Goal: Task Accomplishment & Management: Use online tool/utility

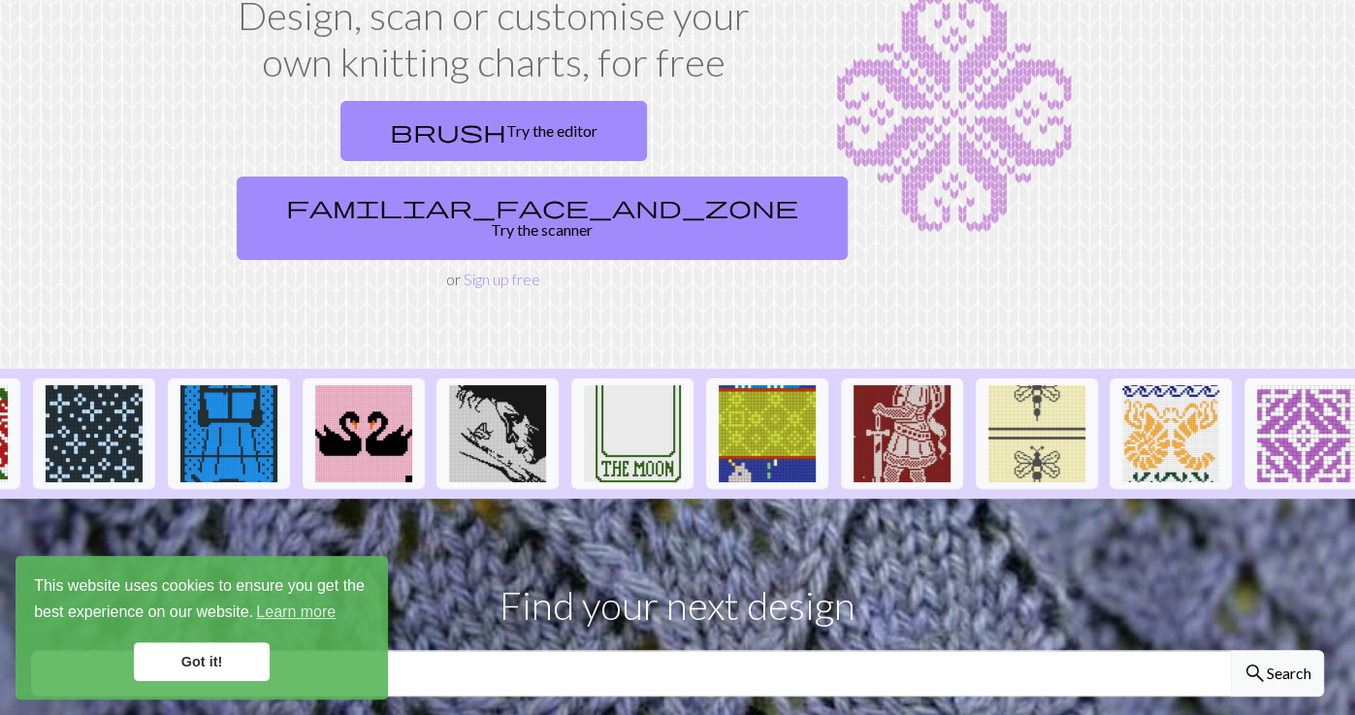
scroll to position [0, 1998]
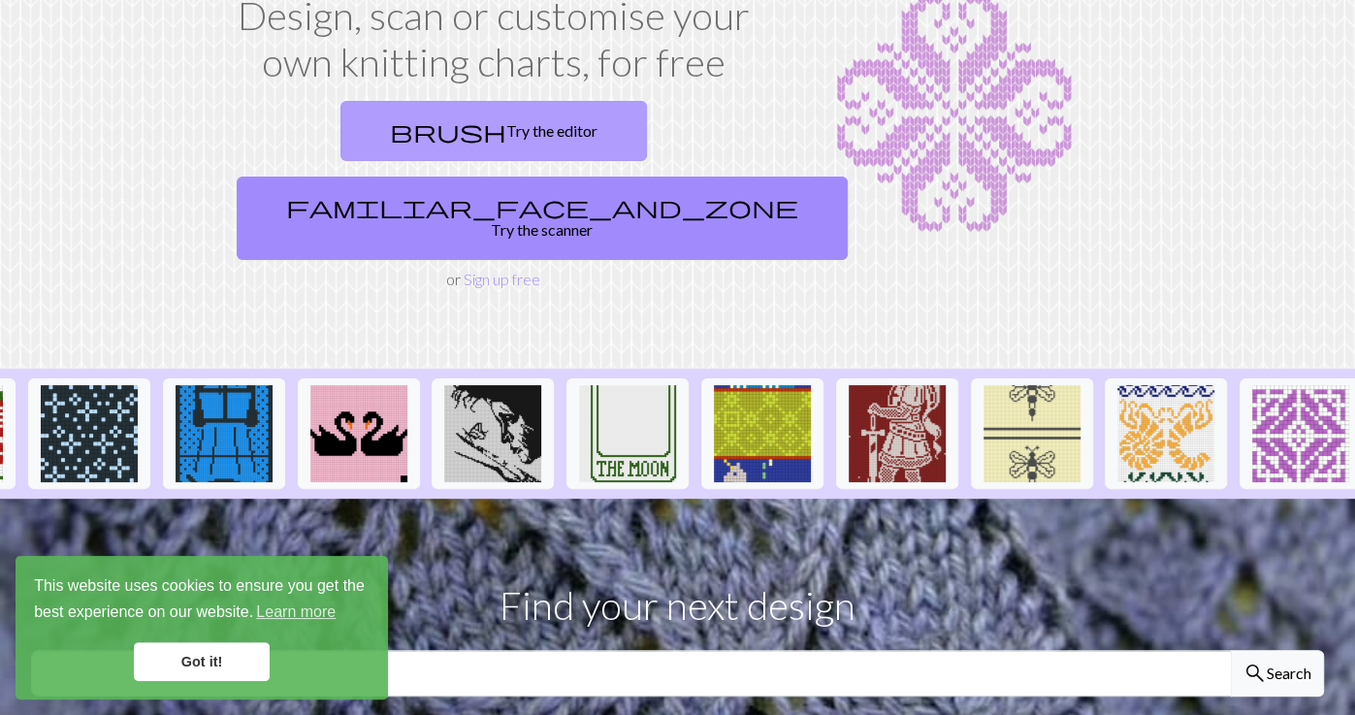
click at [430, 159] on link "brush Try the editor" at bounding box center [494, 131] width 307 height 60
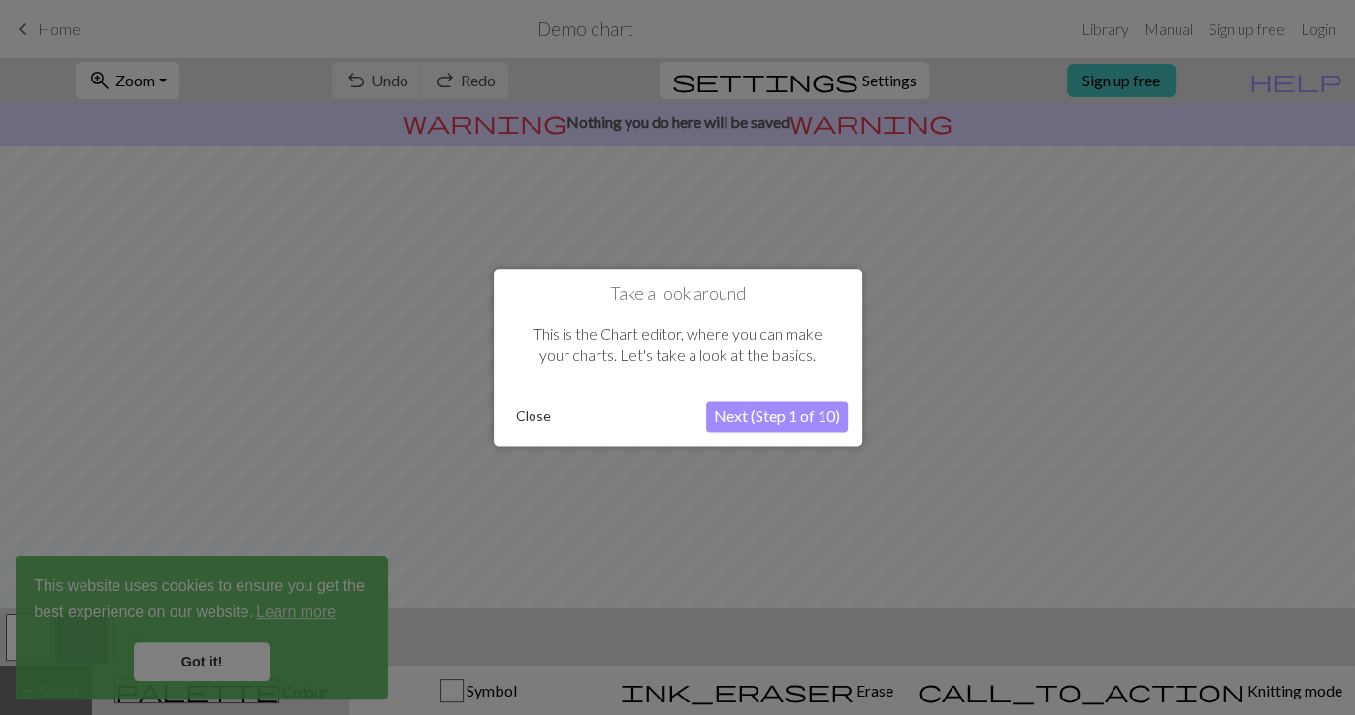
click at [740, 415] on button "Next (Step 1 of 10)" at bounding box center [777, 416] width 142 height 31
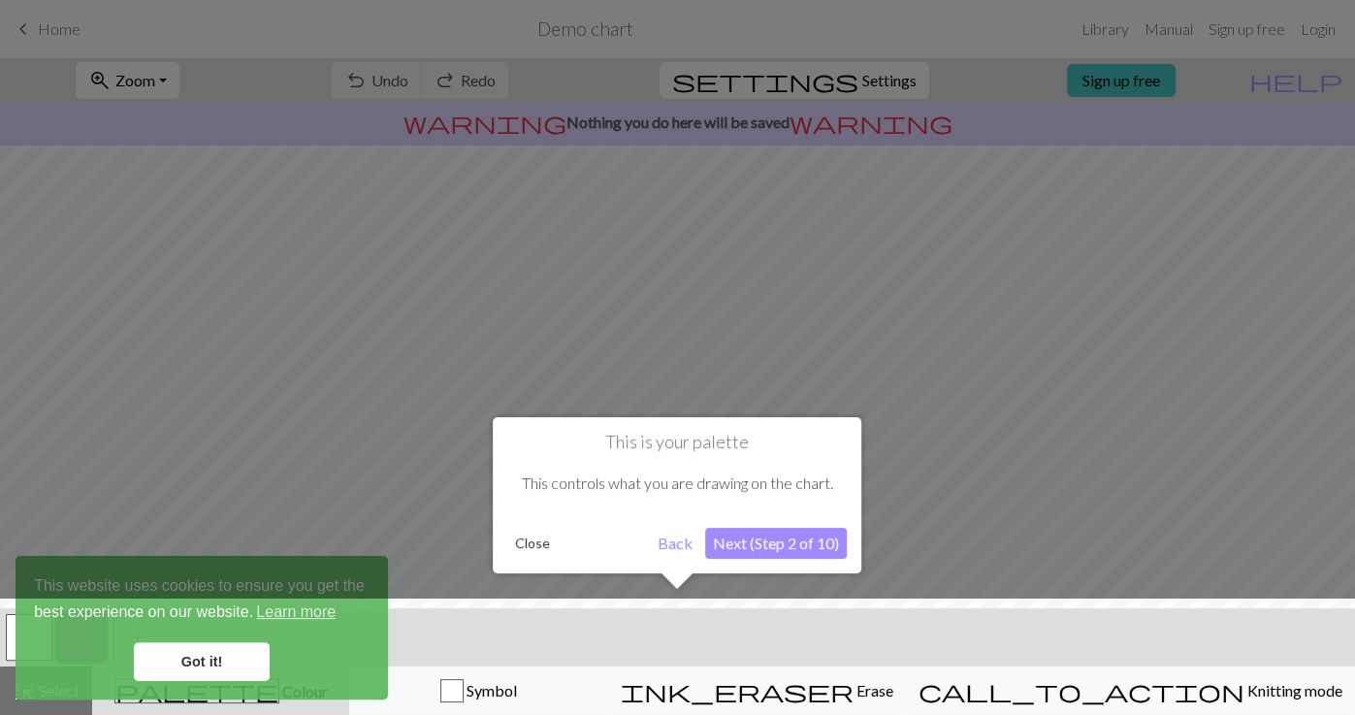
click at [764, 546] on button "Next (Step 2 of 10)" at bounding box center [776, 543] width 142 height 31
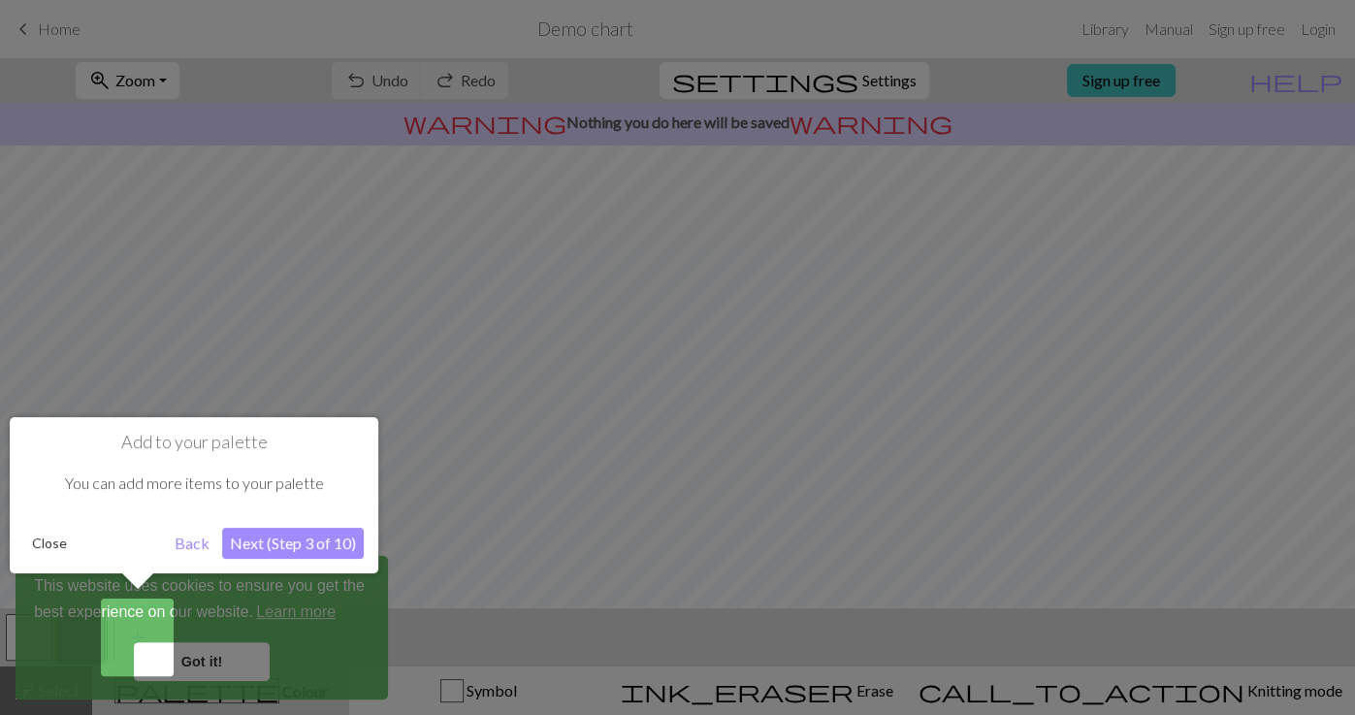
click at [311, 546] on button "Next (Step 3 of 10)" at bounding box center [293, 543] width 142 height 31
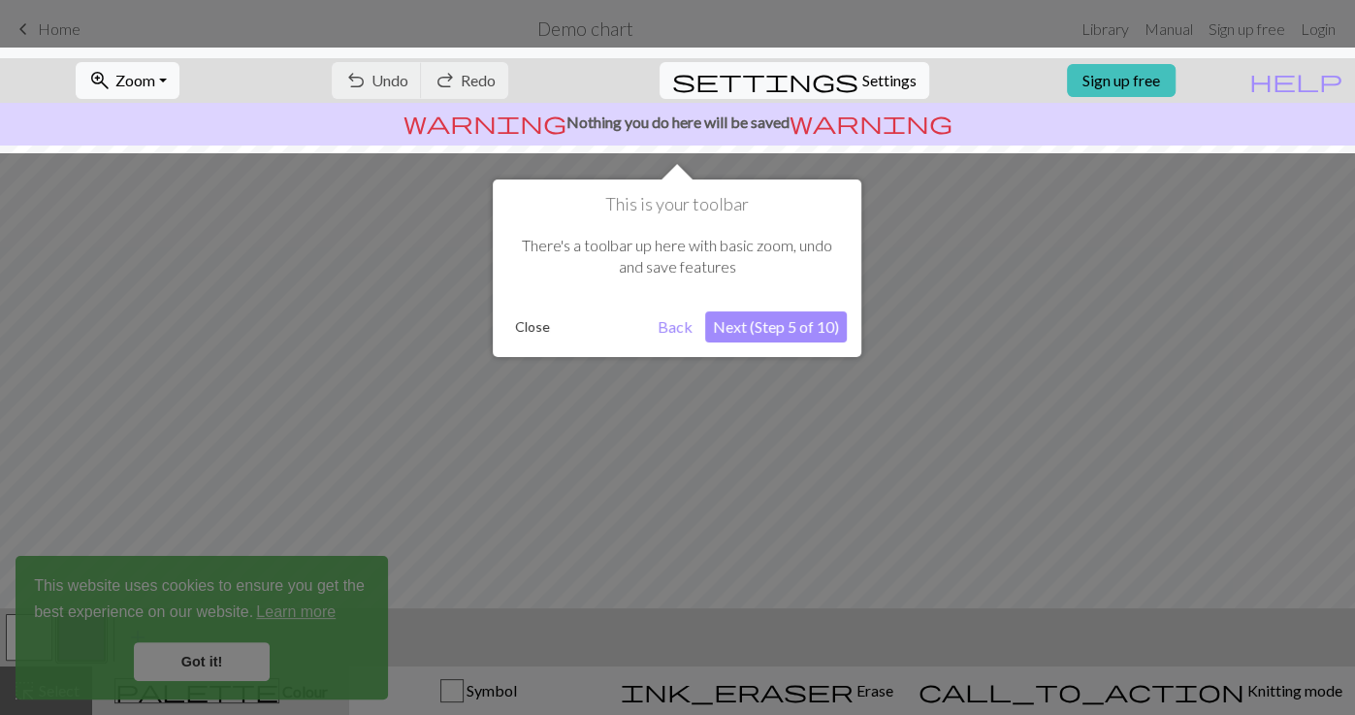
click at [759, 319] on button "Next (Step 5 of 10)" at bounding box center [776, 326] width 142 height 31
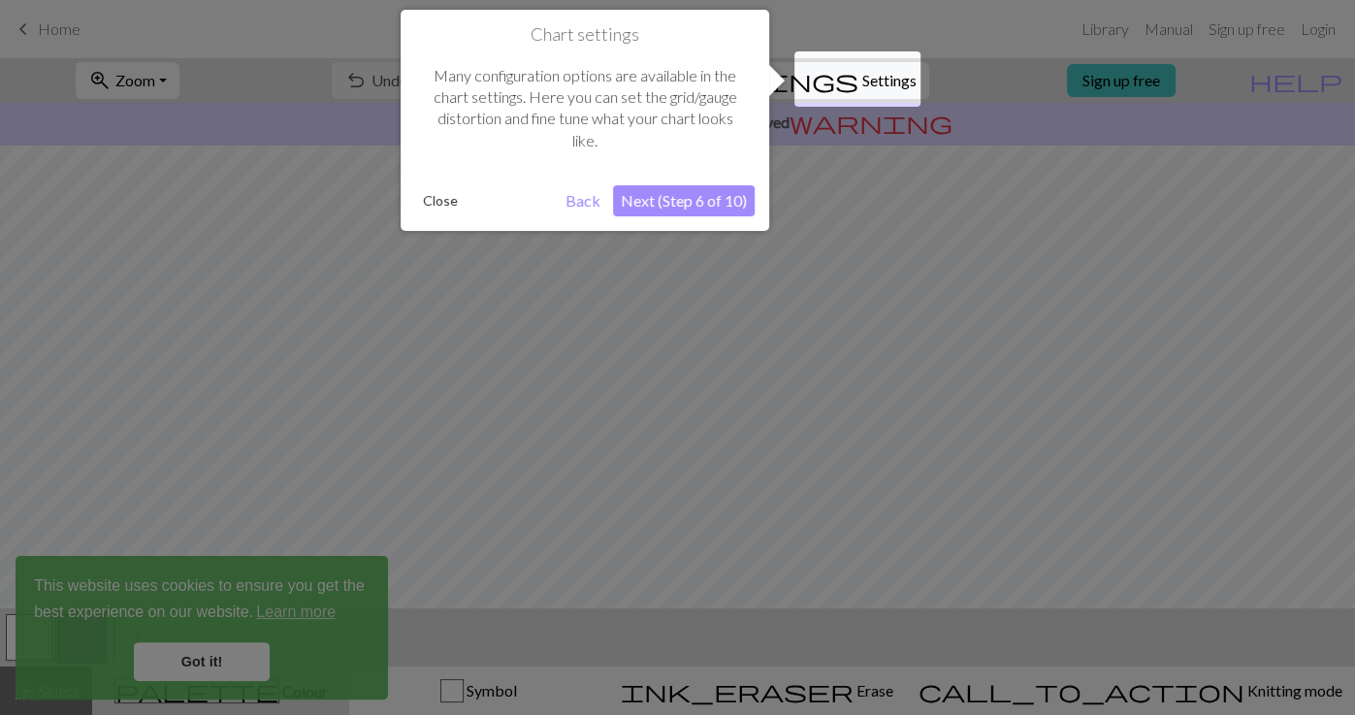
click at [716, 209] on button "Next (Step 6 of 10)" at bounding box center [684, 200] width 142 height 31
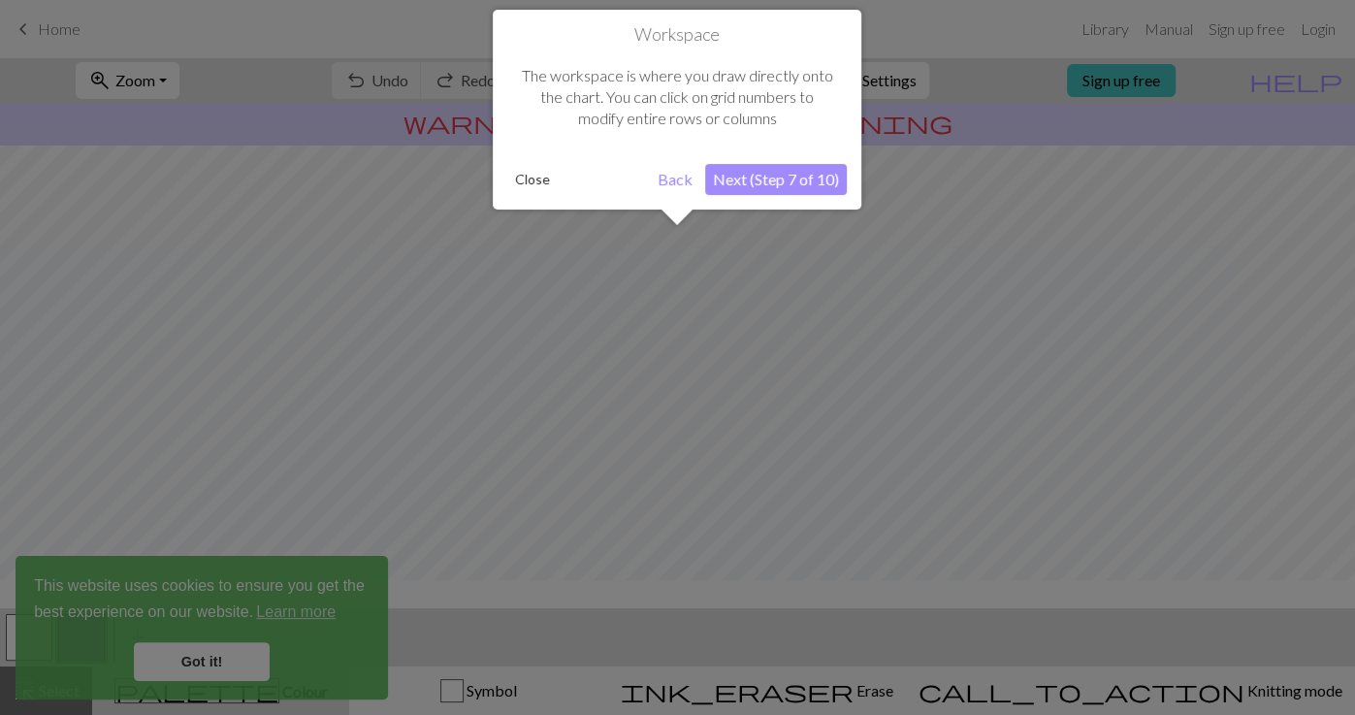
scroll to position [115, 0]
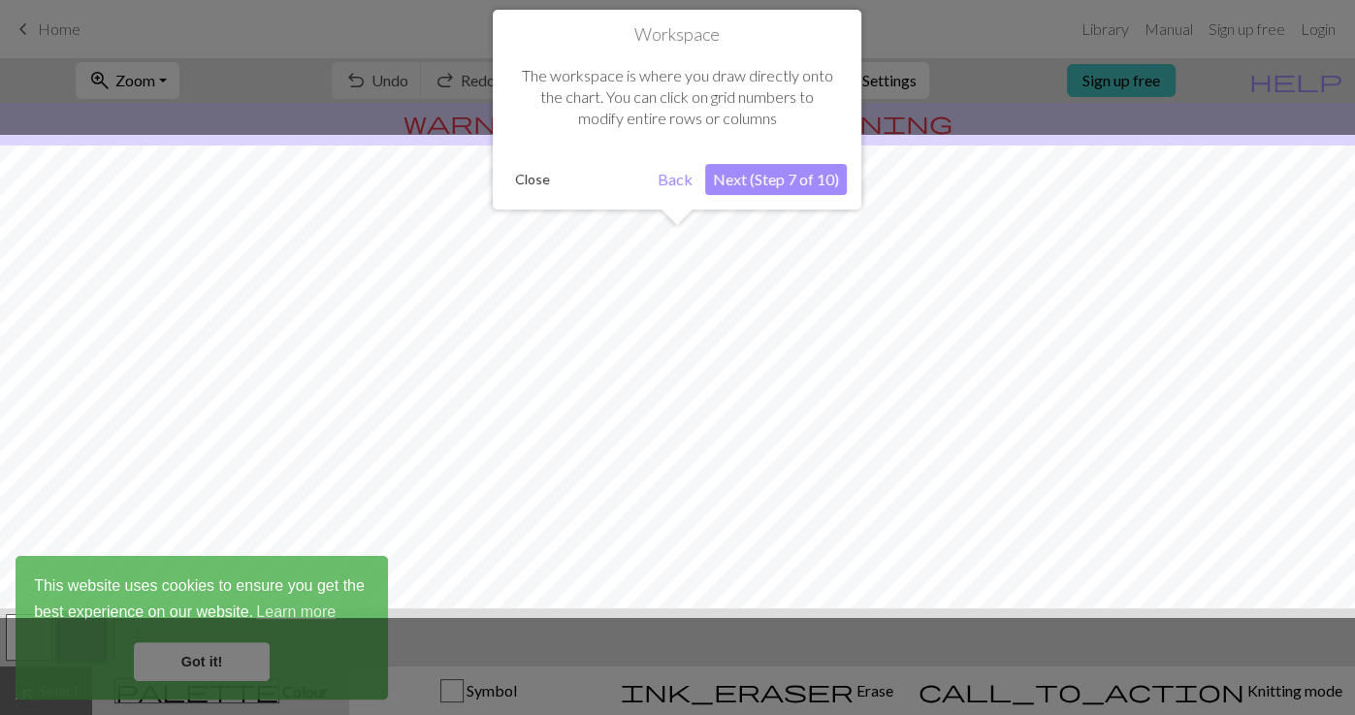
click at [766, 185] on button "Next (Step 7 of 10)" at bounding box center [776, 179] width 142 height 31
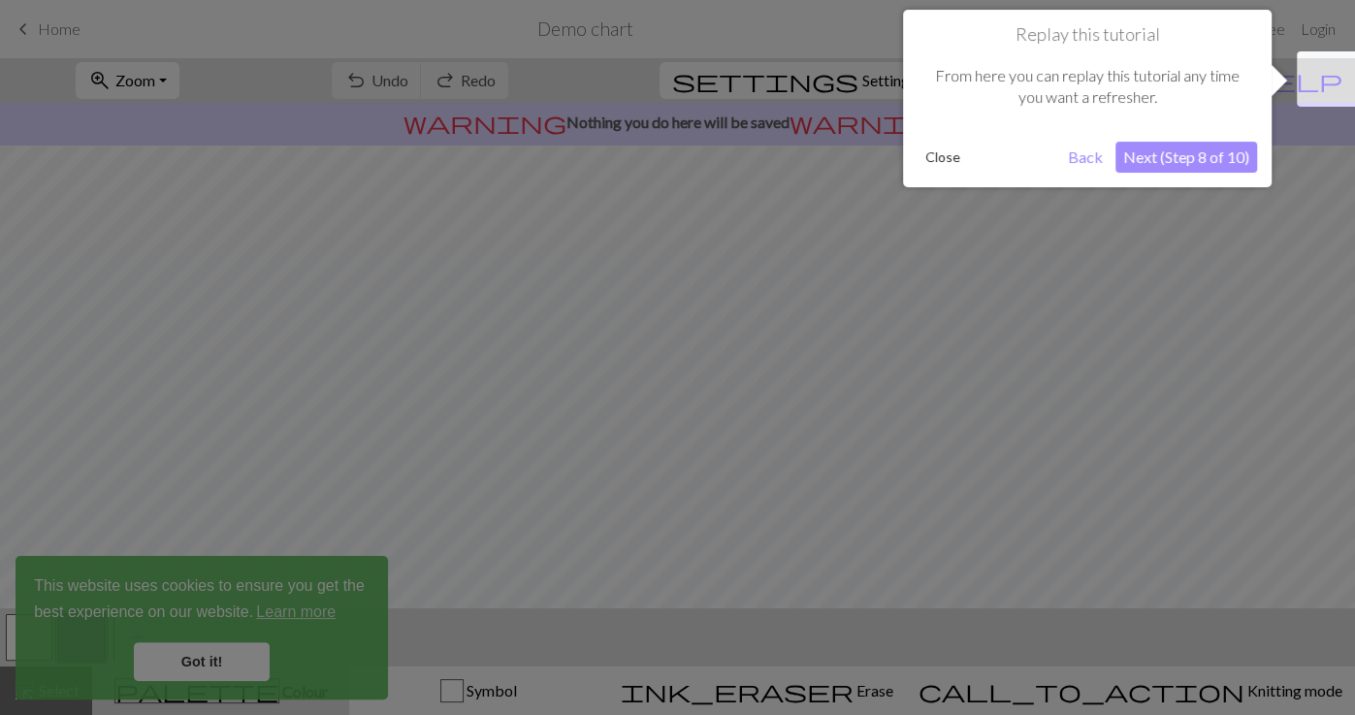
click at [1160, 154] on button "Next (Step 8 of 10)" at bounding box center [1187, 157] width 142 height 31
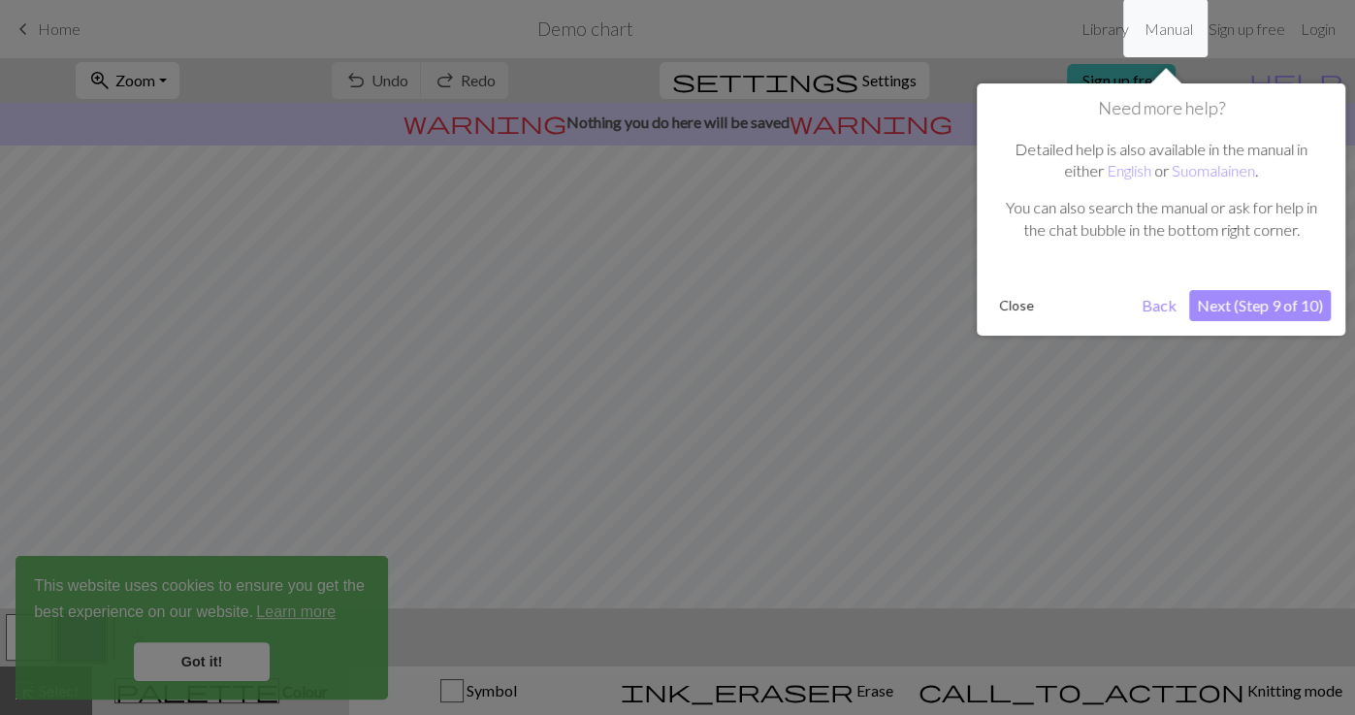
click at [1282, 306] on button "Next (Step 9 of 10)" at bounding box center [1261, 305] width 142 height 31
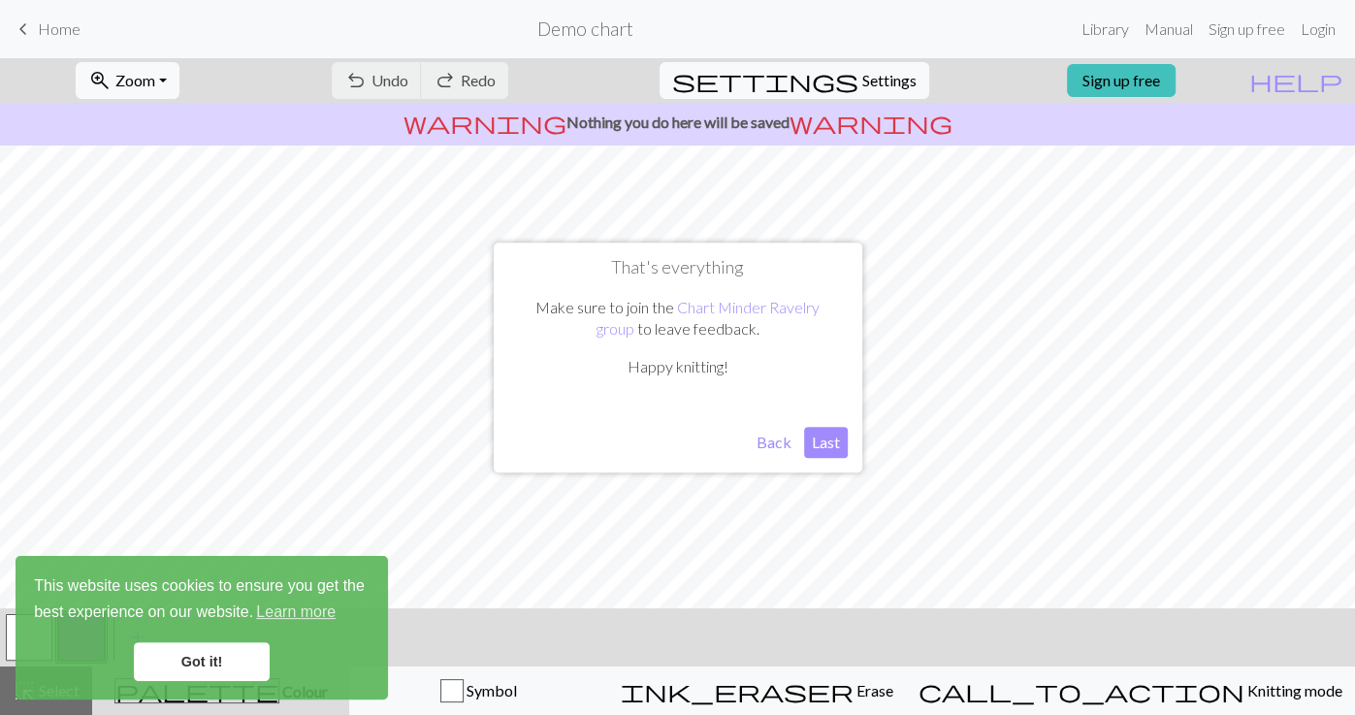
click at [830, 442] on button "Last" at bounding box center [826, 442] width 44 height 31
click at [254, 664] on link "Got it!" at bounding box center [202, 661] width 136 height 39
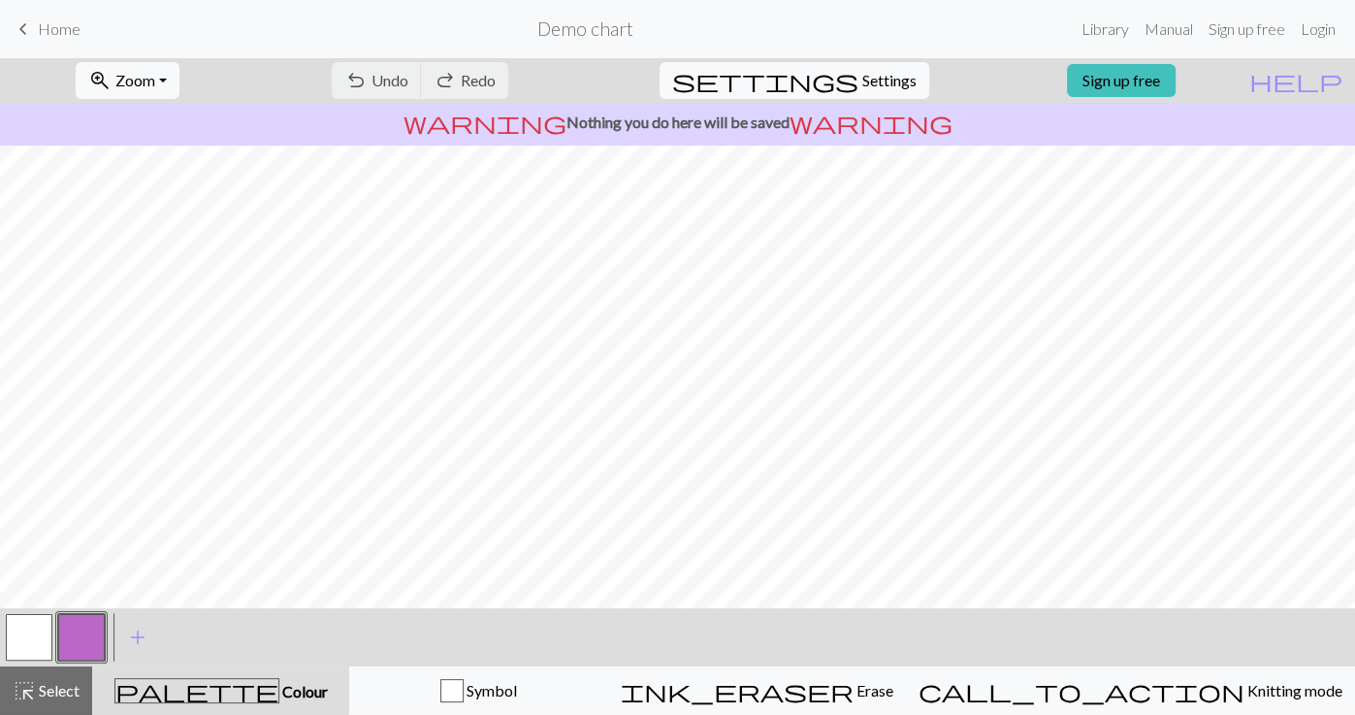
click at [95, 637] on button "button" at bounding box center [81, 637] width 47 height 47
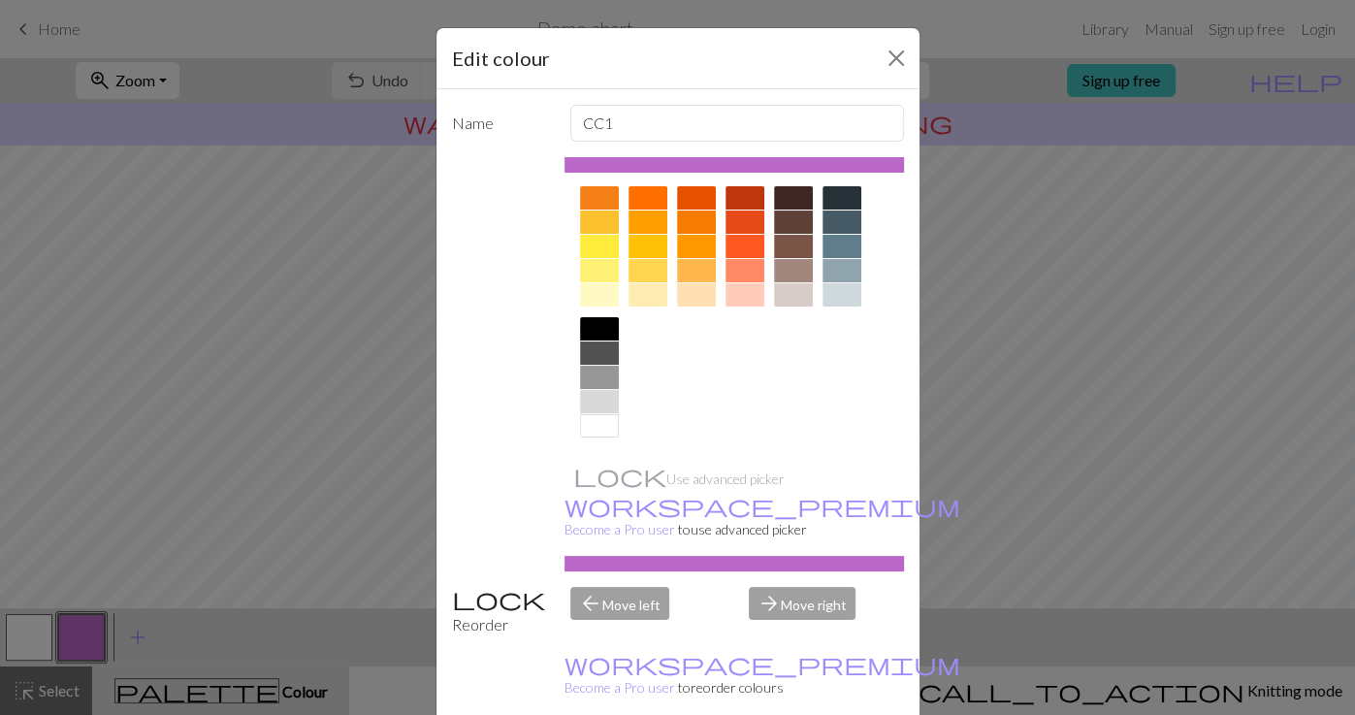
scroll to position [271, 0]
click at [614, 331] on div at bounding box center [599, 329] width 39 height 23
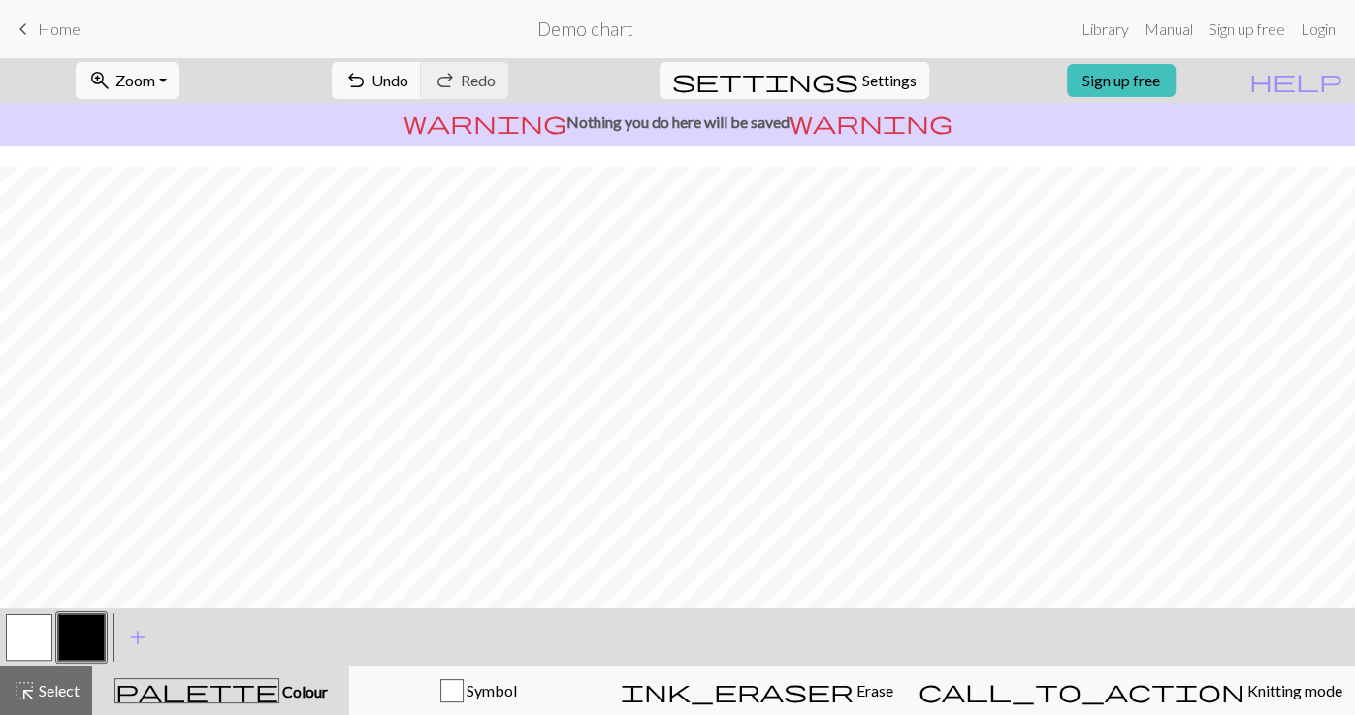
scroll to position [245, 0]
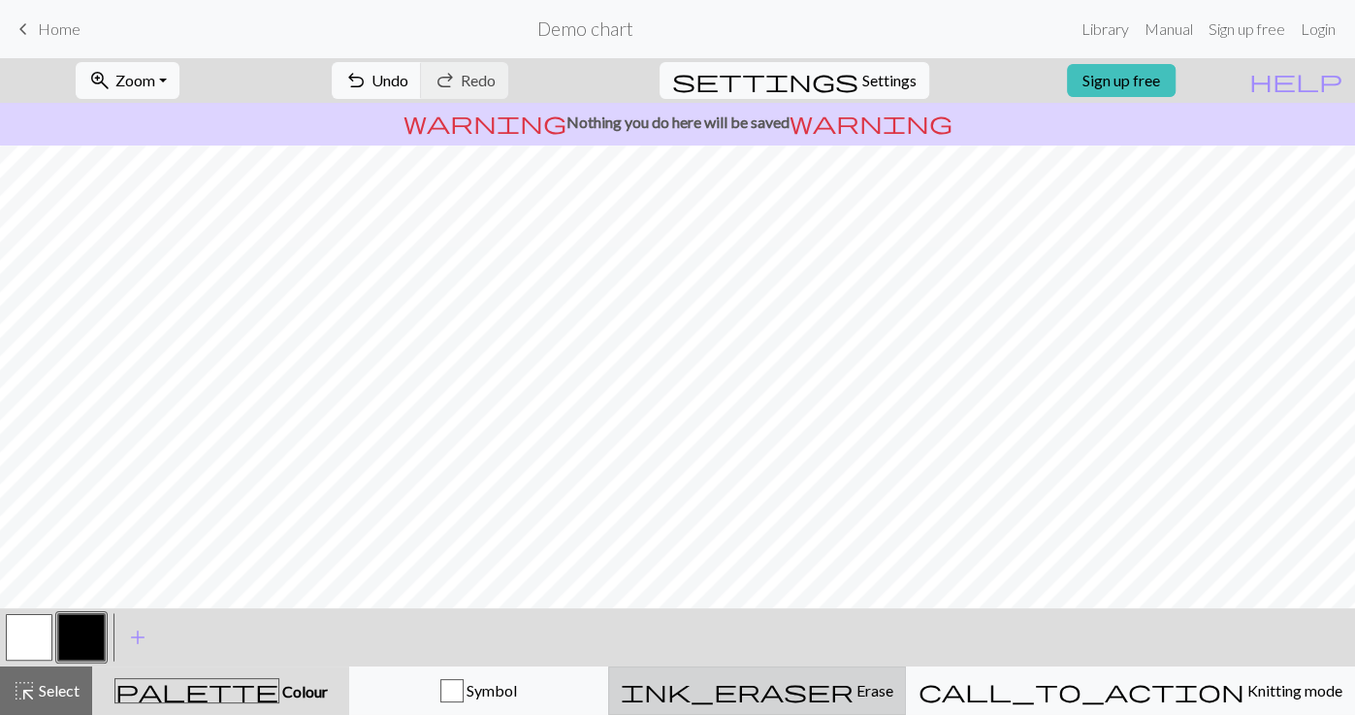
click at [894, 688] on span "Erase" at bounding box center [874, 690] width 40 height 18
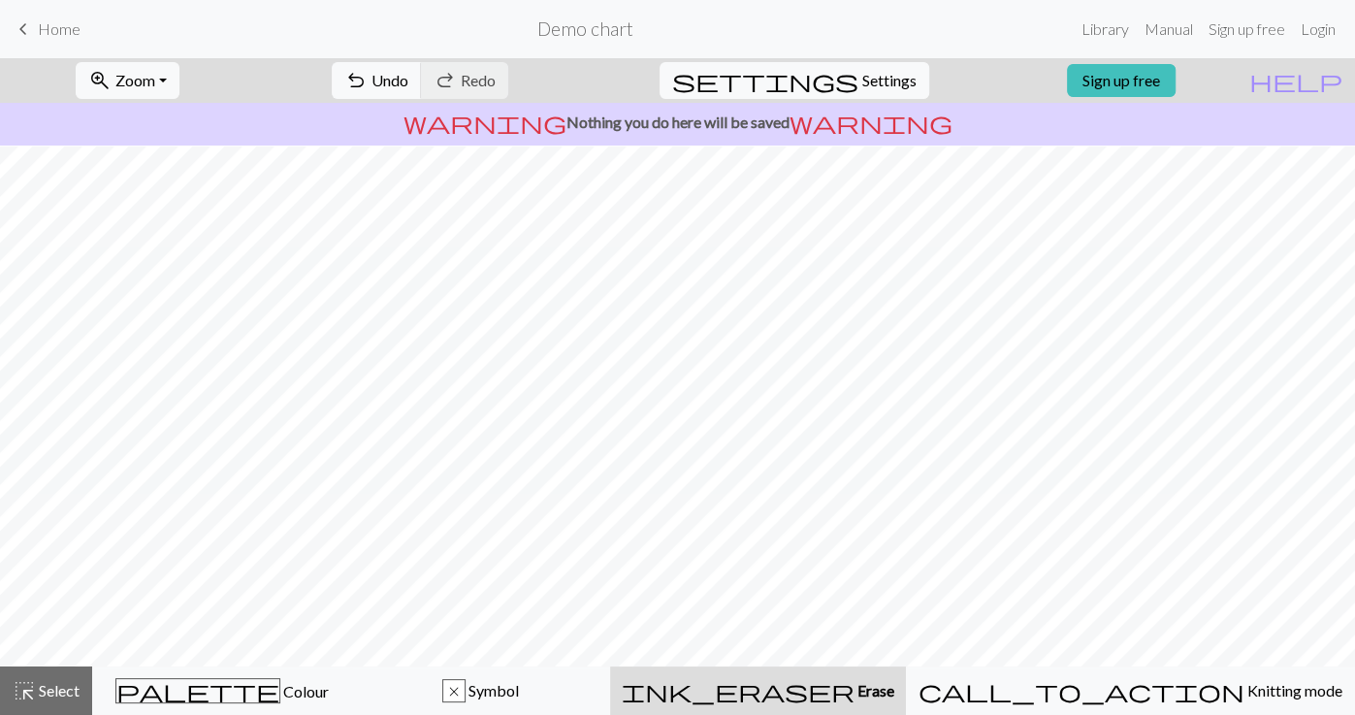
scroll to position [185, 0]
click at [50, 671] on button "highlight_alt Select Select" at bounding box center [46, 691] width 92 height 49
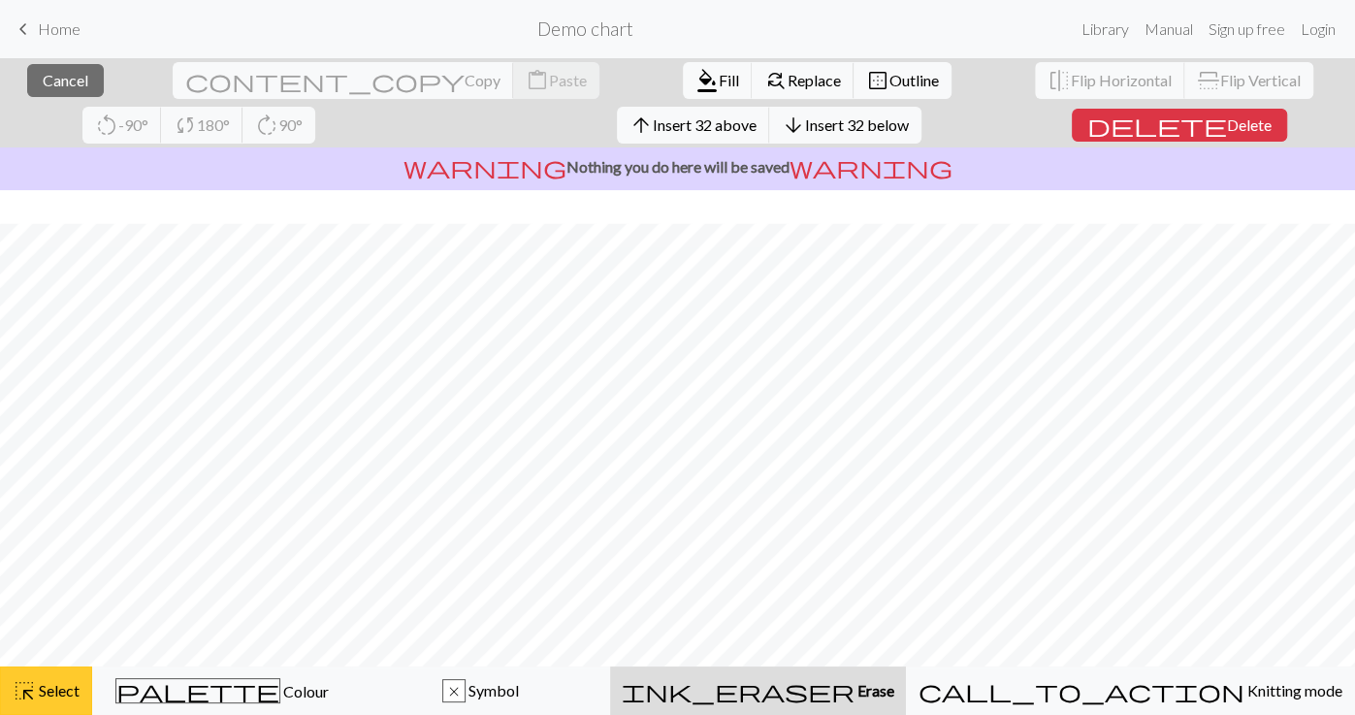
scroll to position [230, 0]
click at [1072, 113] on button "delete Delete" at bounding box center [1179, 125] width 215 height 33
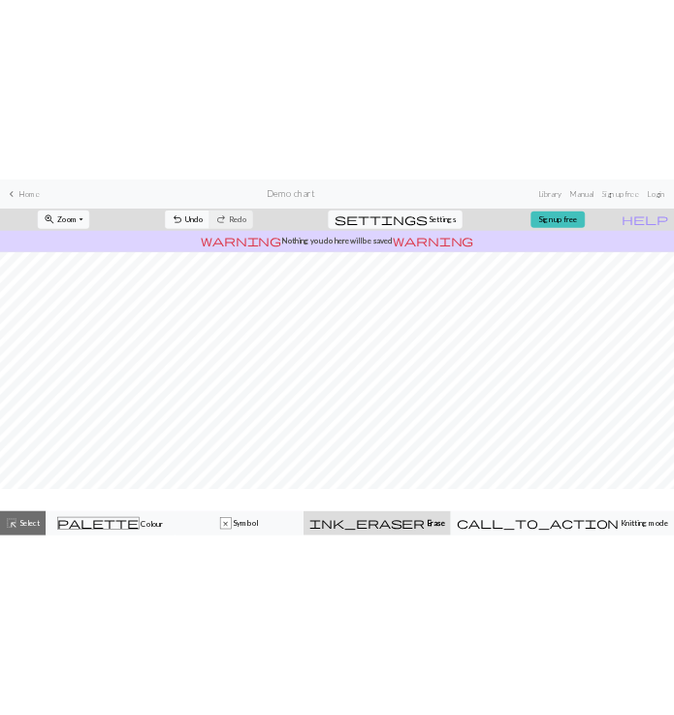
scroll to position [0, 0]
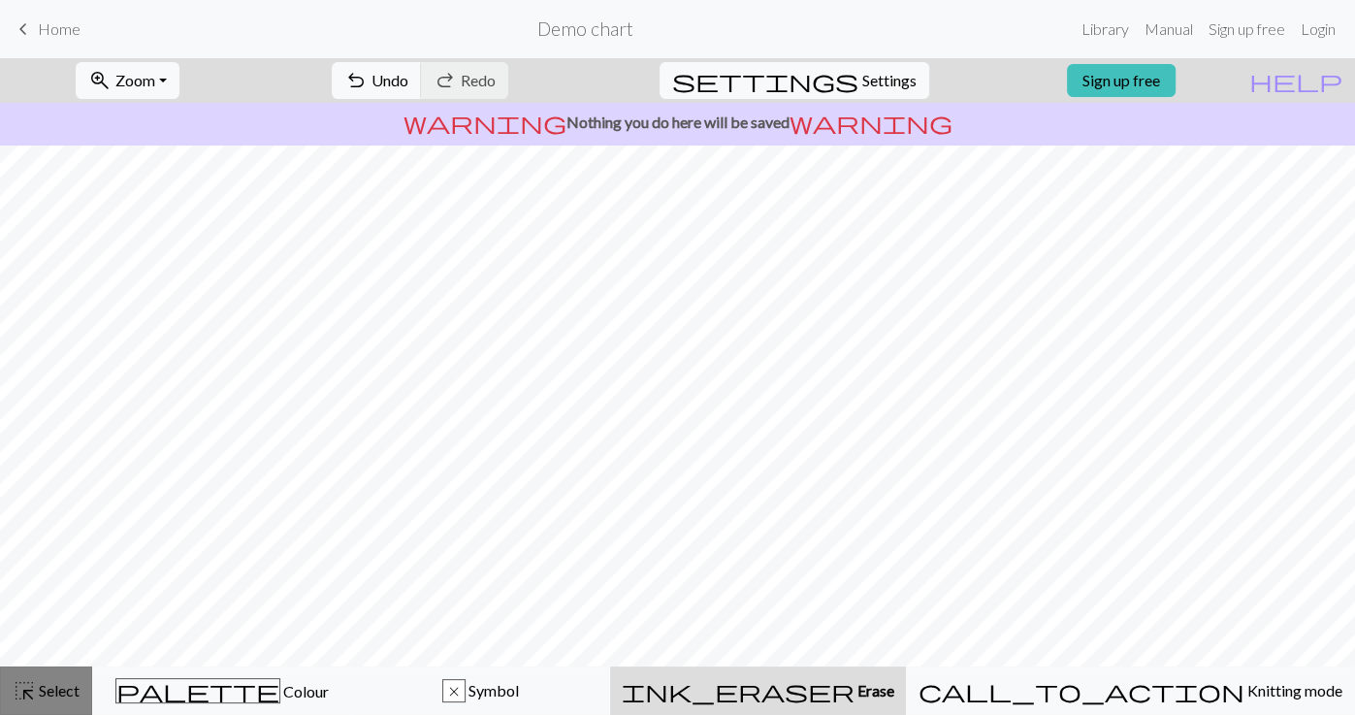
click at [40, 689] on span "Select" at bounding box center [58, 690] width 44 height 18
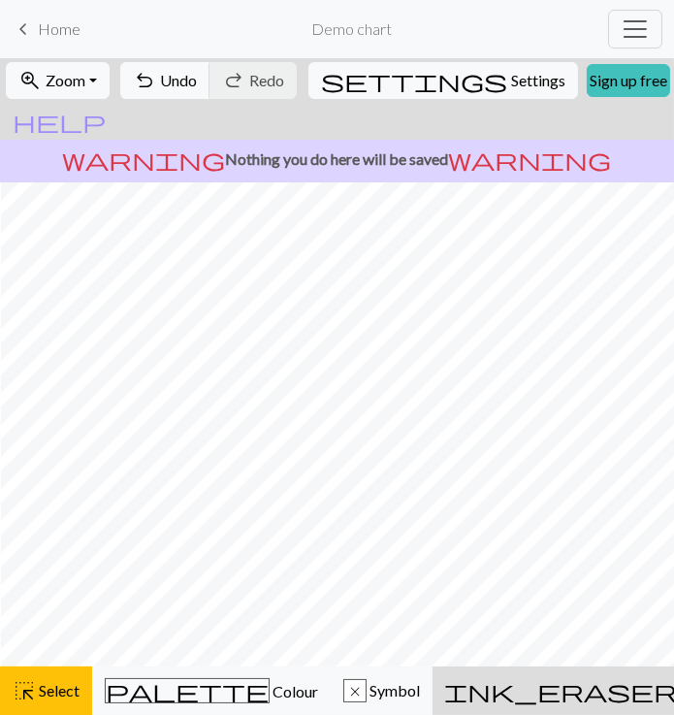
scroll to position [0, 201]
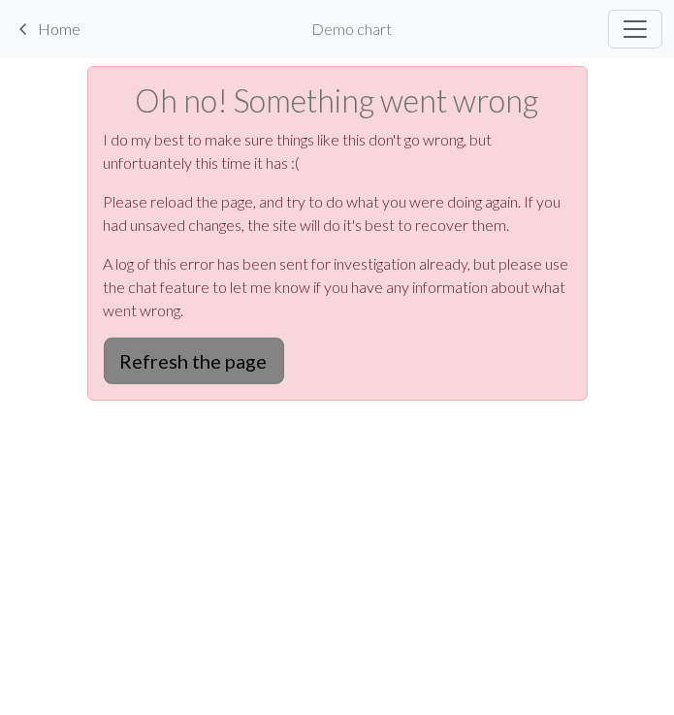
click at [230, 355] on button "Refresh the page" at bounding box center [194, 361] width 180 height 47
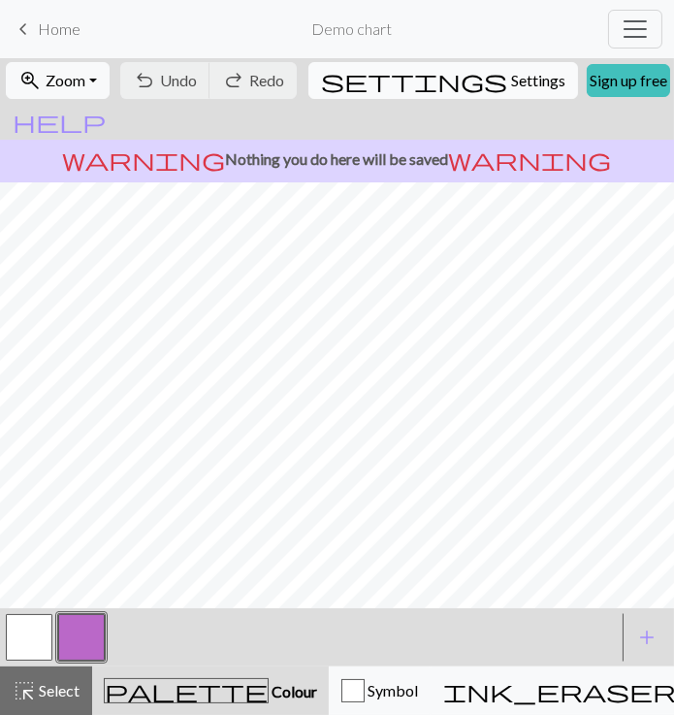
click at [416, 85] on button "settings Settings" at bounding box center [444, 80] width 270 height 37
select select "aran"
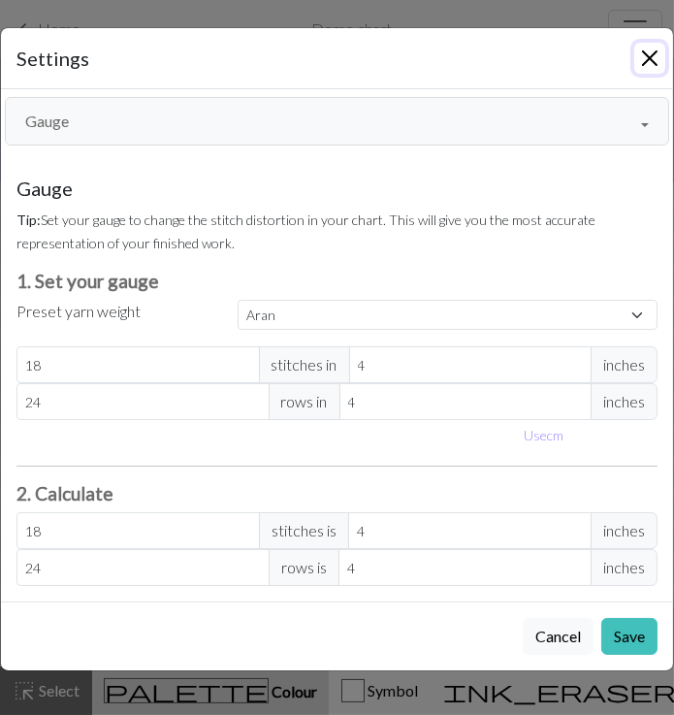
click at [657, 62] on button "Close" at bounding box center [650, 58] width 31 height 31
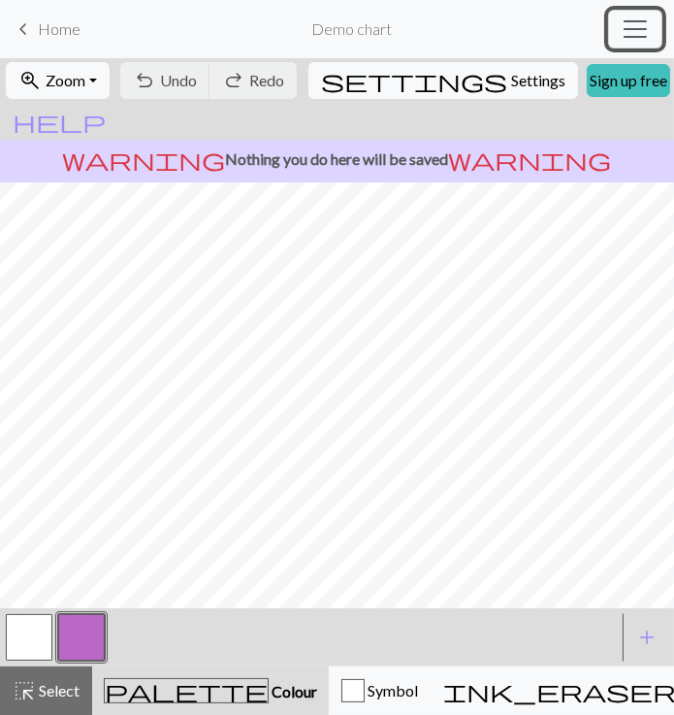
click at [638, 35] on span "Toggle navigation" at bounding box center [635, 29] width 29 height 29
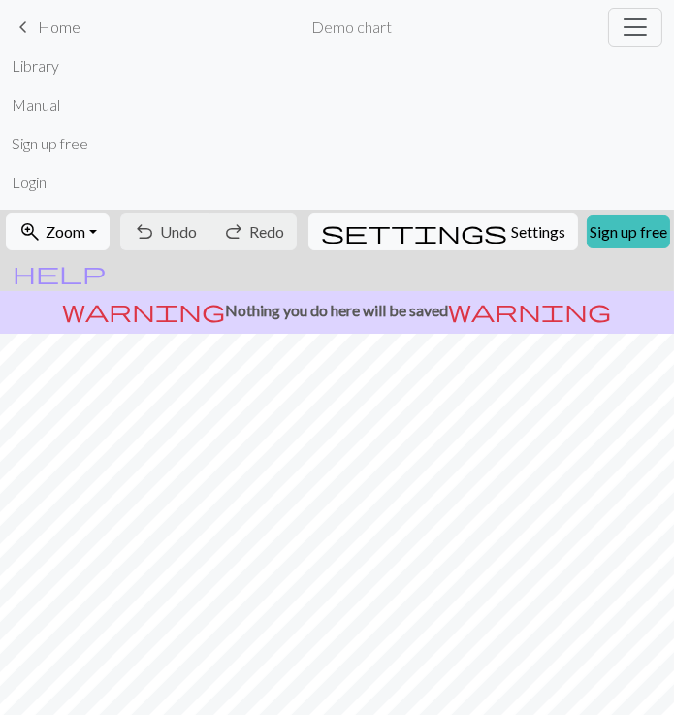
click at [65, 29] on span "Home" at bounding box center [59, 26] width 43 height 18
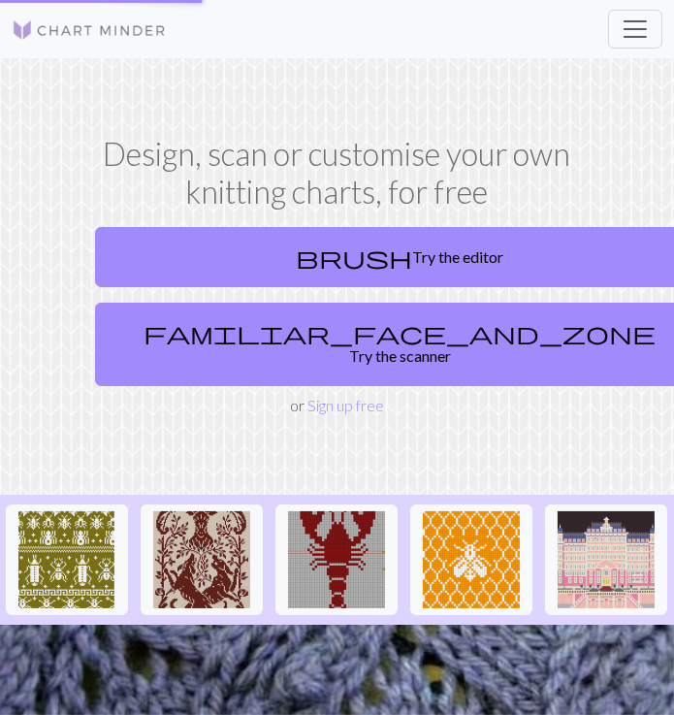
click at [65, 29] on img at bounding box center [89, 29] width 155 height 23
click at [640, 34] on span "Toggle navigation" at bounding box center [635, 29] width 29 height 29
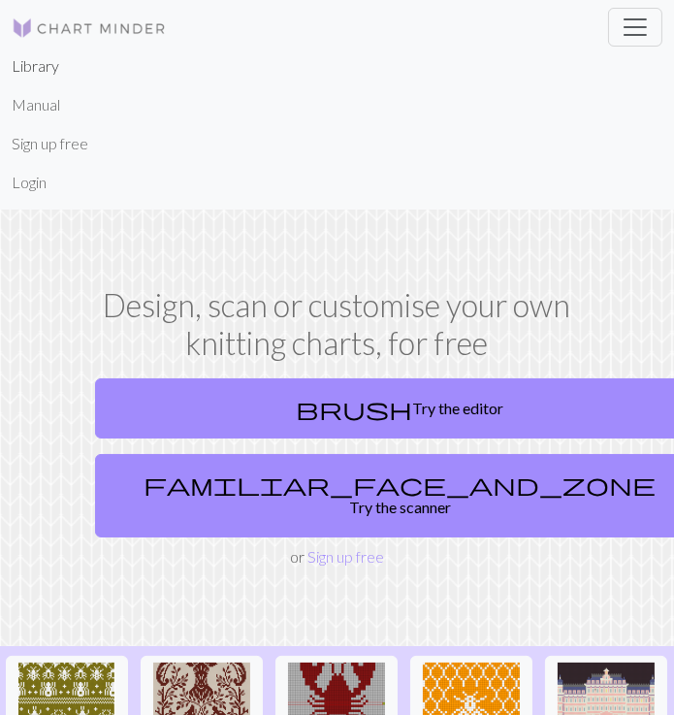
click at [53, 72] on link "Library" at bounding box center [36, 66] width 48 height 39
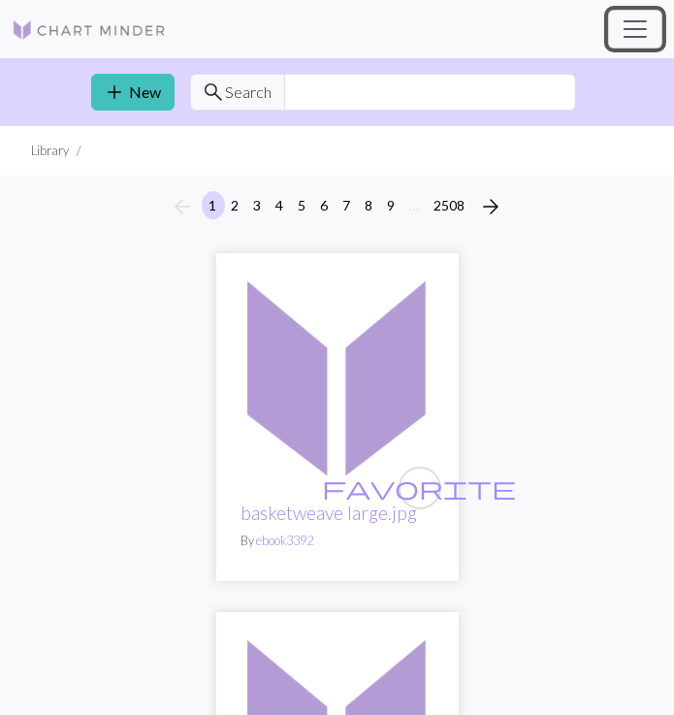
click at [640, 39] on span "Toggle navigation" at bounding box center [635, 29] width 29 height 29
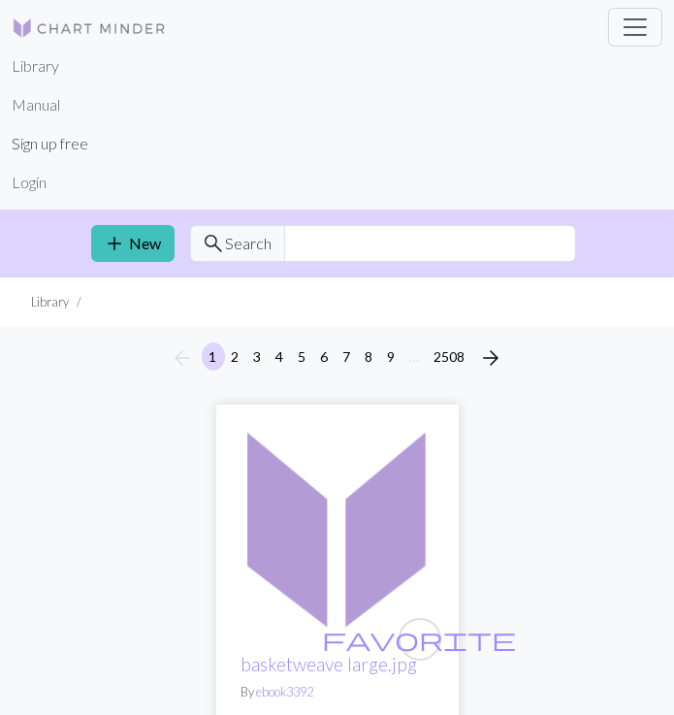
click at [58, 145] on link "Sign up free" at bounding box center [50, 143] width 77 height 39
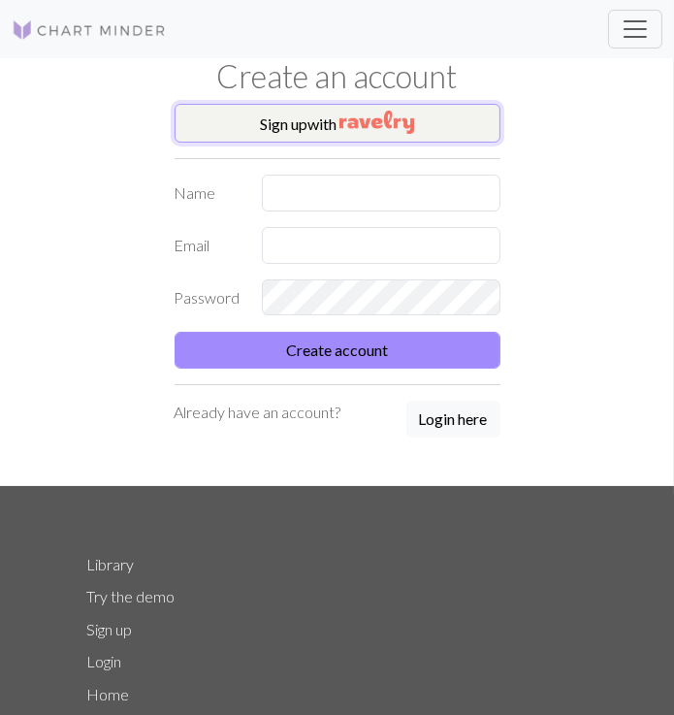
click at [342, 133] on img "button" at bounding box center [377, 122] width 75 height 23
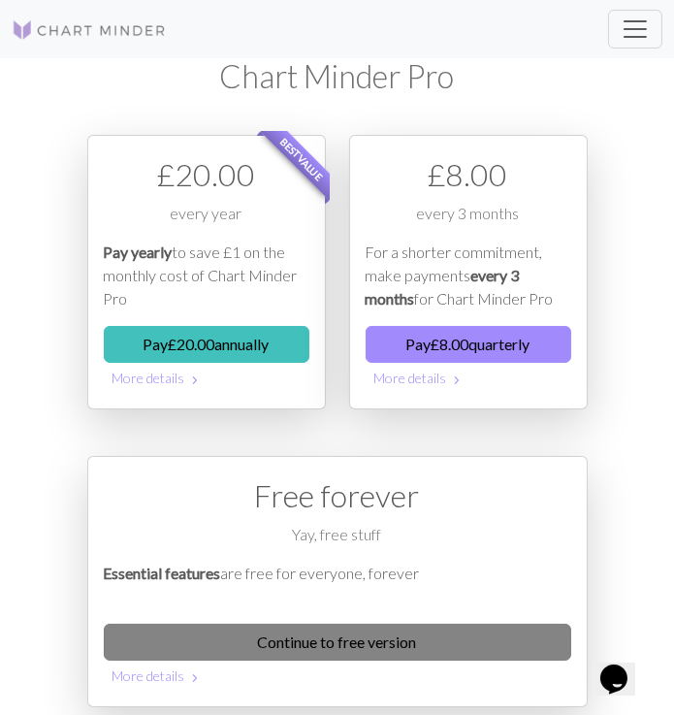
click at [471, 624] on link "Continue to free version" at bounding box center [338, 642] width 468 height 37
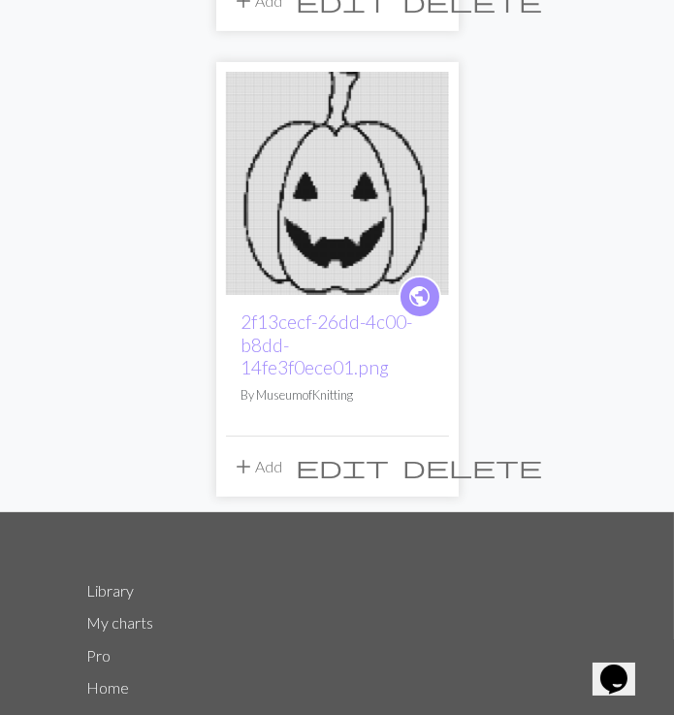
scroll to position [597, 0]
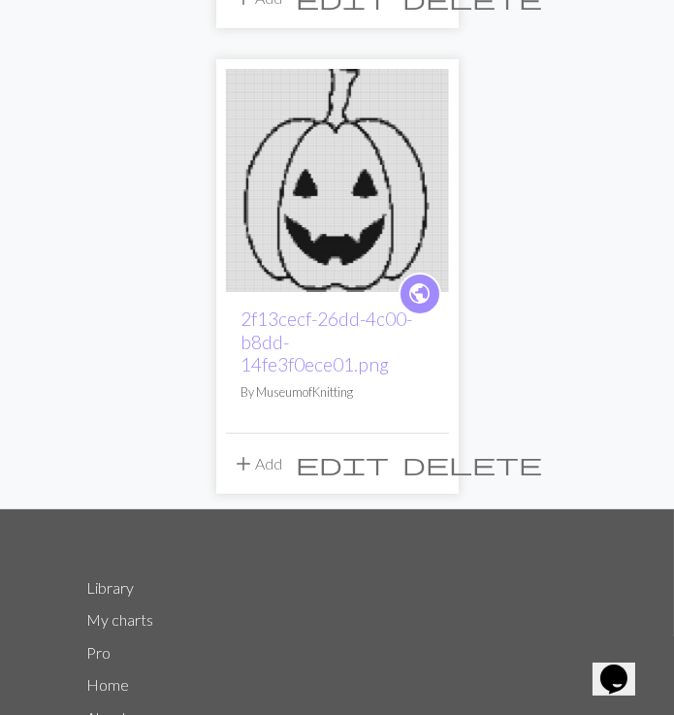
click at [439, 462] on span "delete" at bounding box center [474, 463] width 140 height 27
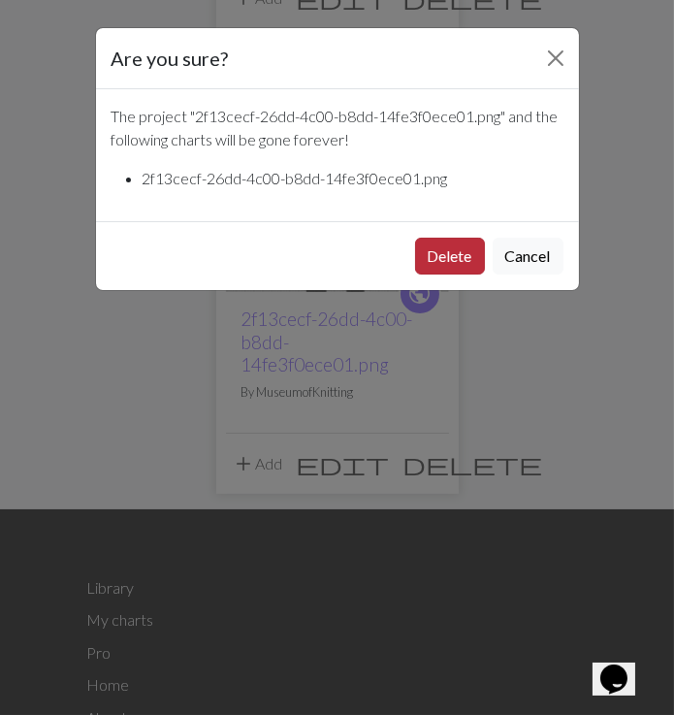
click at [434, 266] on button "Delete" at bounding box center [450, 256] width 70 height 37
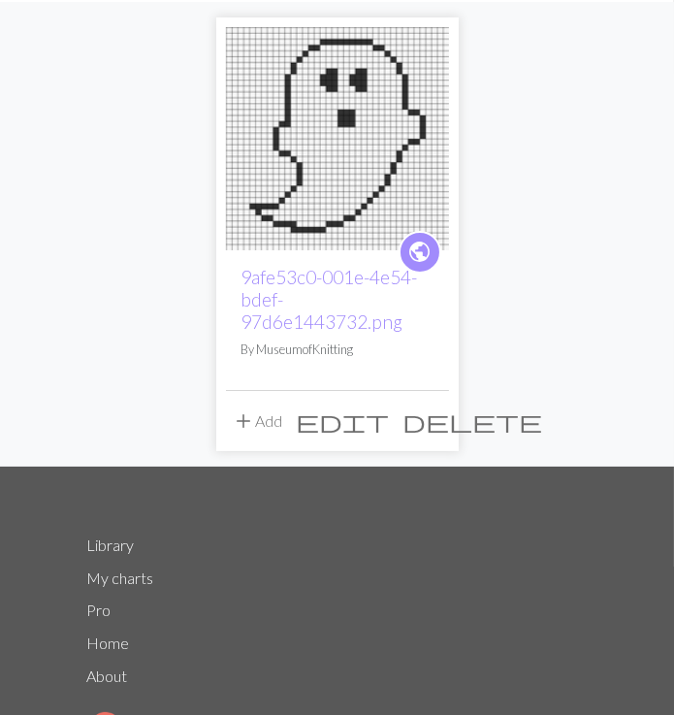
scroll to position [175, 0]
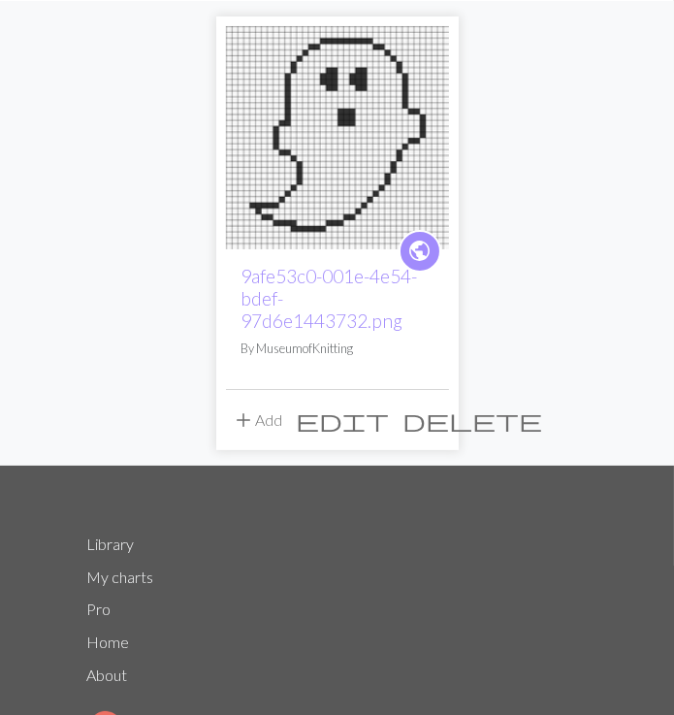
click at [429, 424] on span "delete" at bounding box center [474, 420] width 140 height 27
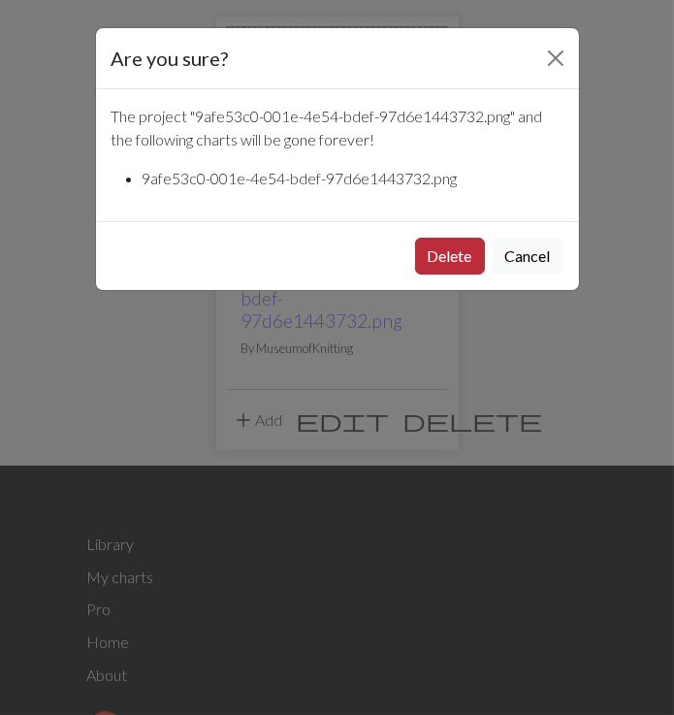
click at [445, 262] on button "Delete" at bounding box center [450, 256] width 70 height 37
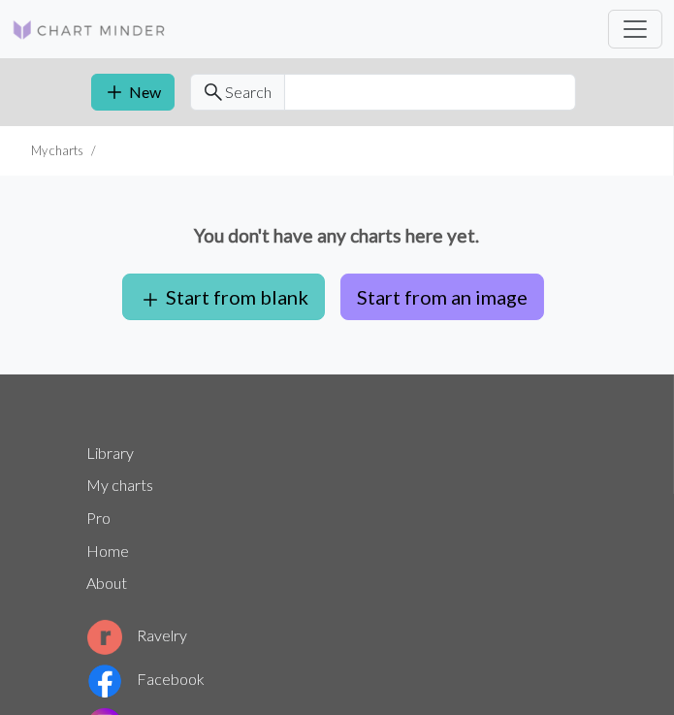
click at [242, 303] on button "add Start from blank" at bounding box center [223, 297] width 203 height 47
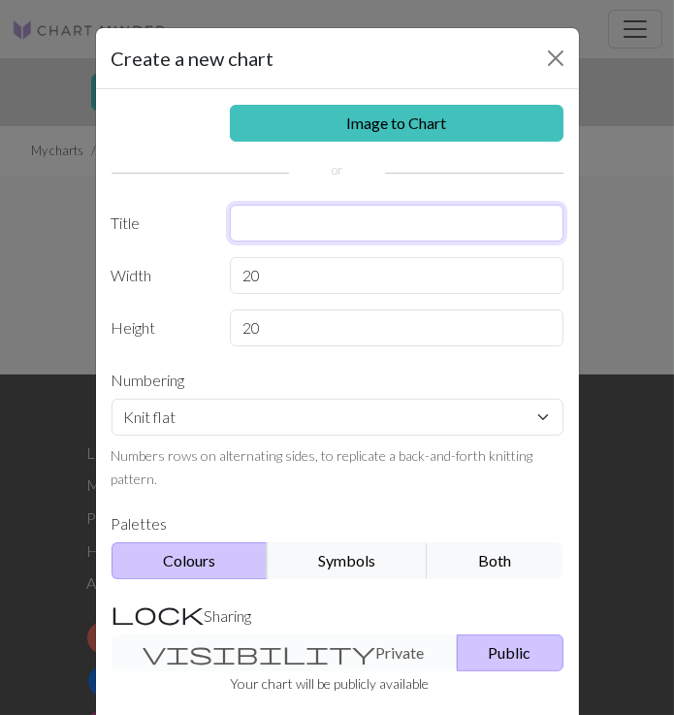
click at [314, 230] on input "text" at bounding box center [397, 223] width 334 height 37
type input "chicken hat"
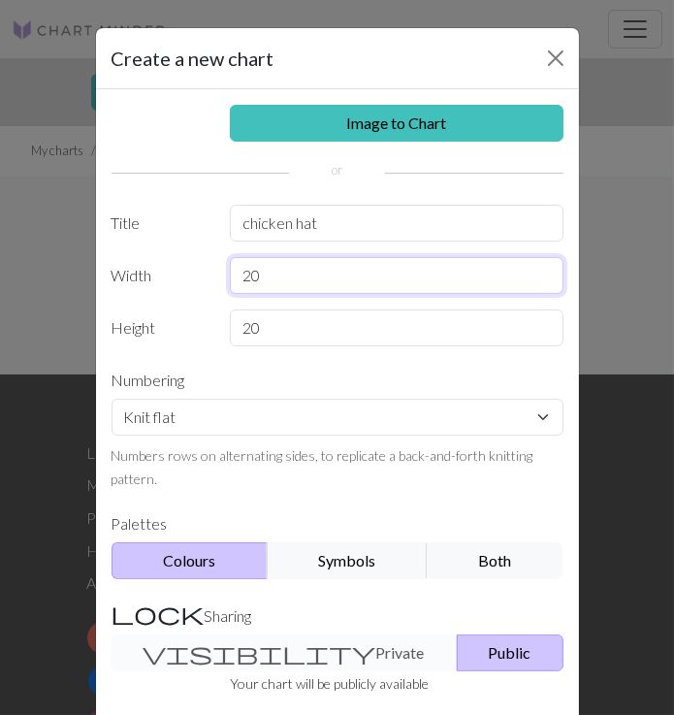
click at [275, 274] on input "20" at bounding box center [397, 275] width 334 height 37
type input "10"
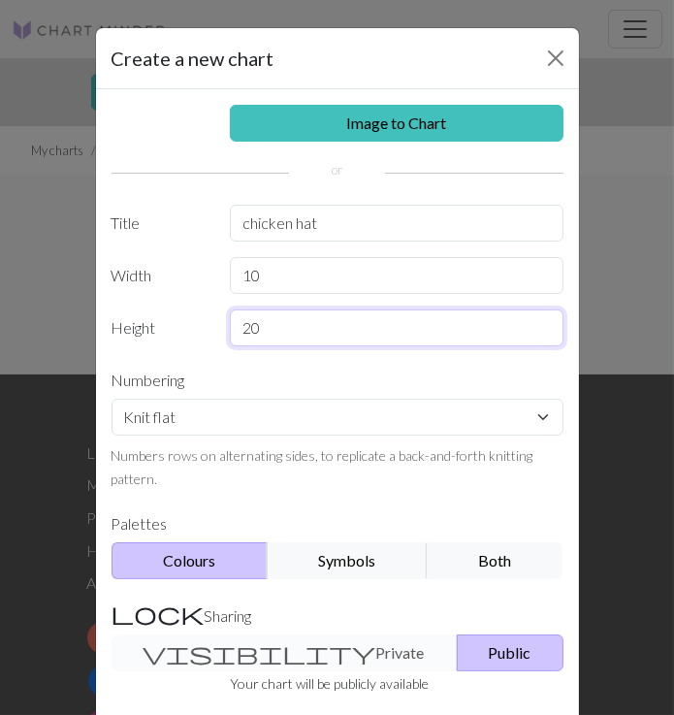
click at [357, 331] on input "20" at bounding box center [397, 328] width 334 height 37
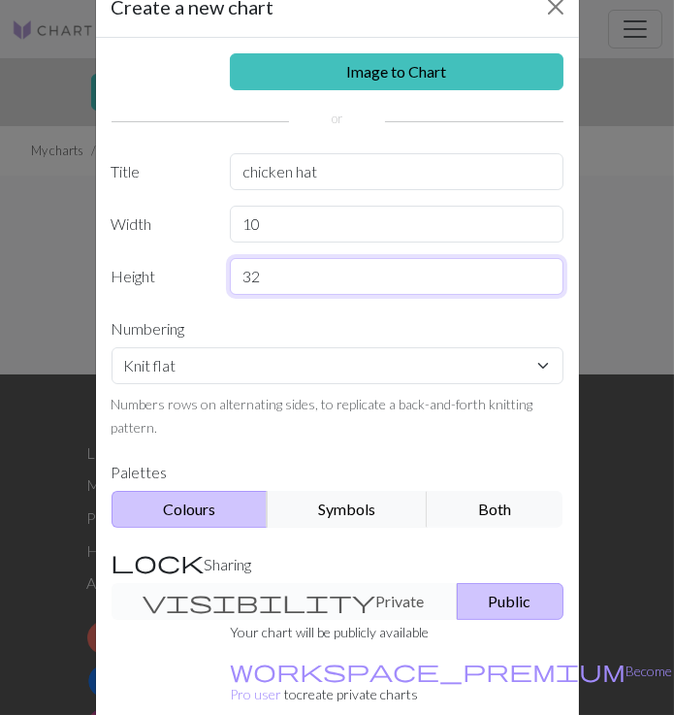
type input "32"
click at [397, 383] on div "Knit flat Knit in the round Lace knitting Cross stitch Numbers rows on alternat…" at bounding box center [337, 392] width 475 height 91
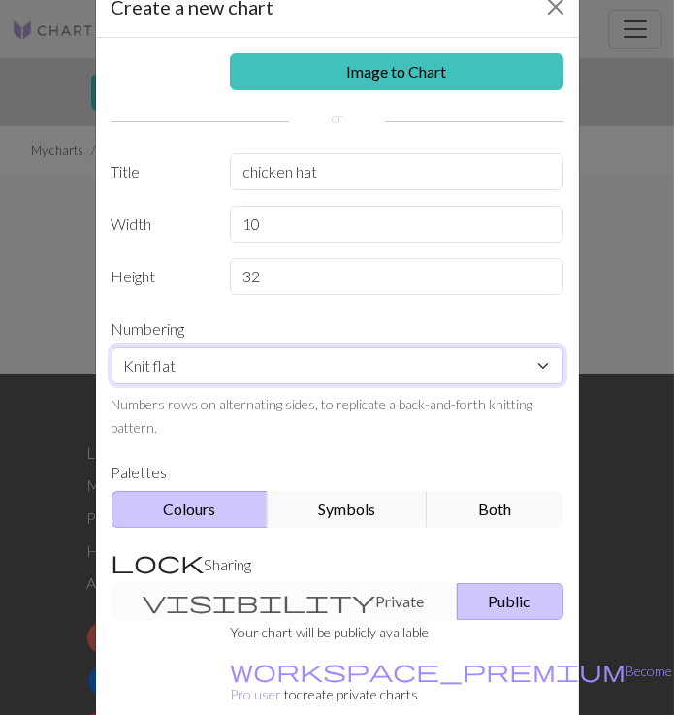
click at [439, 360] on select "Knit flat Knit in the round Lace knitting Cross stitch" at bounding box center [338, 365] width 452 height 37
select select "round"
click at [112, 347] on select "Knit flat Knit in the round Lace knitting Cross stitch" at bounding box center [338, 365] width 452 height 37
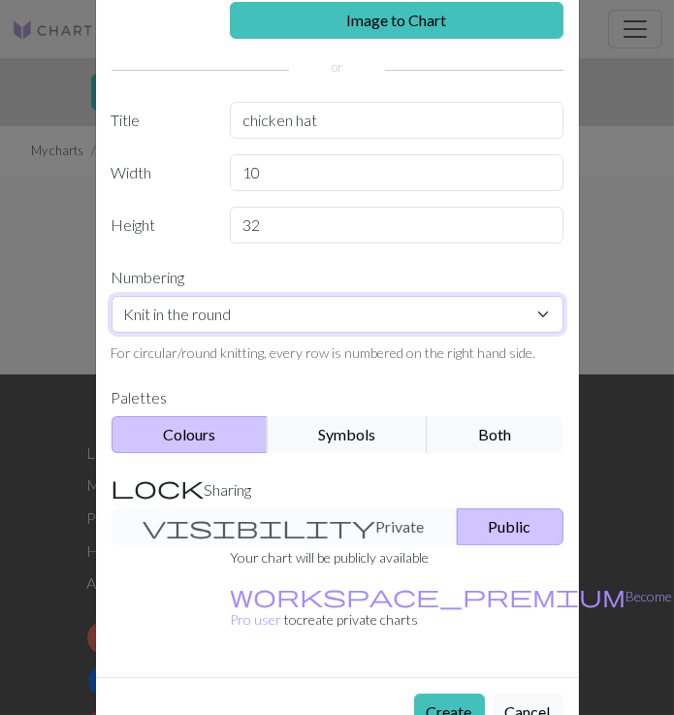
scroll to position [135, 0]
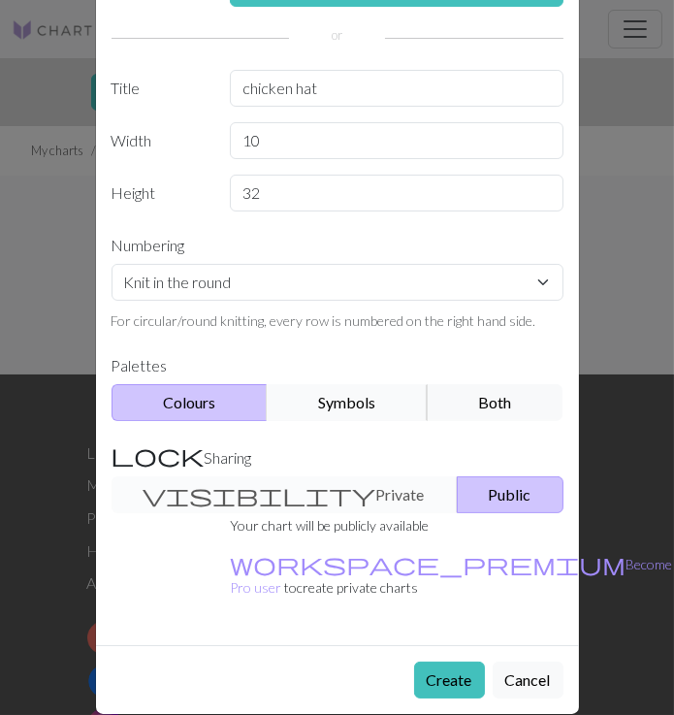
click at [341, 398] on button "Symbols" at bounding box center [347, 402] width 161 height 37
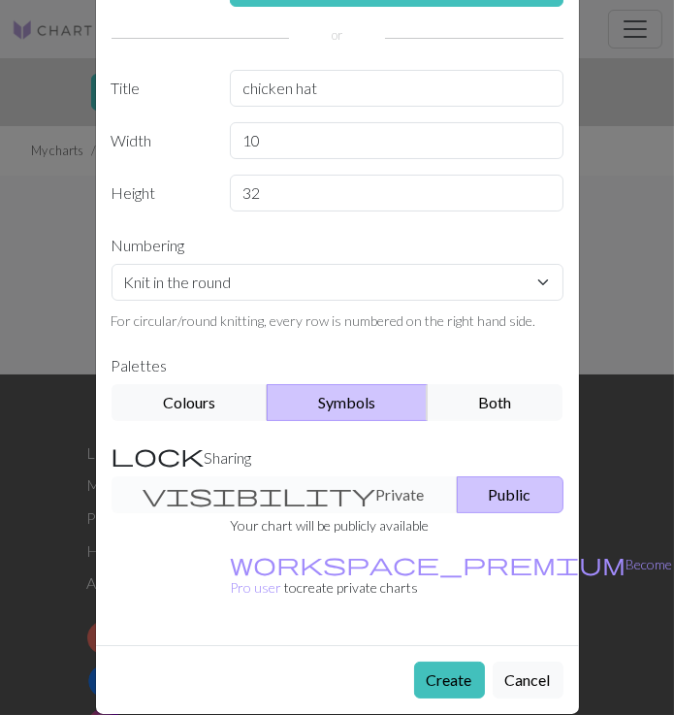
click at [290, 505] on div "visibility Private Public" at bounding box center [337, 494] width 475 height 37
click at [240, 489] on div "visibility Private Public" at bounding box center [337, 494] width 475 height 37
click at [454, 662] on button "Create" at bounding box center [449, 680] width 71 height 37
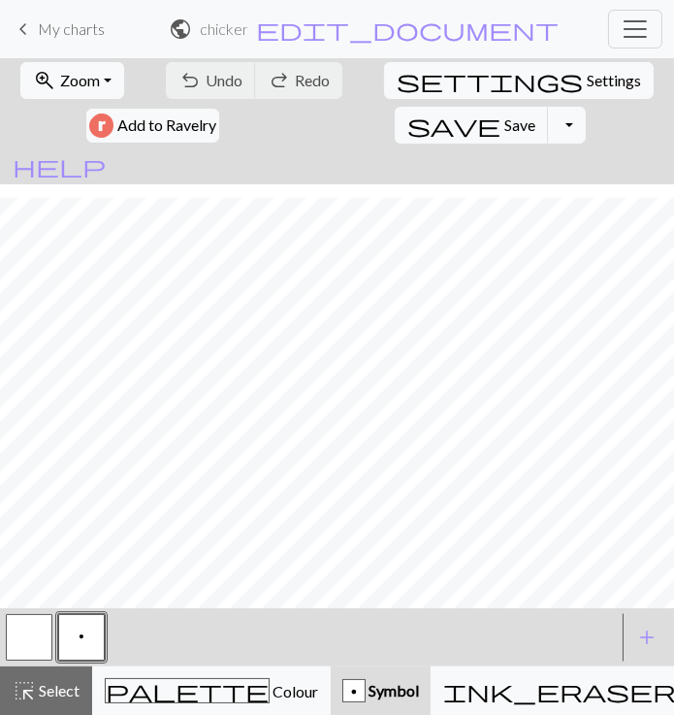
scroll to position [238, 0]
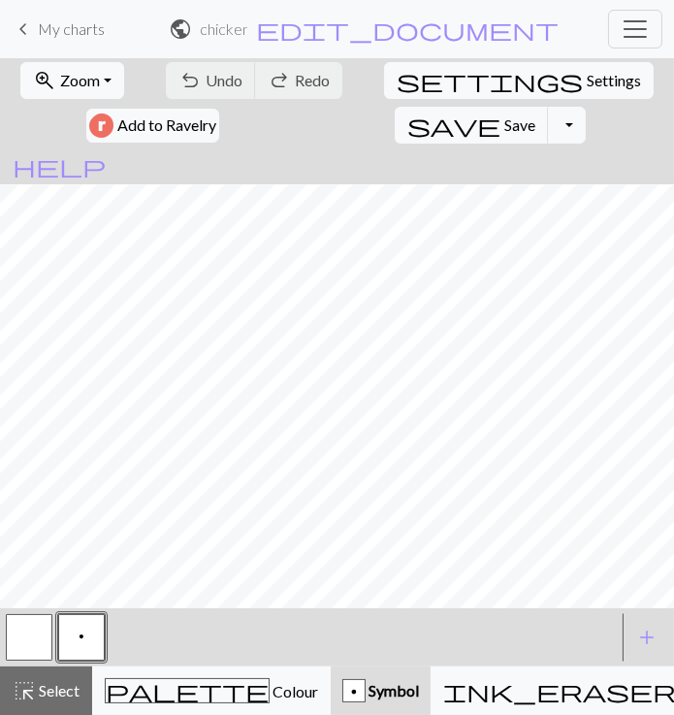
click at [25, 657] on button "button" at bounding box center [29, 637] width 47 height 47
click at [90, 632] on button "p" at bounding box center [81, 637] width 47 height 47
click at [366, 696] on span "Symbol" at bounding box center [392, 690] width 53 height 18
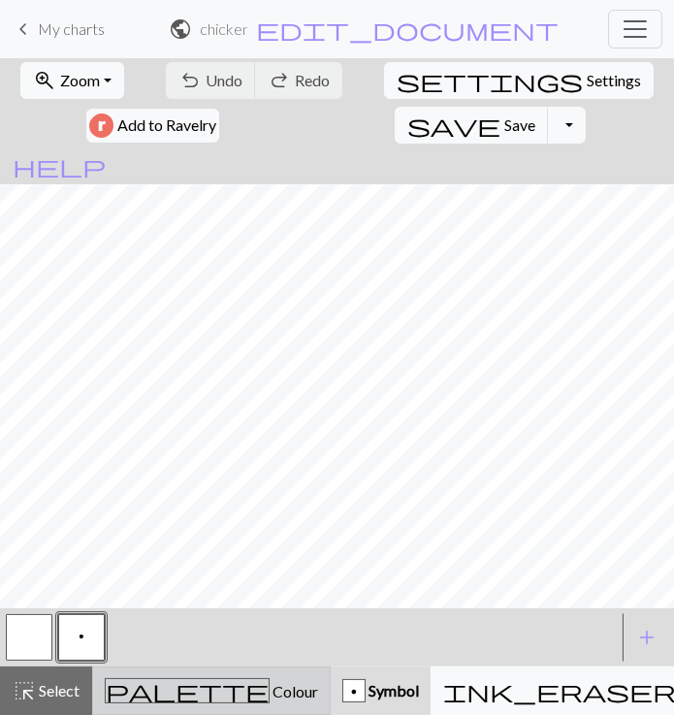
click at [230, 699] on button "palette Colour Colour" at bounding box center [211, 691] width 239 height 49
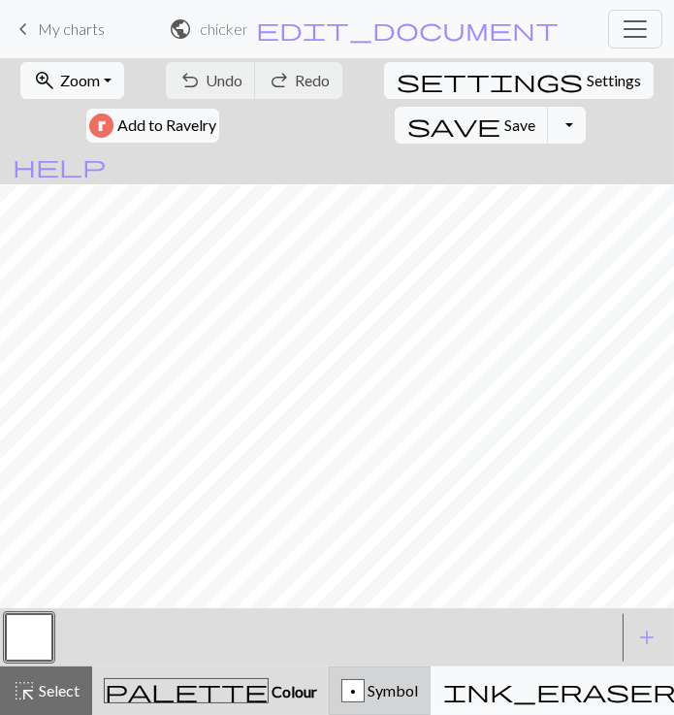
click at [343, 683] on div "p" at bounding box center [353, 691] width 21 height 23
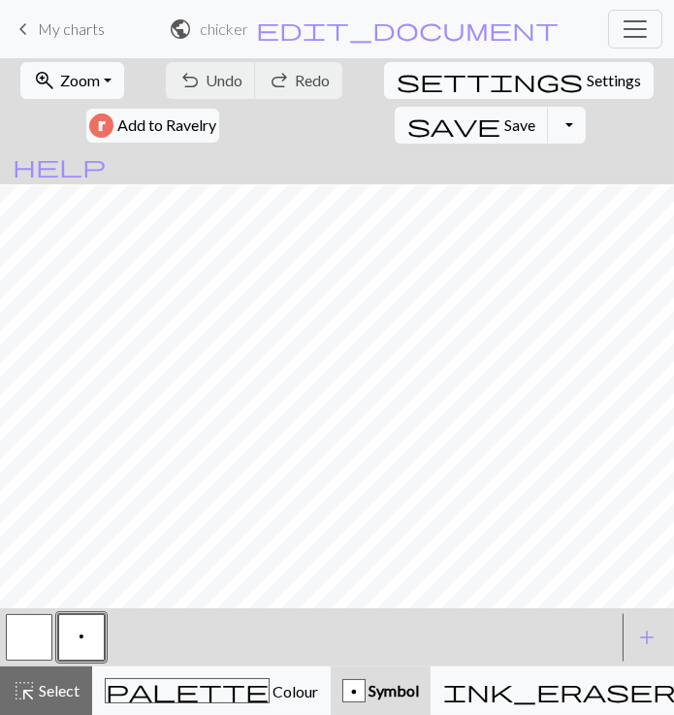
click at [587, 86] on span "Settings" at bounding box center [614, 80] width 54 height 23
select select "aran"
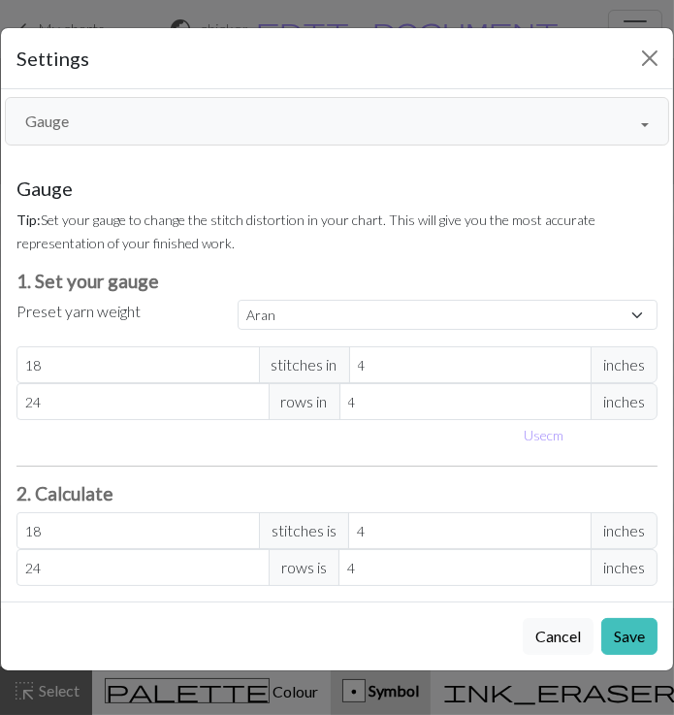
click at [631, 133] on button "Gauge" at bounding box center [337, 121] width 665 height 49
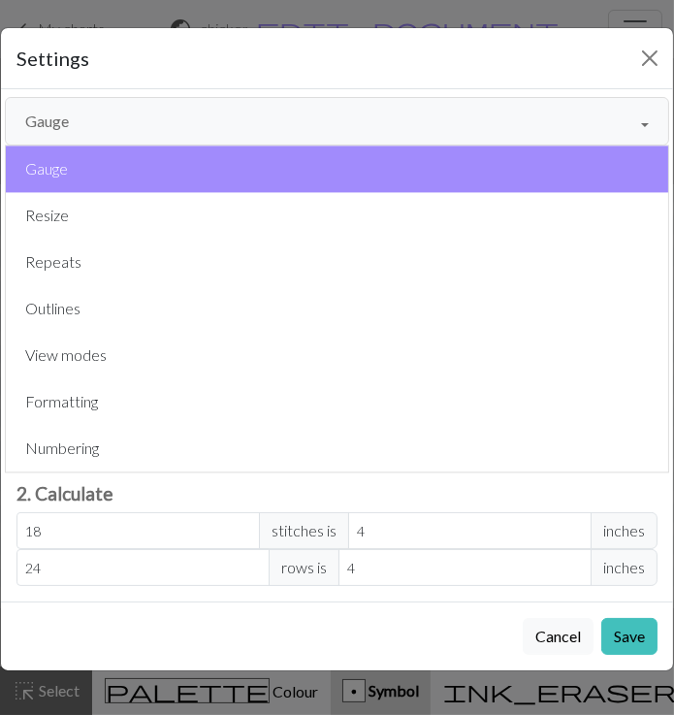
click at [631, 133] on button "Gauge" at bounding box center [337, 121] width 665 height 49
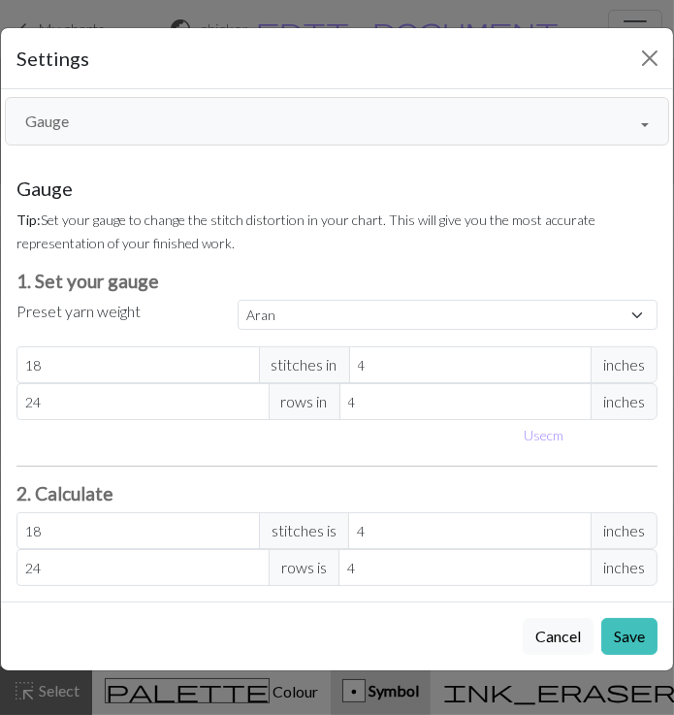
click at [640, 105] on button "Gauge" at bounding box center [337, 121] width 665 height 49
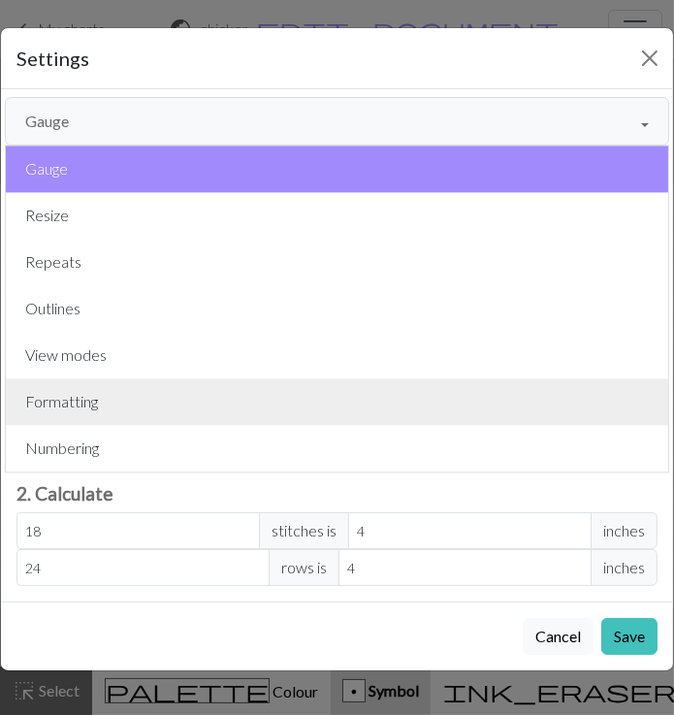
click at [323, 413] on button "Formatting" at bounding box center [337, 401] width 663 height 47
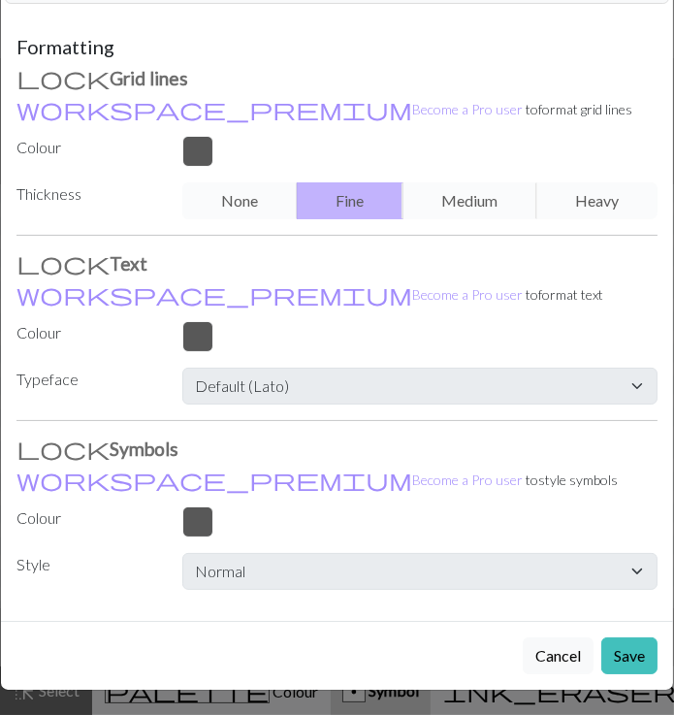
scroll to position [0, 0]
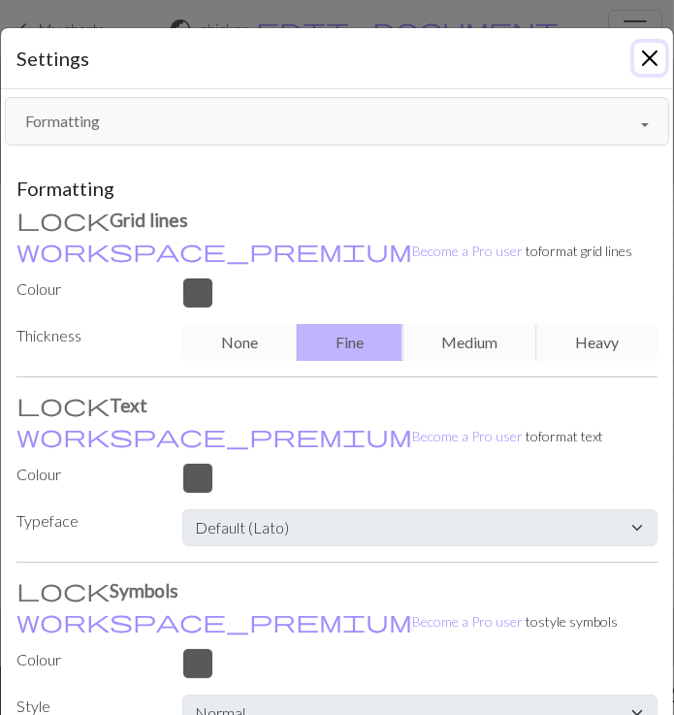
click at [656, 49] on button "Close" at bounding box center [650, 58] width 31 height 31
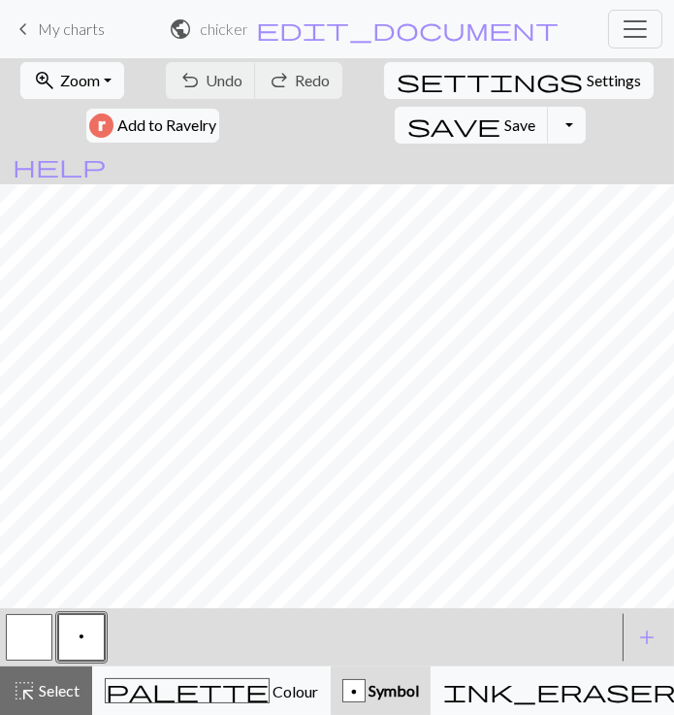
click at [44, 27] on span "My charts" at bounding box center [71, 28] width 67 height 18
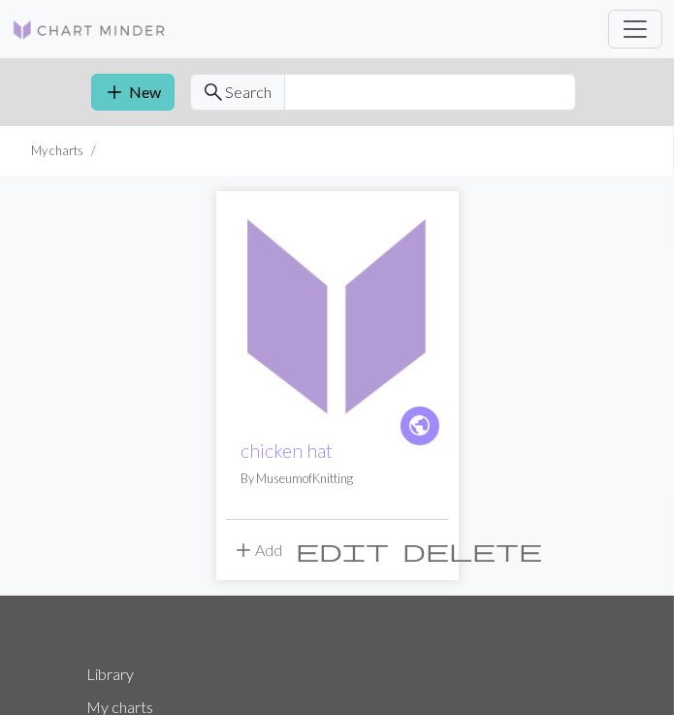
click at [133, 98] on button "add New" at bounding box center [132, 92] width 83 height 37
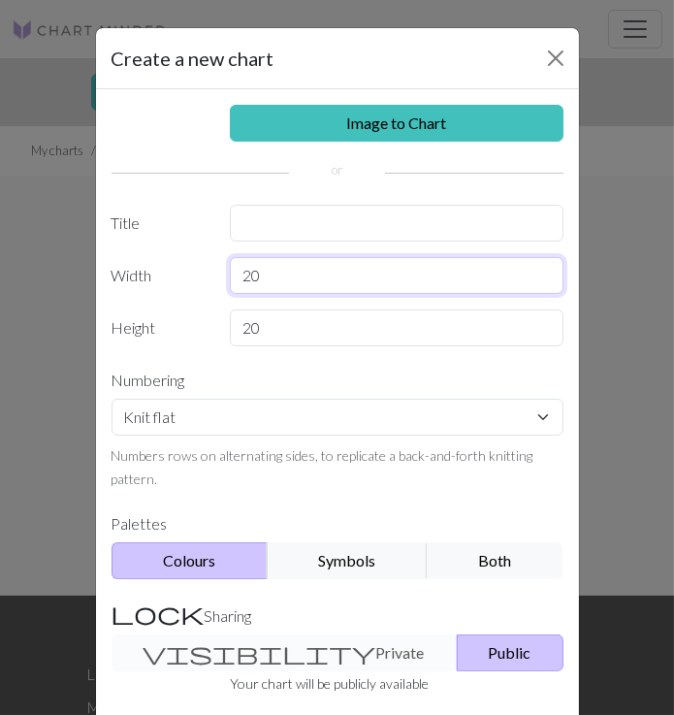
click at [304, 270] on input "20" at bounding box center [397, 275] width 334 height 37
type input "10"
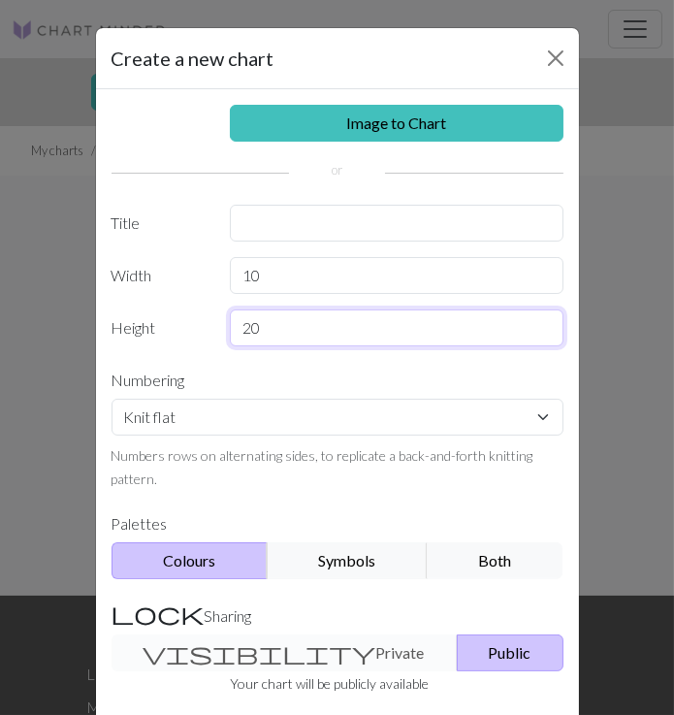
click at [257, 311] on input "20" at bounding box center [397, 328] width 334 height 37
type input "32"
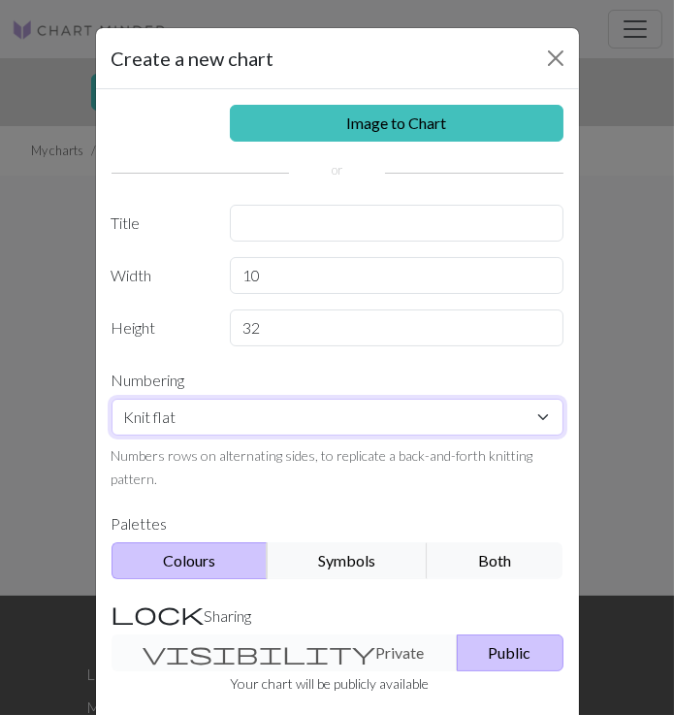
click at [250, 403] on select "Knit flat Knit in the round Lace knitting Cross stitch" at bounding box center [338, 417] width 452 height 37
select select "round"
click at [112, 399] on select "Knit flat Knit in the round Lace knitting Cross stitch" at bounding box center [338, 417] width 452 height 37
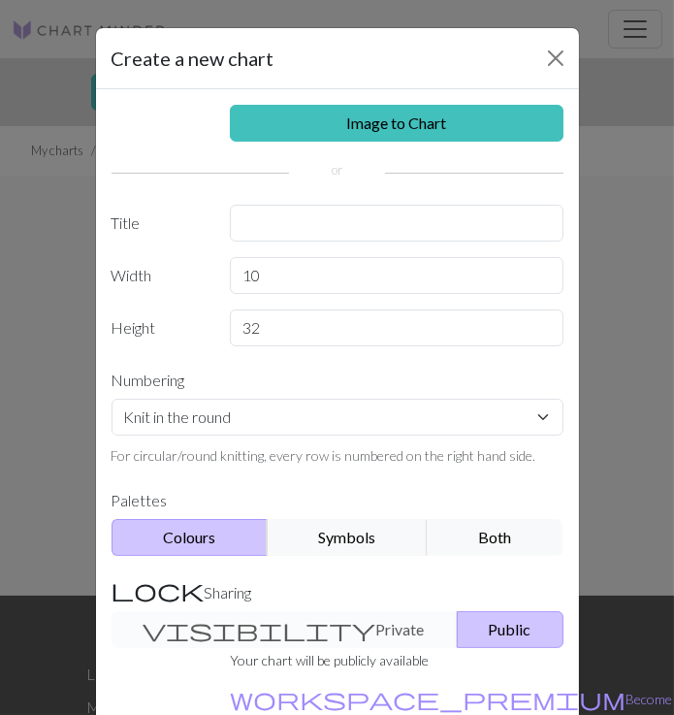
click at [214, 551] on button "Colours" at bounding box center [190, 537] width 156 height 37
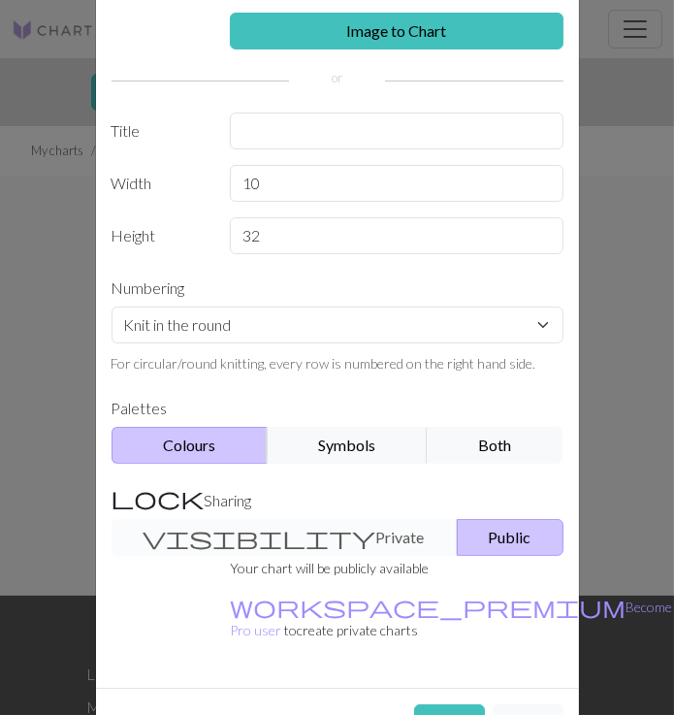
scroll to position [100, 0]
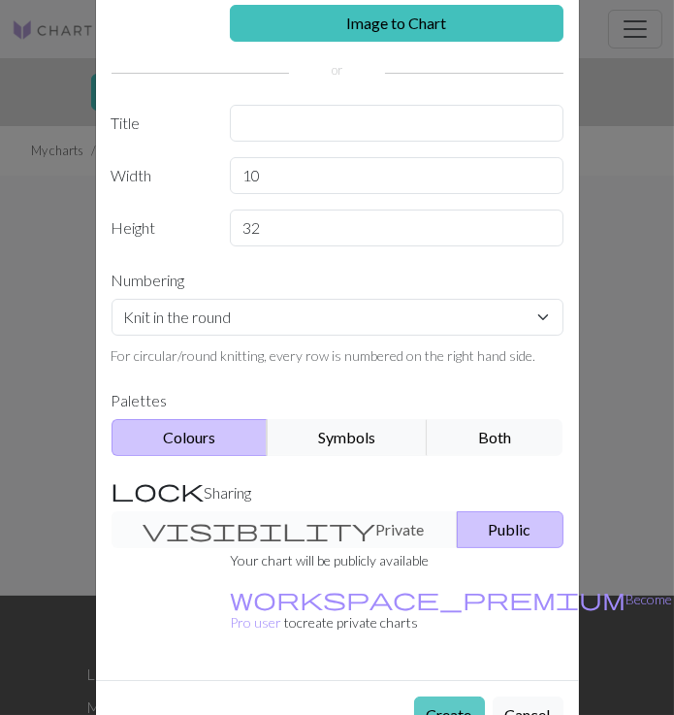
click at [438, 697] on button "Create" at bounding box center [449, 715] width 71 height 37
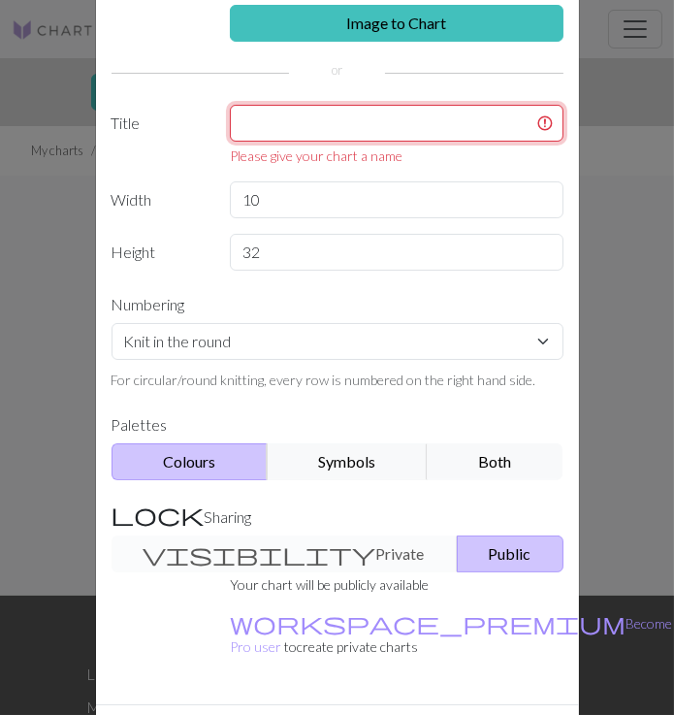
click at [348, 113] on input "text" at bounding box center [397, 123] width 334 height 37
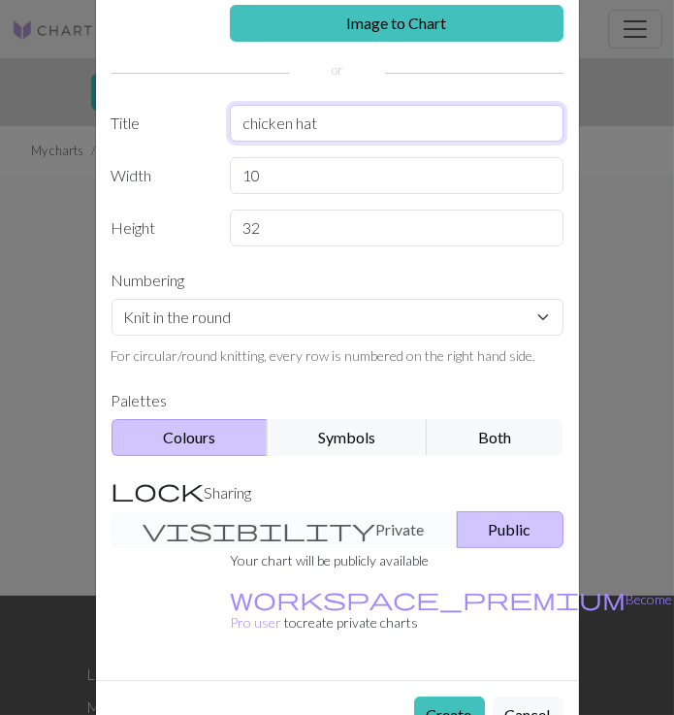
type input "chicken hat"
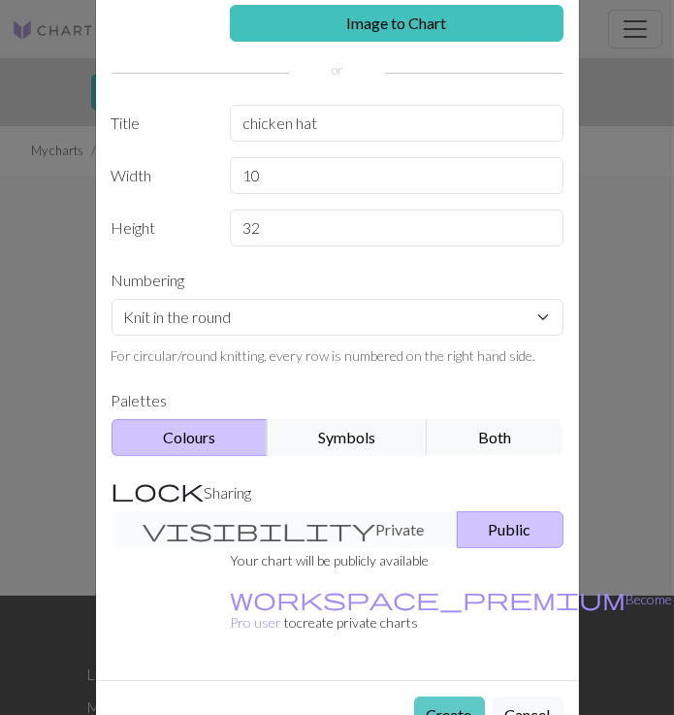
click at [464, 697] on button "Create" at bounding box center [449, 715] width 71 height 37
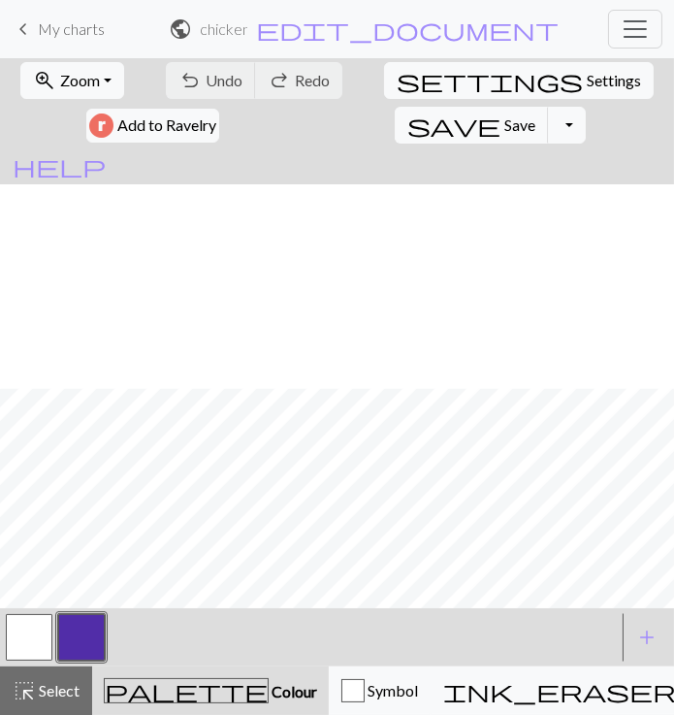
scroll to position [238, 0]
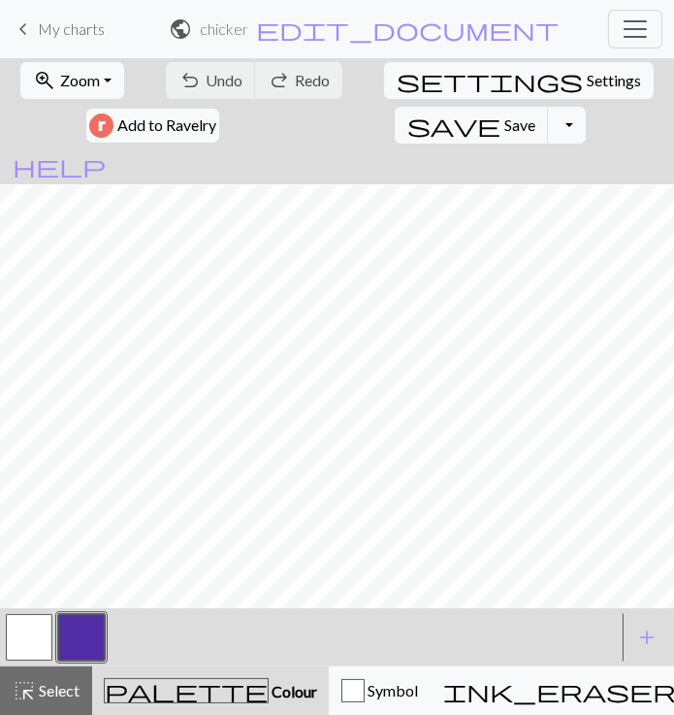
click at [104, 643] on button "button" at bounding box center [81, 637] width 47 height 47
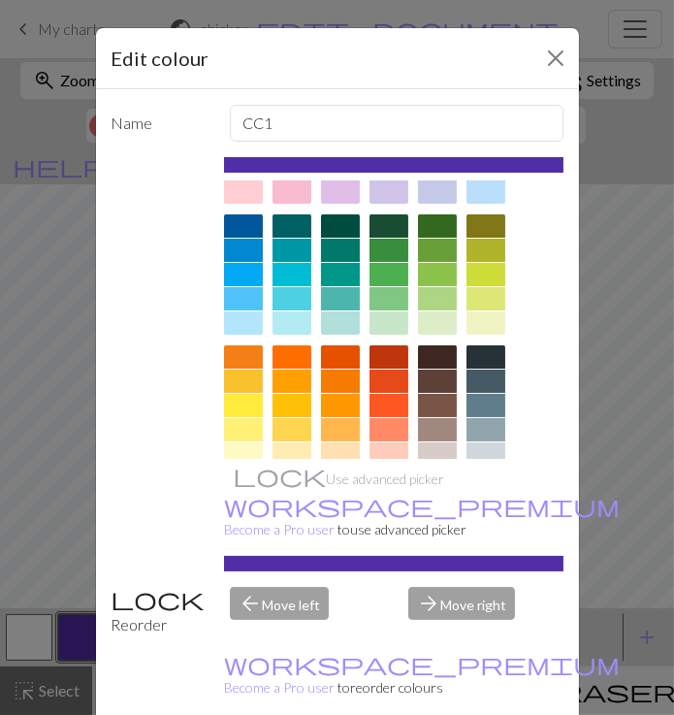
scroll to position [98, 0]
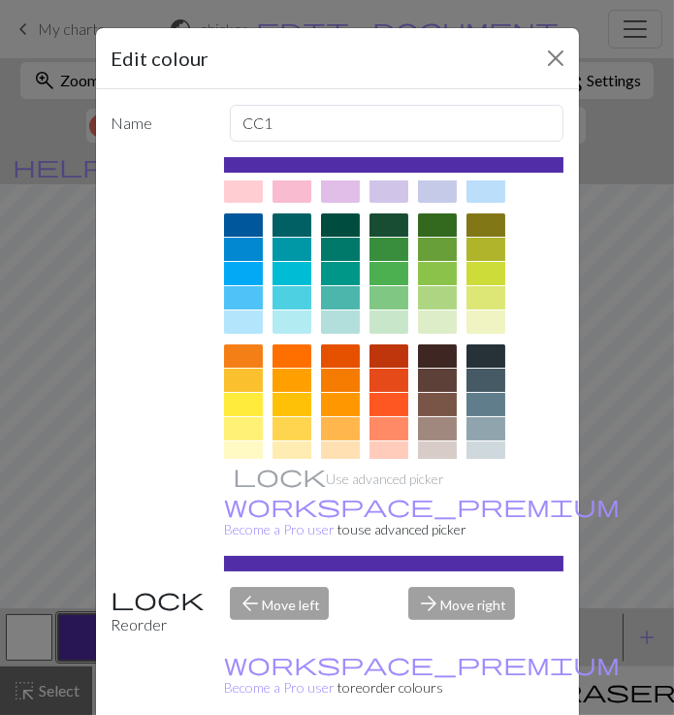
click at [263, 475] on div at bounding box center [243, 486] width 39 height 23
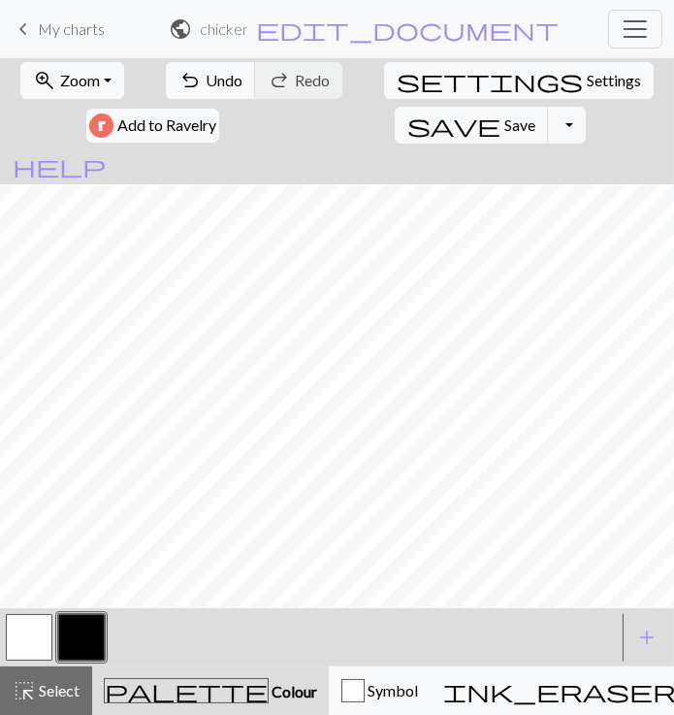
click at [43, 642] on button "button" at bounding box center [29, 637] width 47 height 47
click at [104, 643] on button "button" at bounding box center [81, 637] width 47 height 47
click at [24, 636] on button "button" at bounding box center [29, 637] width 47 height 47
click at [86, 651] on button "button" at bounding box center [81, 637] width 47 height 47
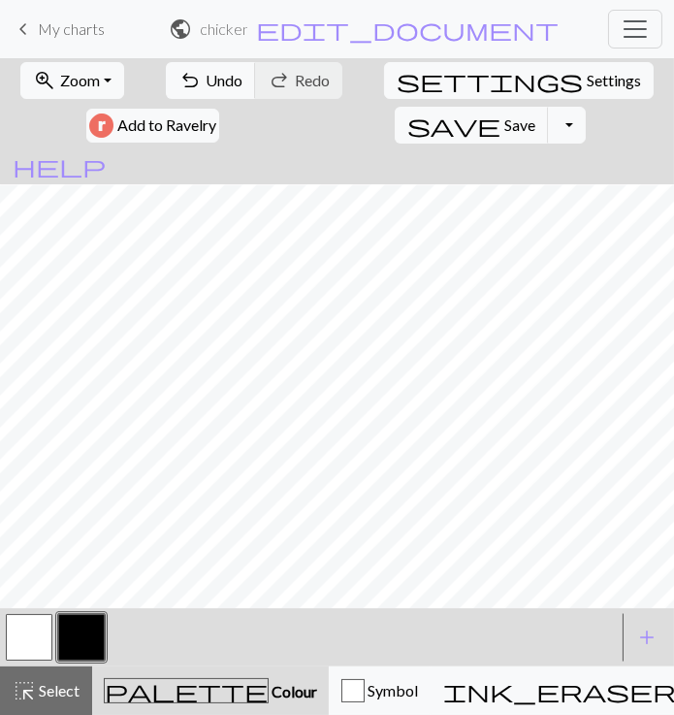
click at [39, 636] on button "button" at bounding box center [29, 637] width 47 height 47
click at [82, 645] on button "button" at bounding box center [81, 637] width 47 height 47
click at [101, 636] on button "button" at bounding box center [81, 637] width 47 height 47
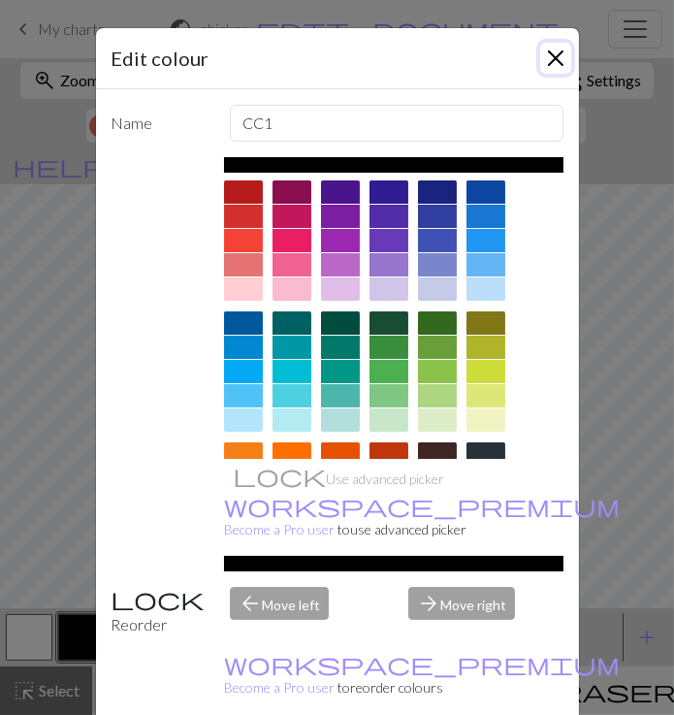
click at [553, 71] on button "Close" at bounding box center [555, 58] width 31 height 31
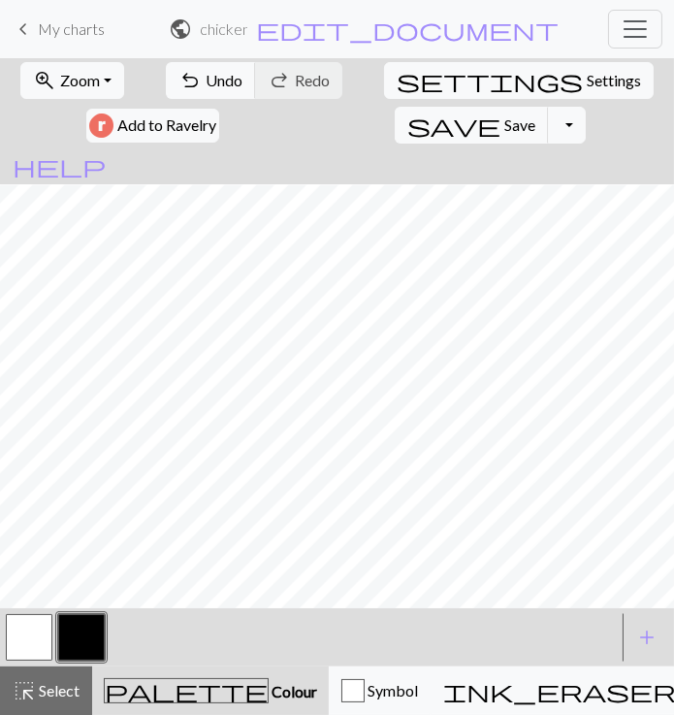
click at [33, 626] on button "button" at bounding box center [29, 637] width 47 height 47
click at [91, 626] on button "button" at bounding box center [81, 637] width 47 height 47
click at [39, 642] on button "button" at bounding box center [29, 637] width 47 height 47
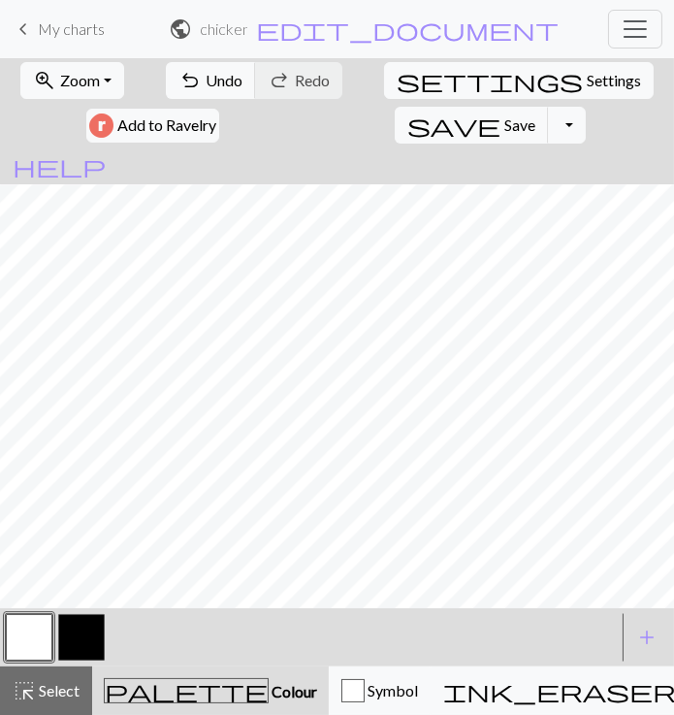
click at [83, 635] on button "button" at bounding box center [81, 637] width 47 height 47
click at [84, 636] on button "button" at bounding box center [81, 637] width 47 height 47
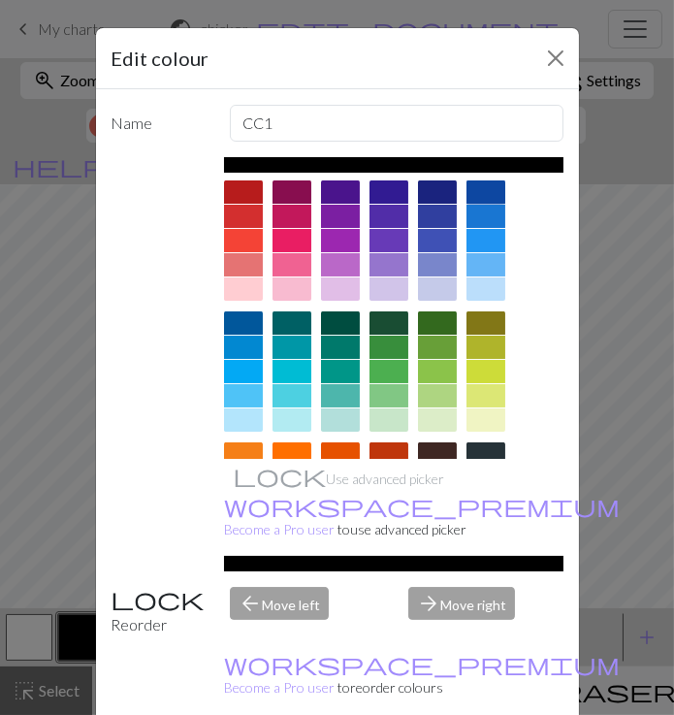
click at [500, 187] on div at bounding box center [486, 191] width 39 height 23
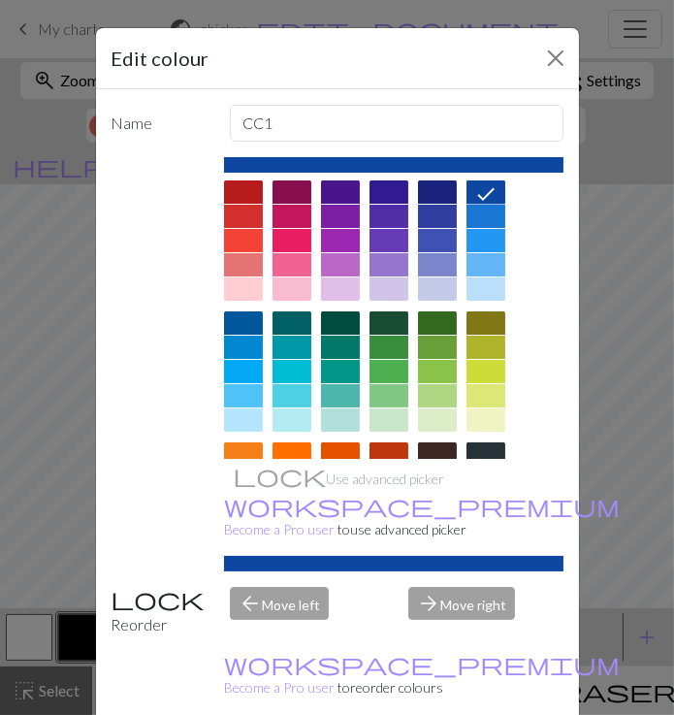
click at [650, 296] on div "Edit colour Name CC1 Use advanced picker workspace_premium Become a Pro user to…" at bounding box center [337, 357] width 674 height 715
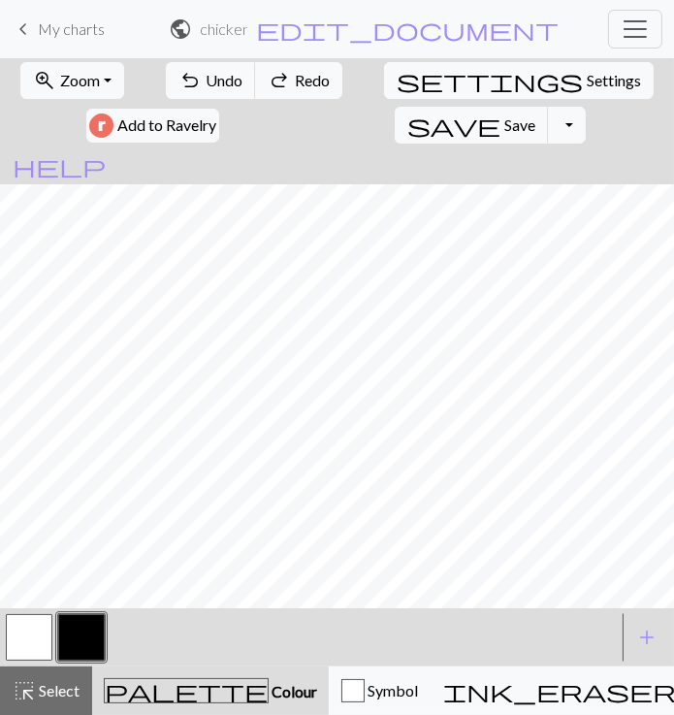
click at [89, 627] on button "button" at bounding box center [81, 637] width 47 height 47
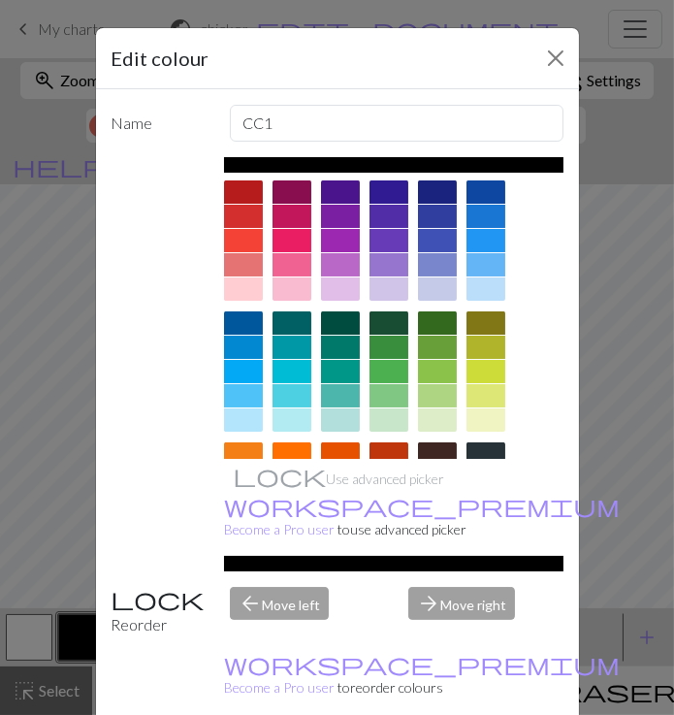
click at [312, 350] on div at bounding box center [394, 442] width 340 height 524
click at [321, 350] on div at bounding box center [340, 347] width 39 height 23
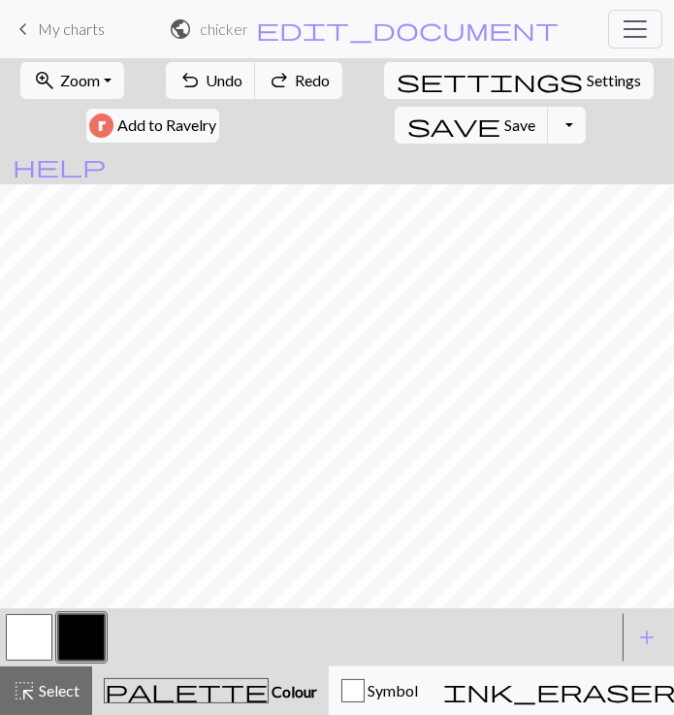
click at [34, 642] on button "button" at bounding box center [29, 637] width 47 height 47
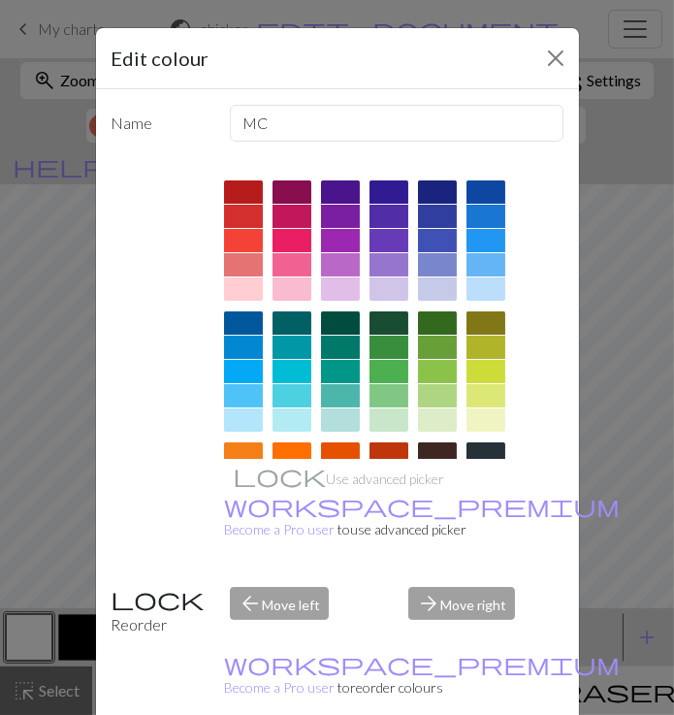
click at [283, 439] on div at bounding box center [394, 442] width 340 height 524
click at [321, 339] on div at bounding box center [340, 347] width 39 height 23
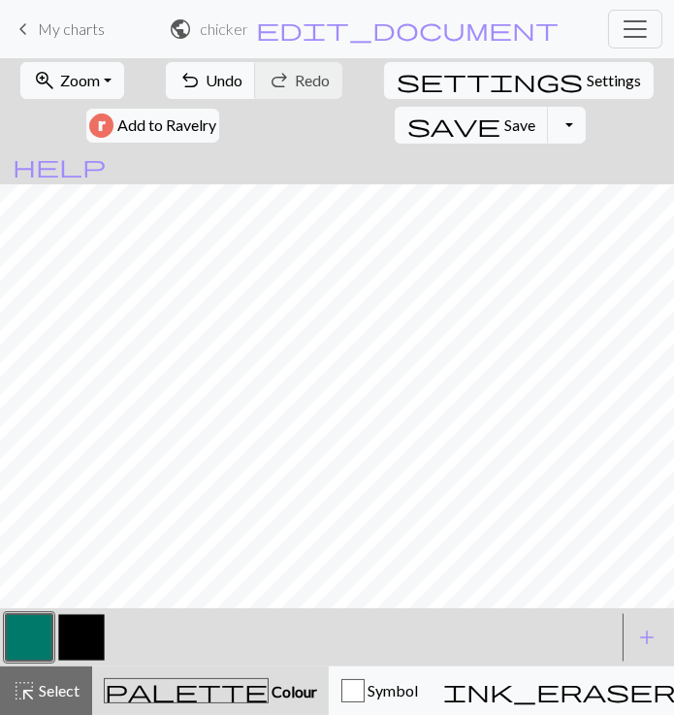
click at [28, 630] on button "button" at bounding box center [29, 637] width 47 height 47
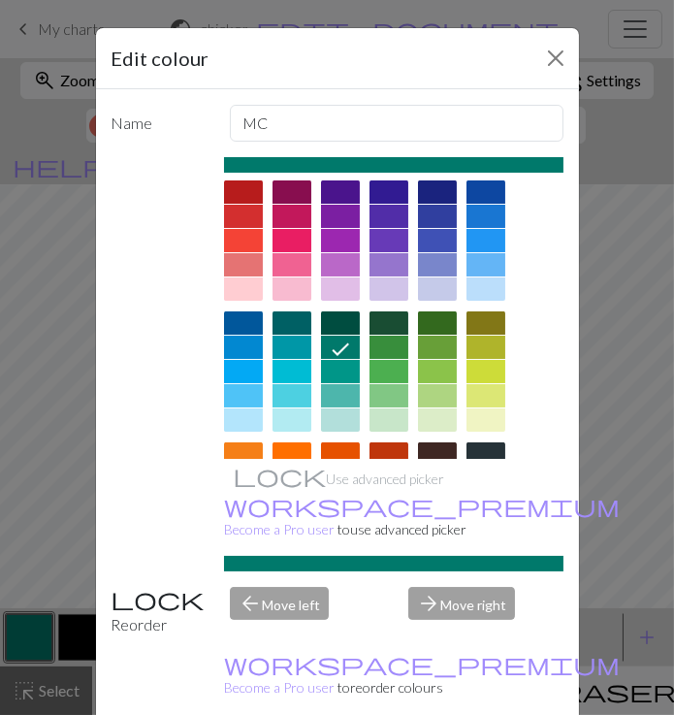
scroll to position [119, 0]
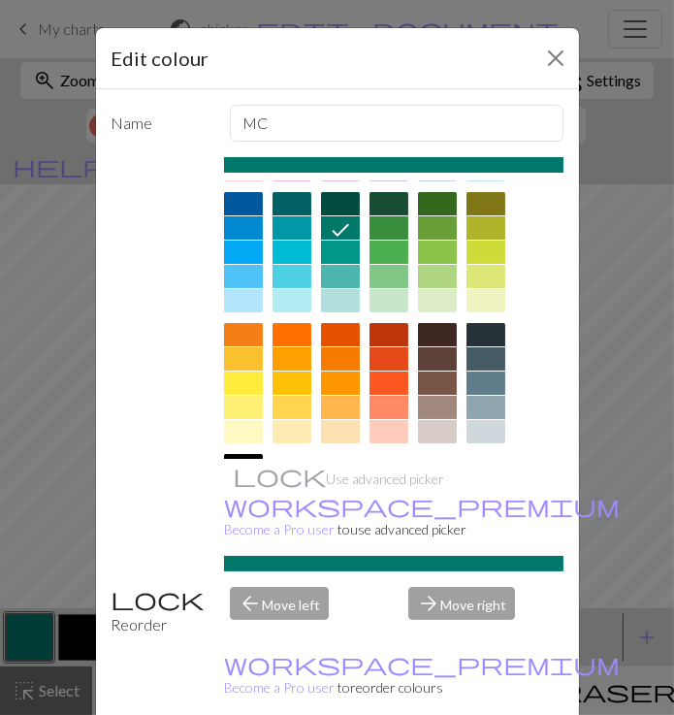
click at [263, 551] on div at bounding box center [243, 562] width 39 height 23
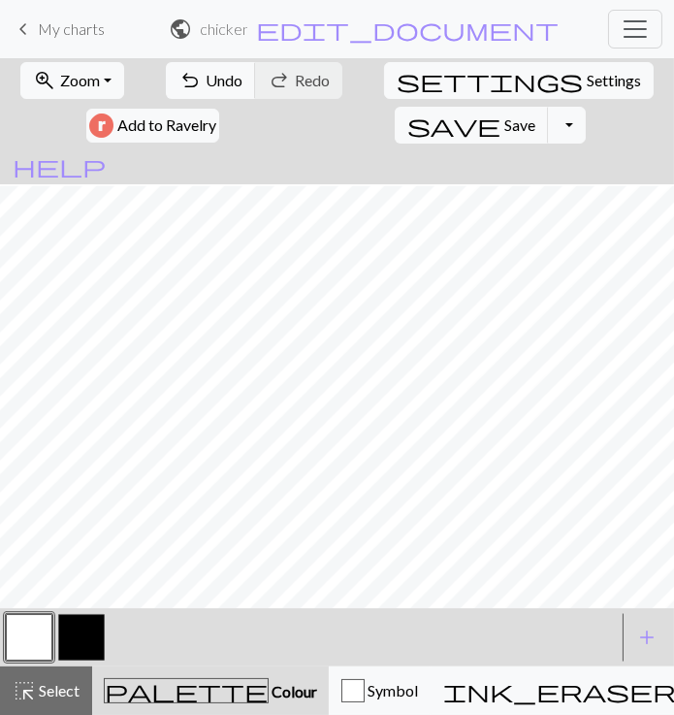
scroll to position [186, 0]
click at [648, 653] on button "add Add a colour" at bounding box center [647, 637] width 49 height 49
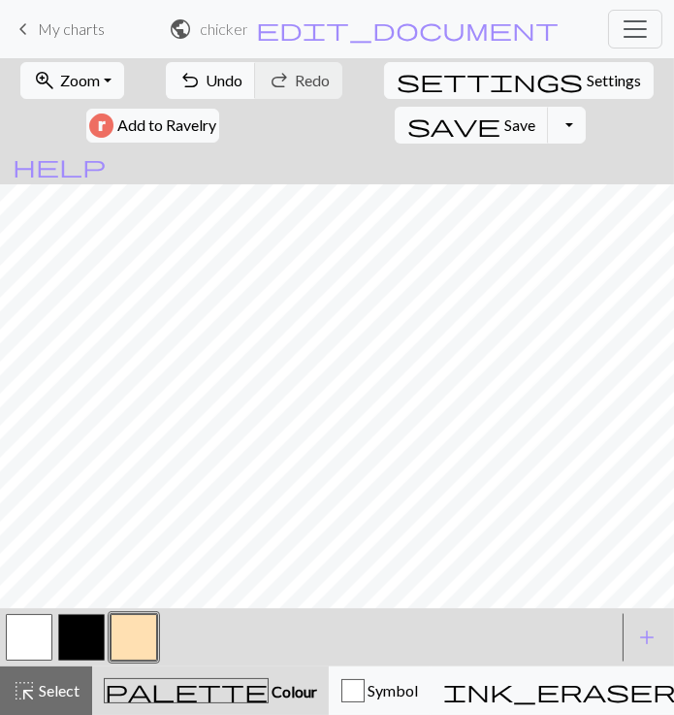
scroll to position [106, 0]
click at [63, 643] on button "button" at bounding box center [81, 637] width 47 height 47
click at [76, 643] on button "button" at bounding box center [81, 637] width 47 height 47
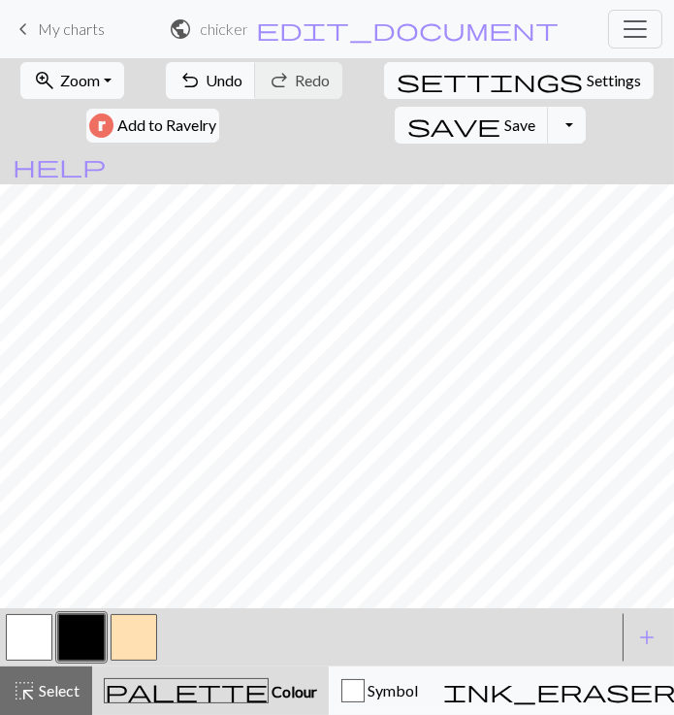
scroll to position [0, 0]
click at [587, 90] on span "Settings" at bounding box center [614, 80] width 54 height 23
select select "aran"
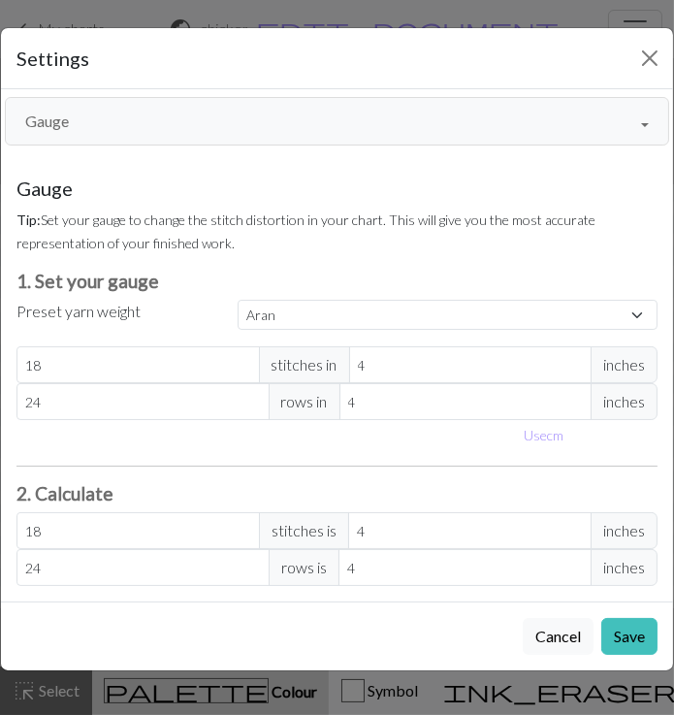
click at [633, 114] on button "Gauge" at bounding box center [337, 121] width 665 height 49
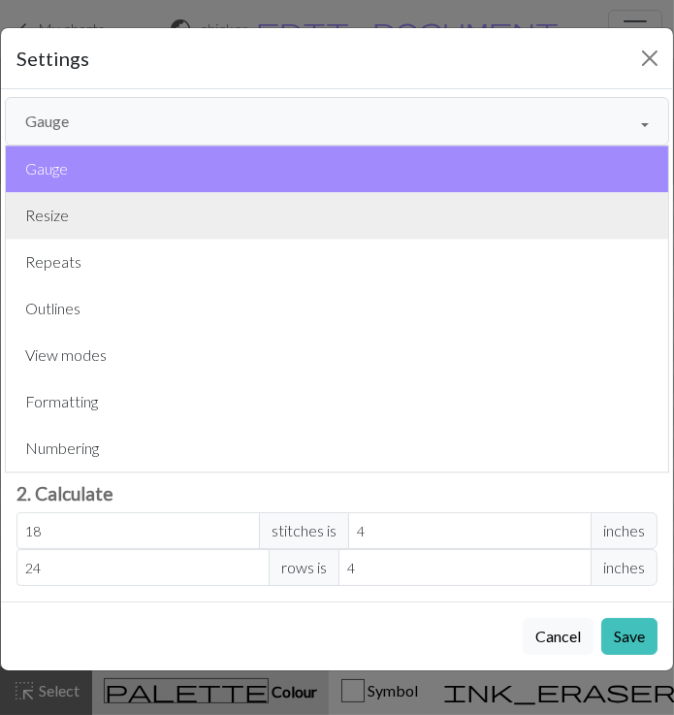
click at [493, 219] on button "Resize" at bounding box center [337, 215] width 663 height 47
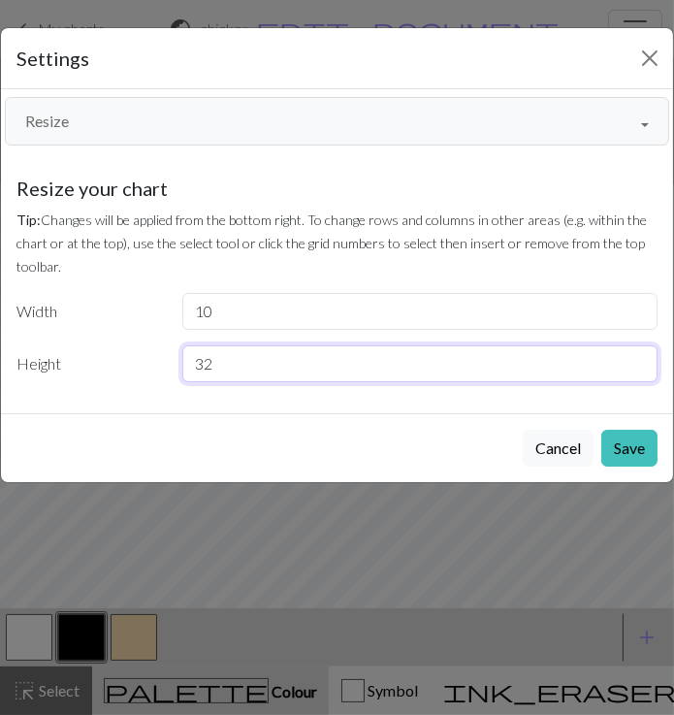
click at [240, 360] on input "32" at bounding box center [419, 363] width 475 height 37
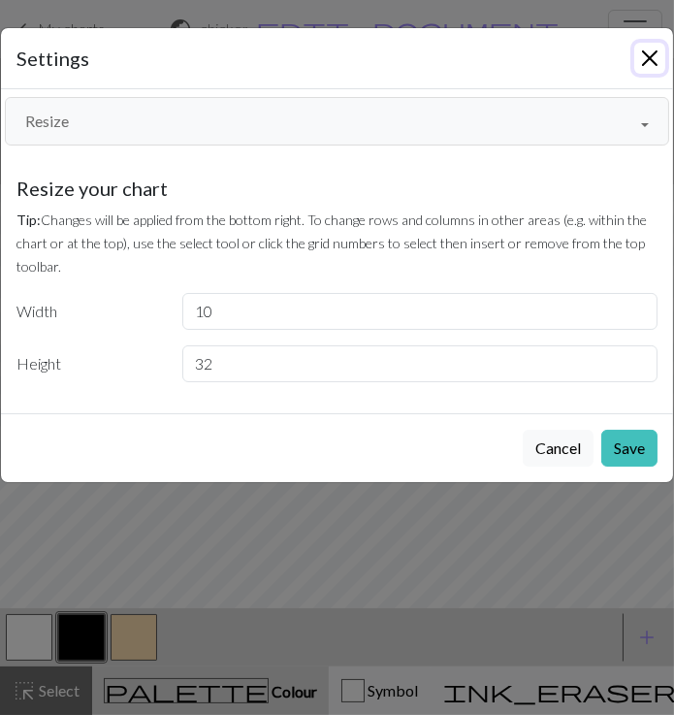
click at [660, 51] on button "Close" at bounding box center [650, 58] width 31 height 31
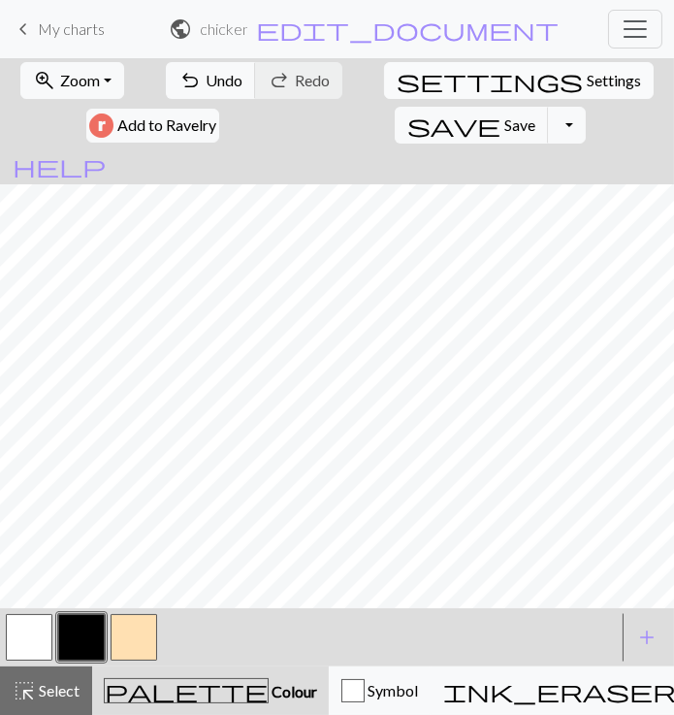
click at [587, 85] on span "Settings" at bounding box center [614, 80] width 54 height 23
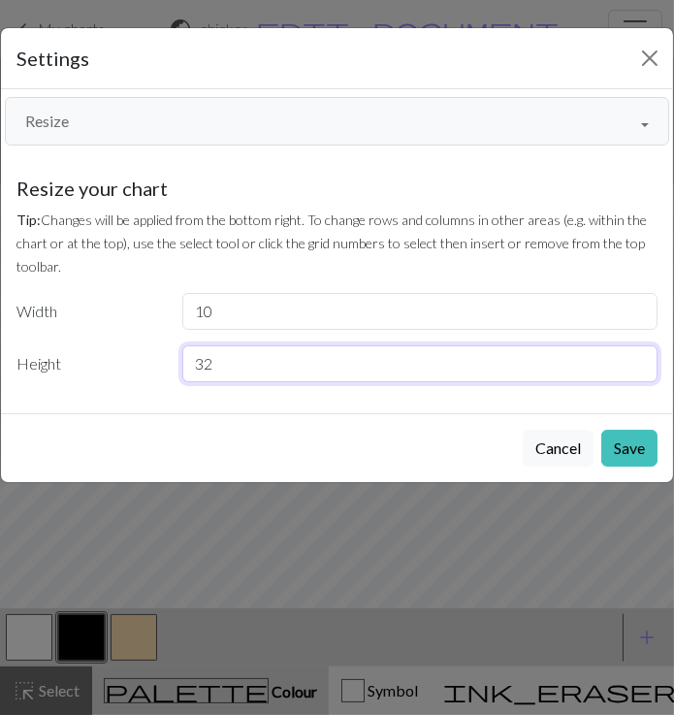
click at [242, 375] on input "32" at bounding box center [419, 363] width 475 height 37
type input "34"
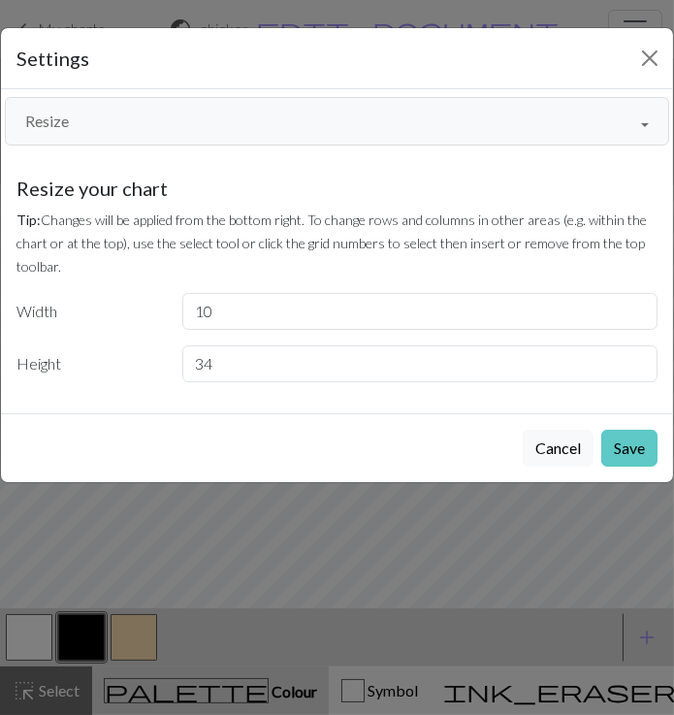
click at [624, 446] on button "Save" at bounding box center [630, 448] width 56 height 37
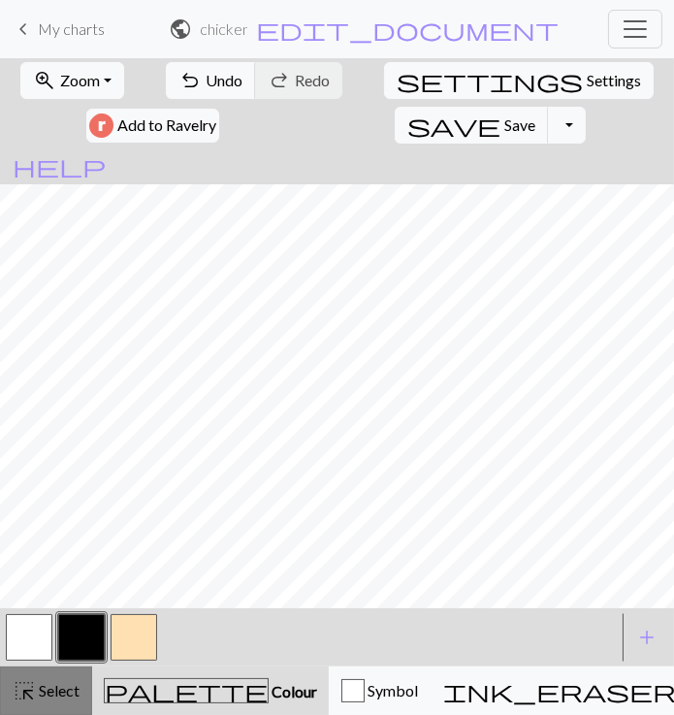
click at [30, 684] on span "highlight_alt" at bounding box center [24, 690] width 23 height 27
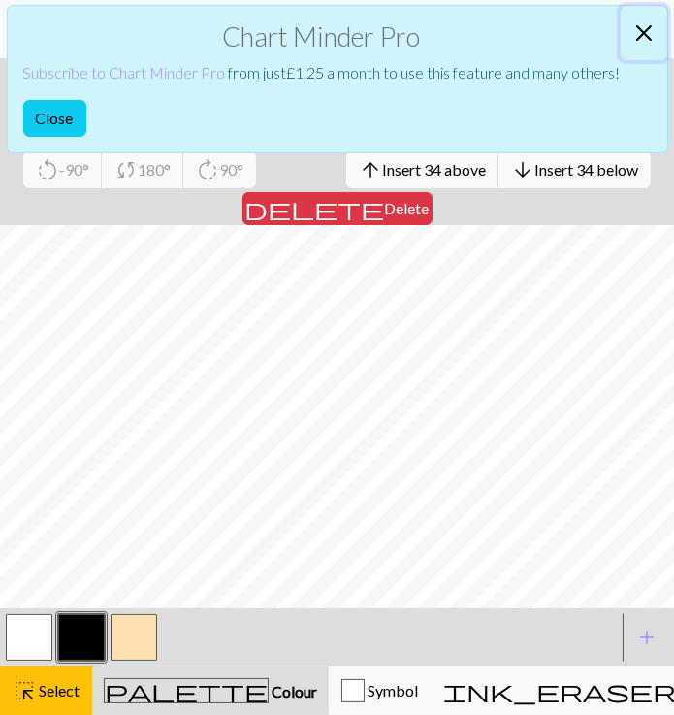
click at [634, 29] on button "Close" at bounding box center [644, 33] width 47 height 54
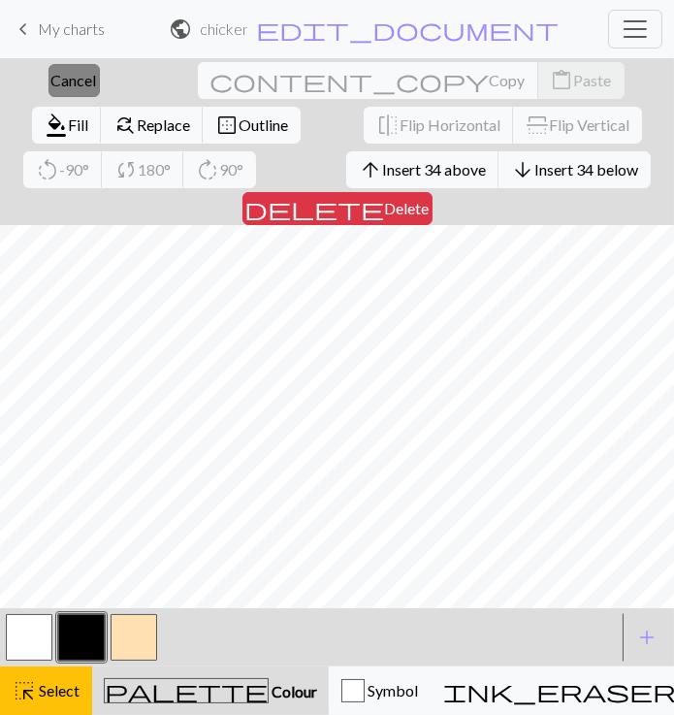
click at [69, 74] on span "Cancel" at bounding box center [74, 80] width 46 height 18
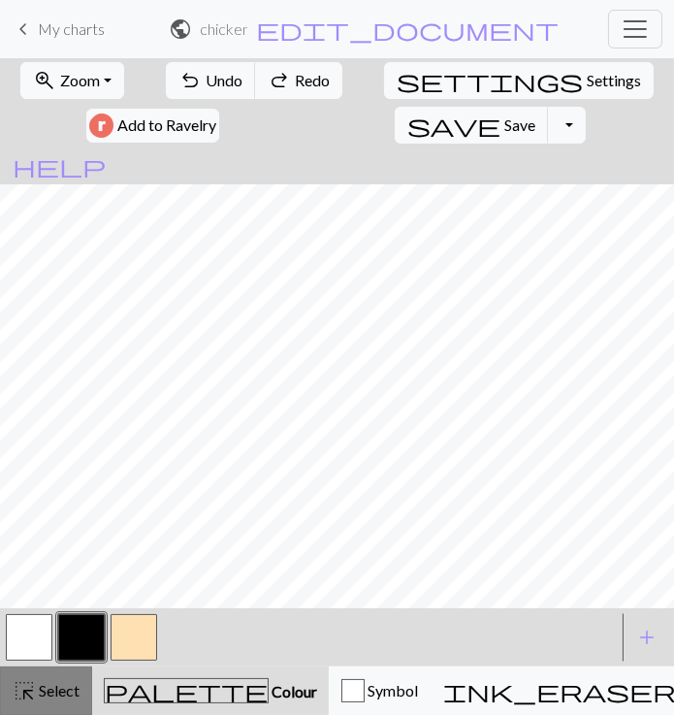
click at [67, 697] on span "Select" at bounding box center [58, 690] width 44 height 18
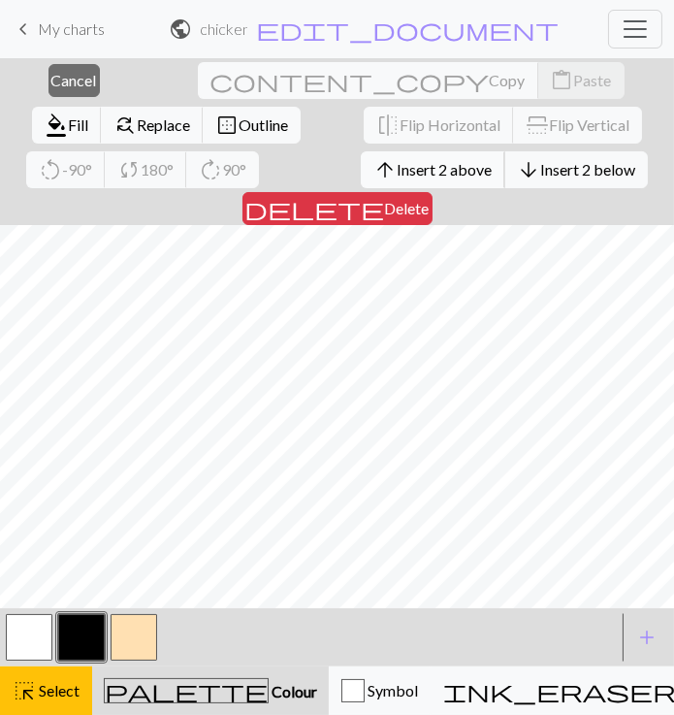
click at [374, 161] on span "arrow_upward" at bounding box center [385, 169] width 23 height 27
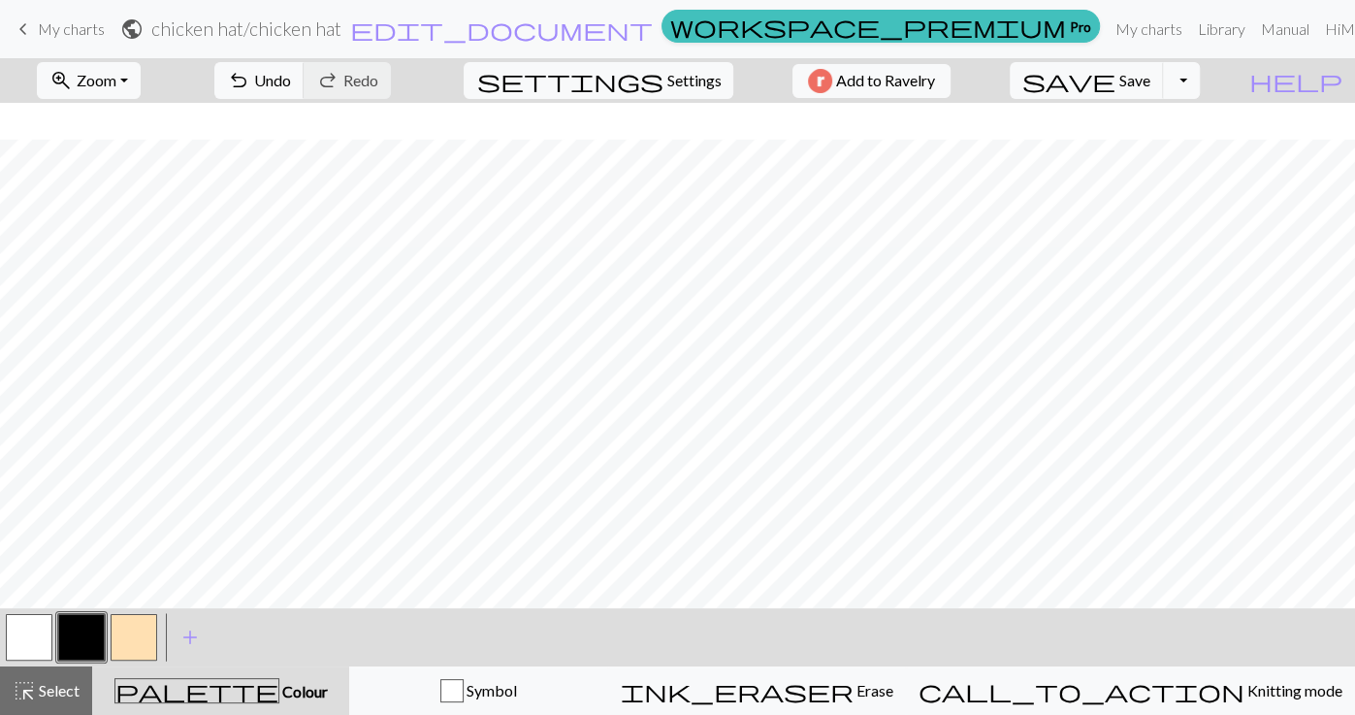
scroll to position [240, 0]
click at [78, 644] on button "button" at bounding box center [81, 637] width 47 height 47
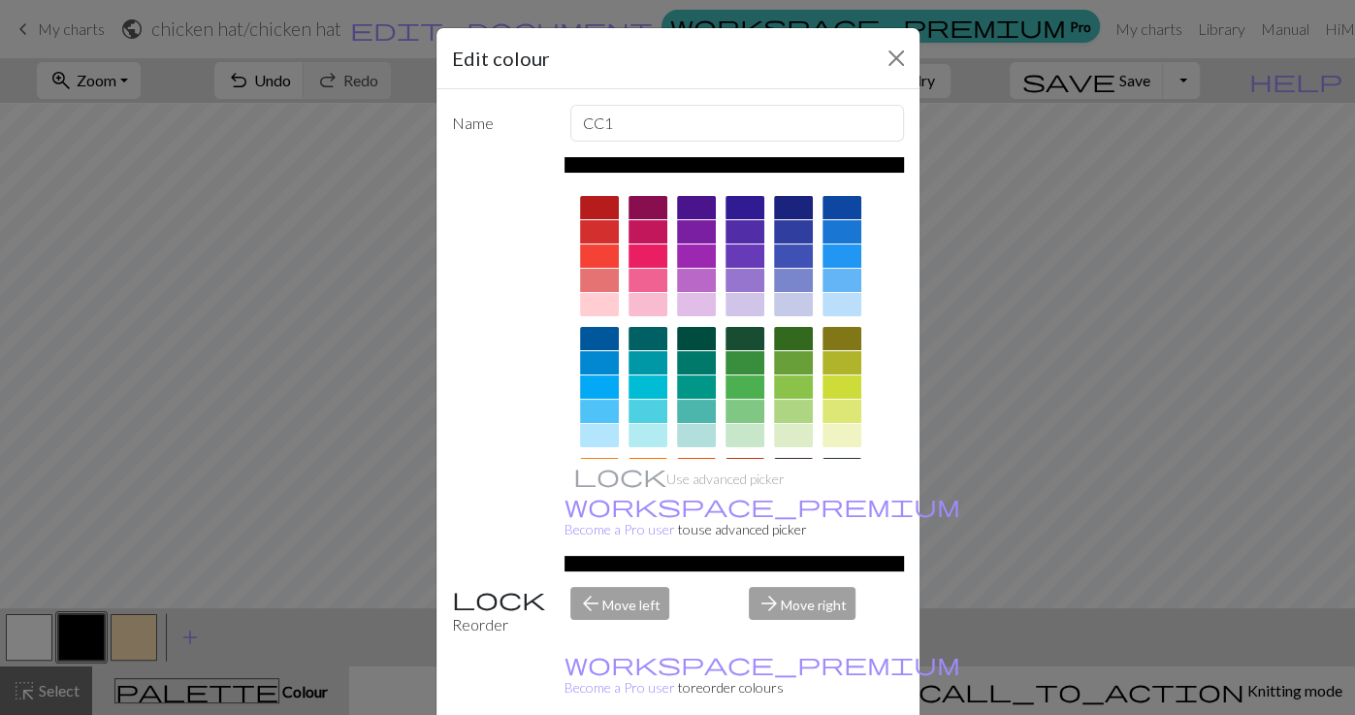
click at [603, 212] on div at bounding box center [599, 207] width 39 height 23
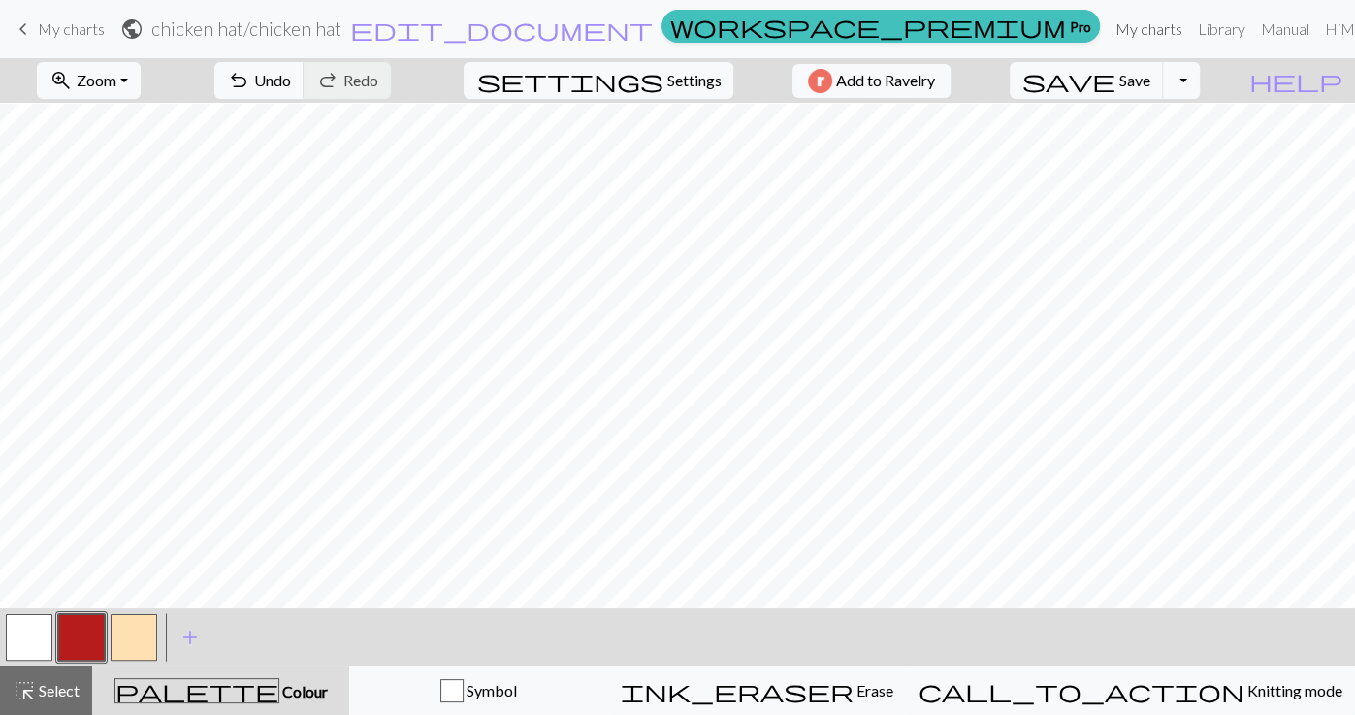
scroll to position [238, 0]
click at [196, 630] on span "add" at bounding box center [190, 637] width 23 height 27
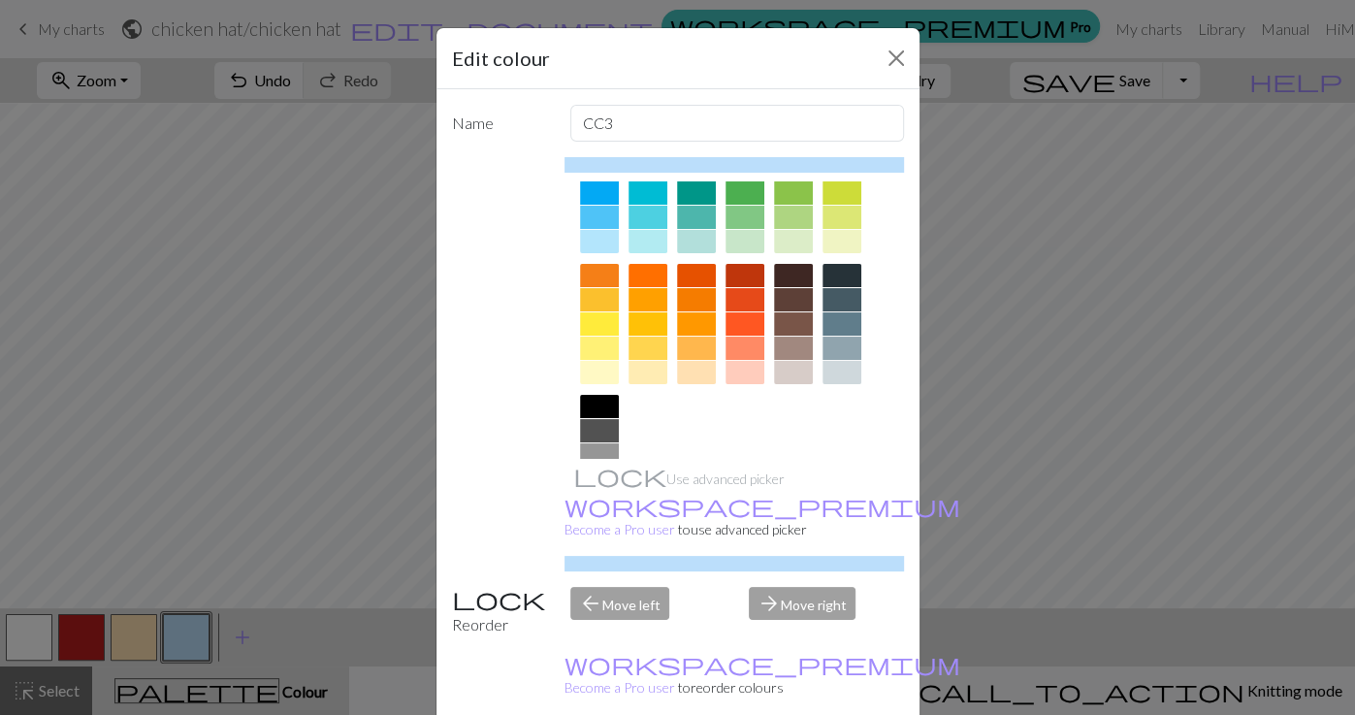
scroll to position [193, 0]
click at [601, 398] on div at bounding box center [599, 407] width 39 height 23
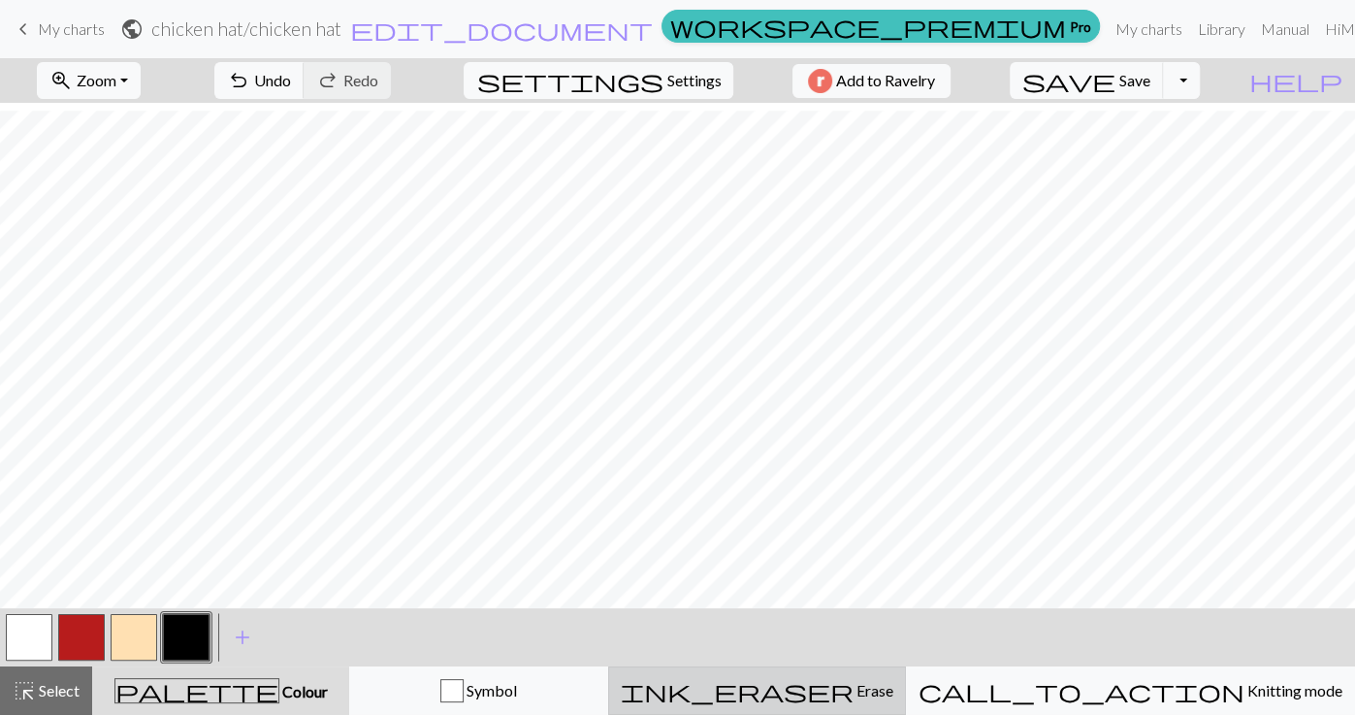
scroll to position [81, 0]
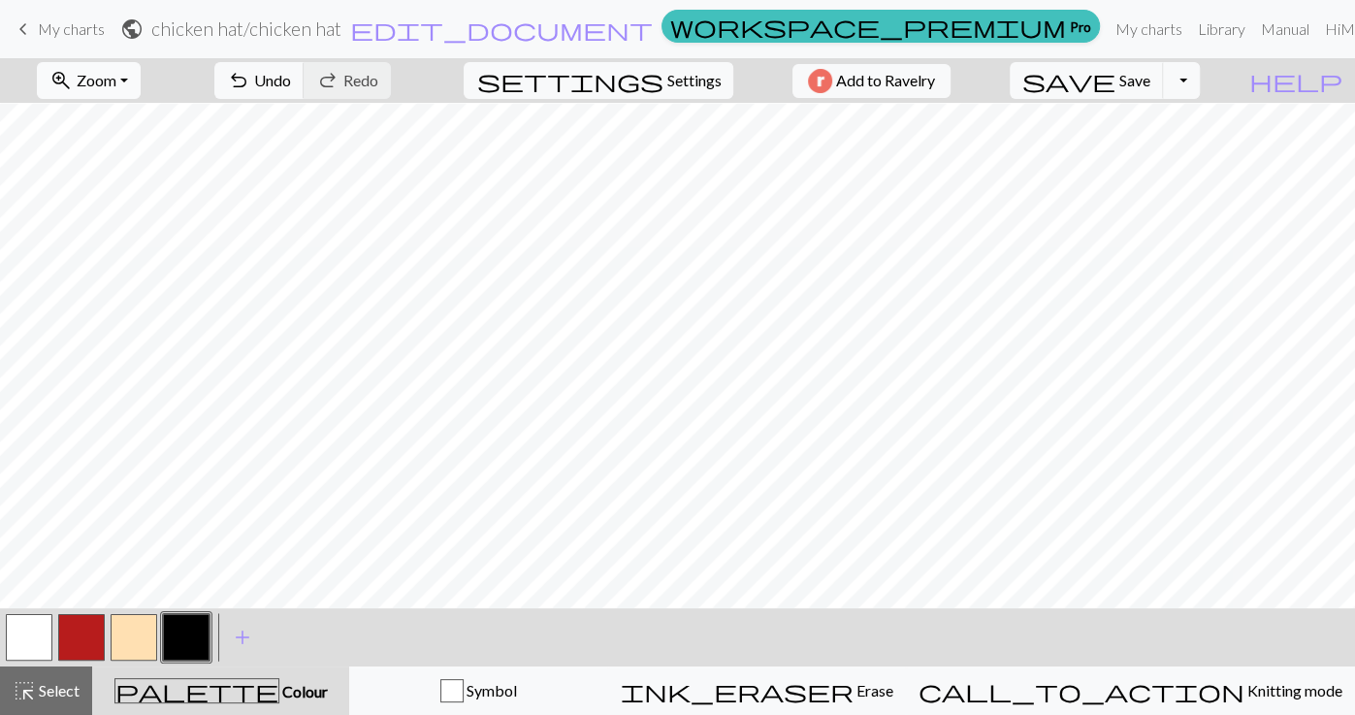
click at [116, 78] on span "Zoom" at bounding box center [97, 80] width 40 height 18
click at [121, 119] on button "Fit all" at bounding box center [114, 122] width 153 height 31
click at [205, 630] on button "button" at bounding box center [186, 637] width 47 height 47
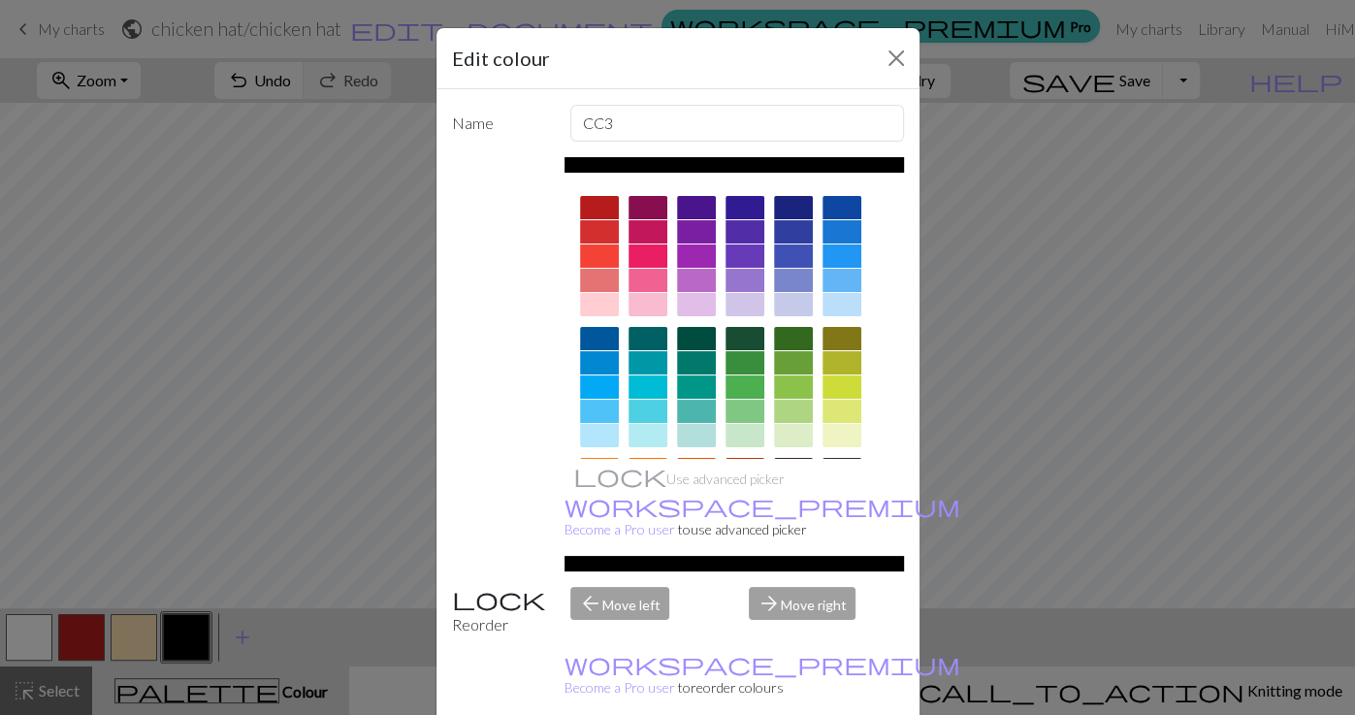
click at [613, 205] on div at bounding box center [599, 207] width 39 height 23
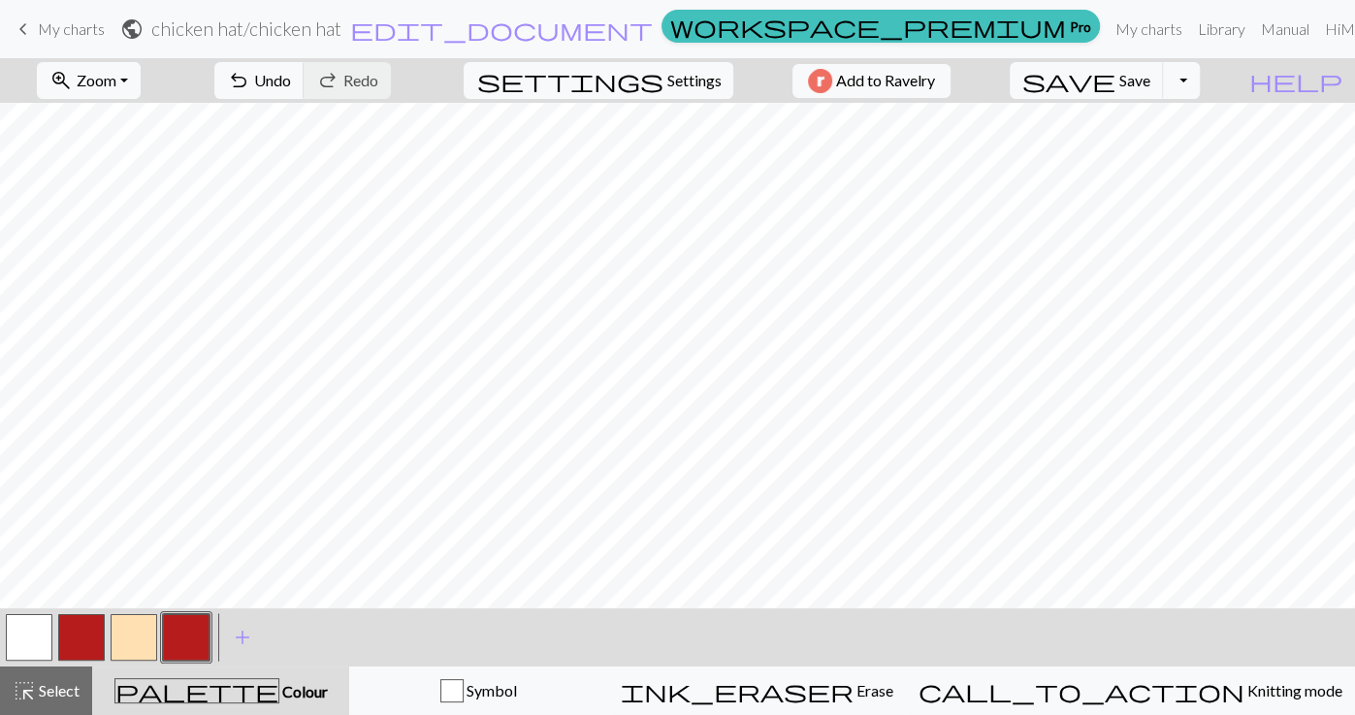
click at [130, 654] on button "button" at bounding box center [134, 637] width 47 height 47
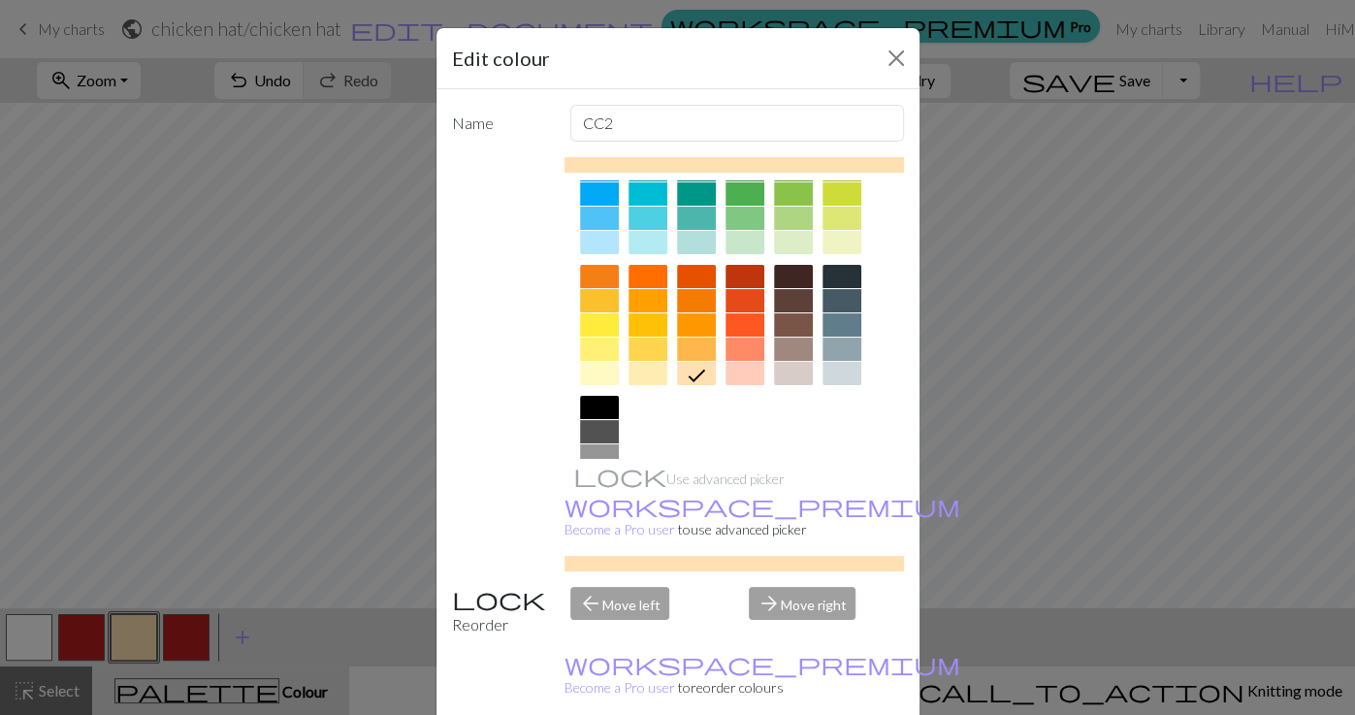
scroll to position [182, 0]
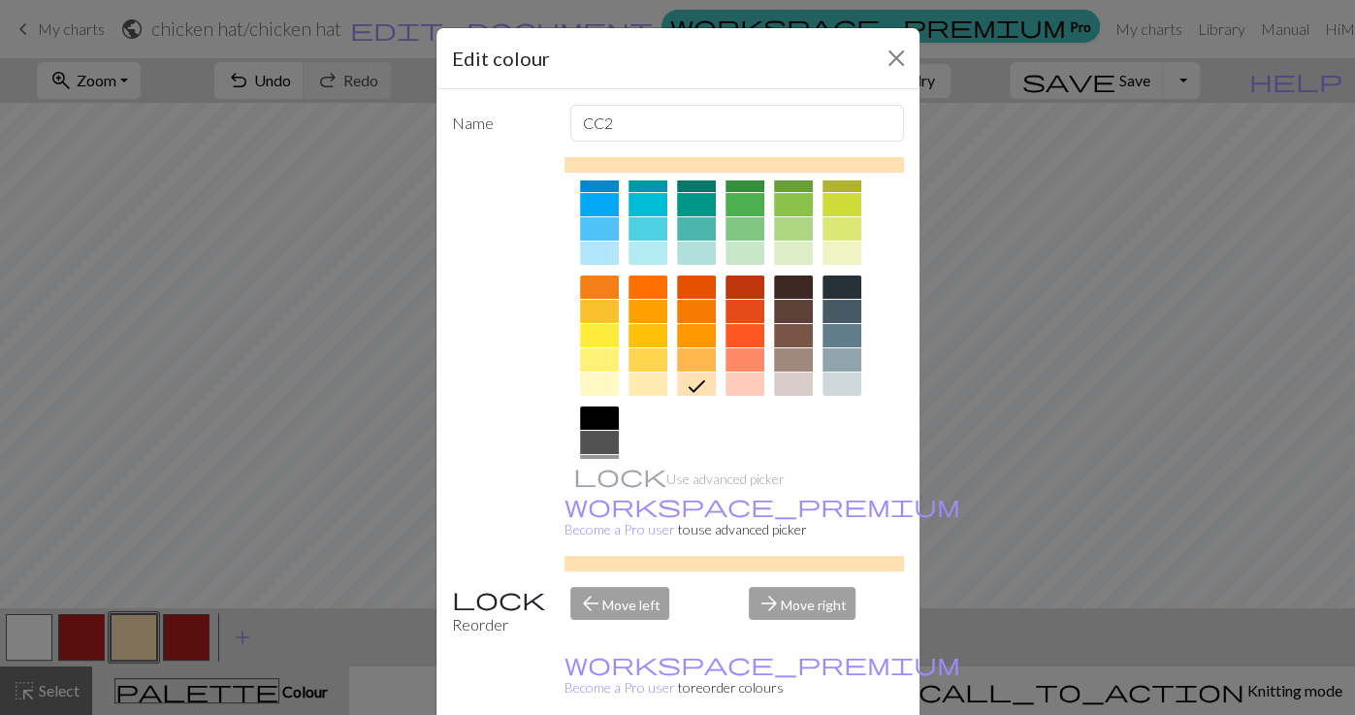
click at [673, 355] on div at bounding box center [793, 359] width 39 height 23
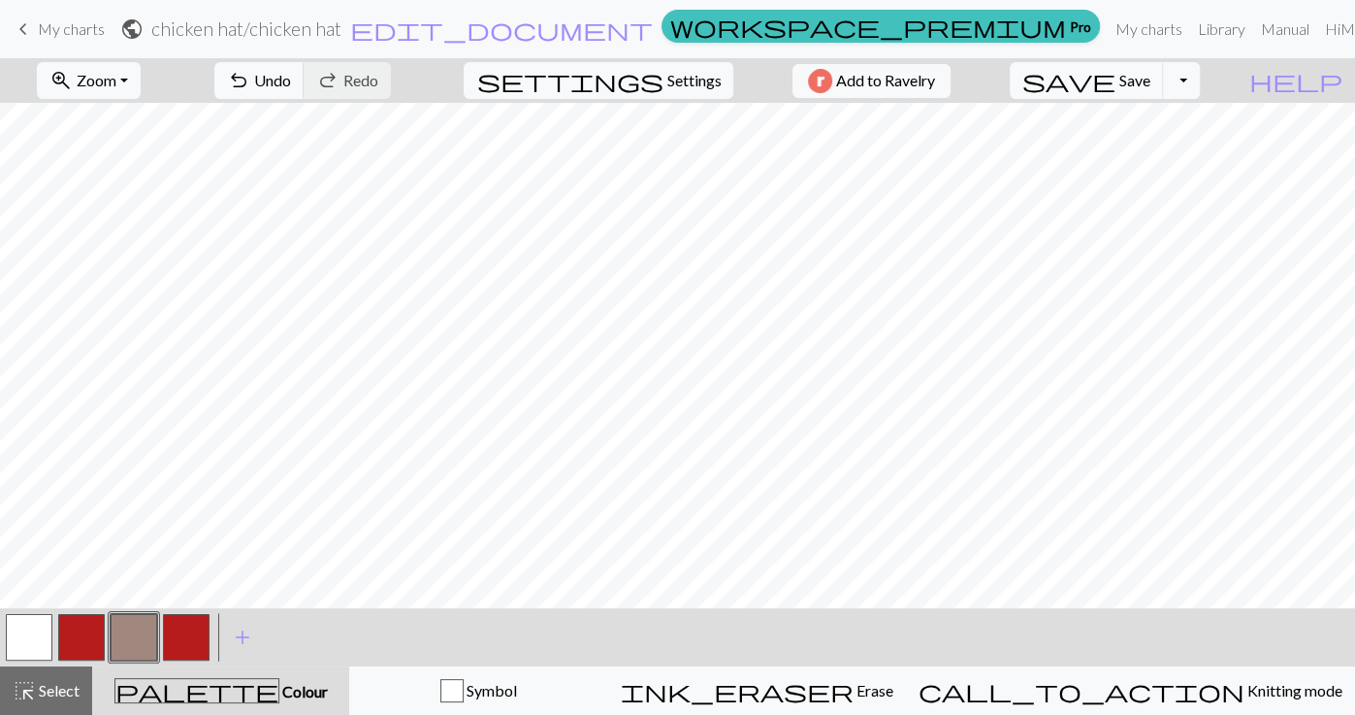
click at [130, 634] on button "button" at bounding box center [134, 637] width 47 height 47
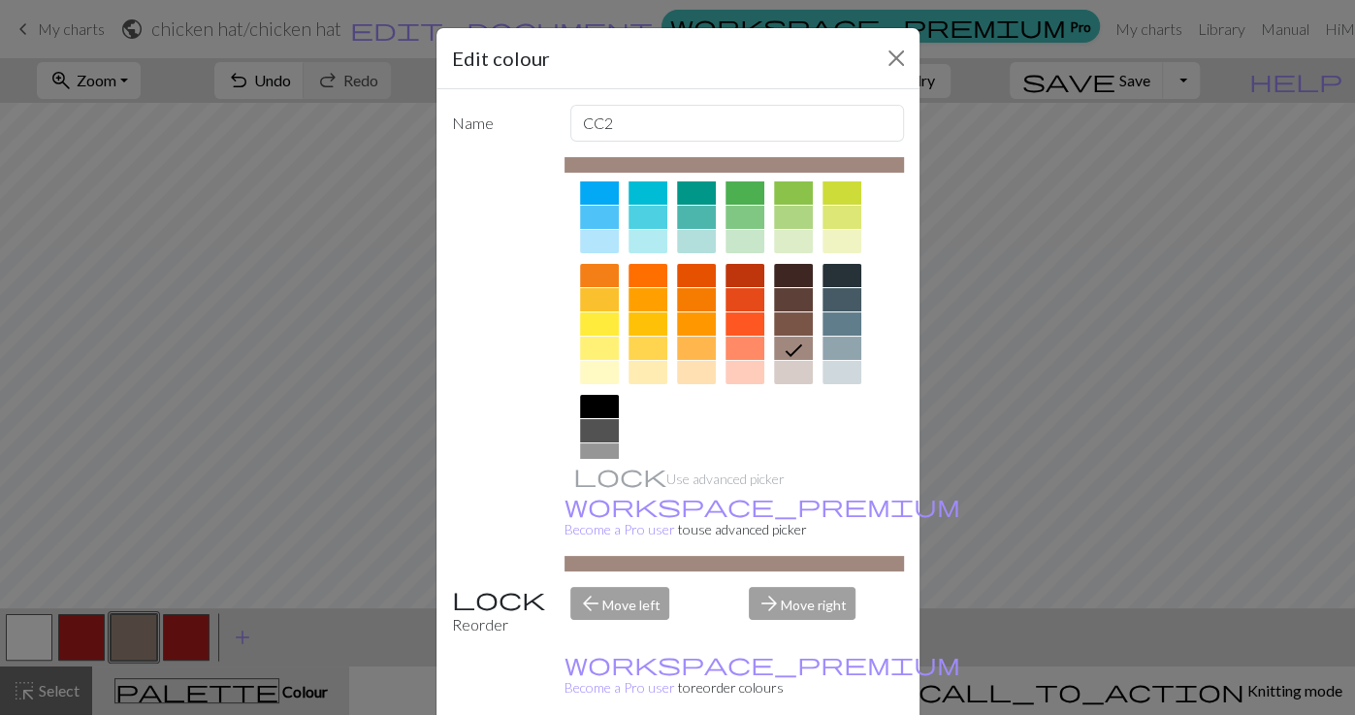
scroll to position [196, 0]
click at [673, 324] on div at bounding box center [793, 321] width 39 height 23
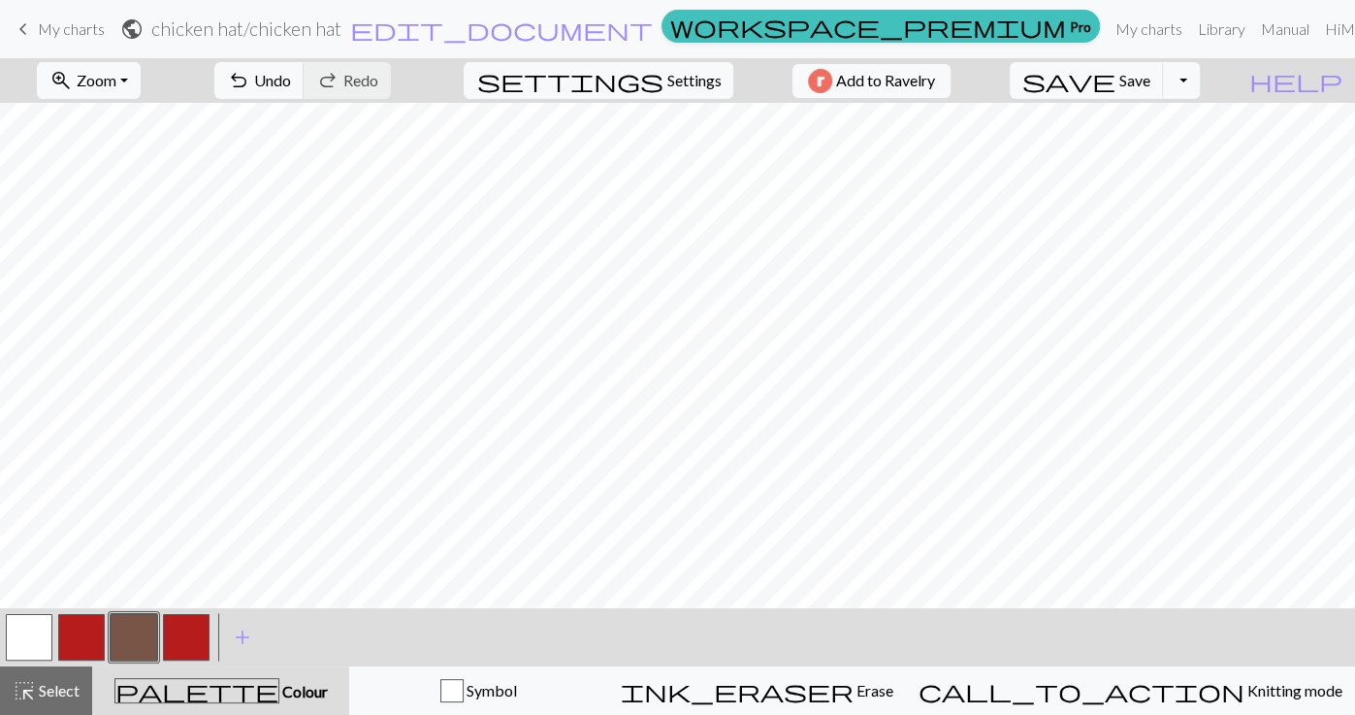
click at [147, 627] on button "button" at bounding box center [134, 637] width 47 height 47
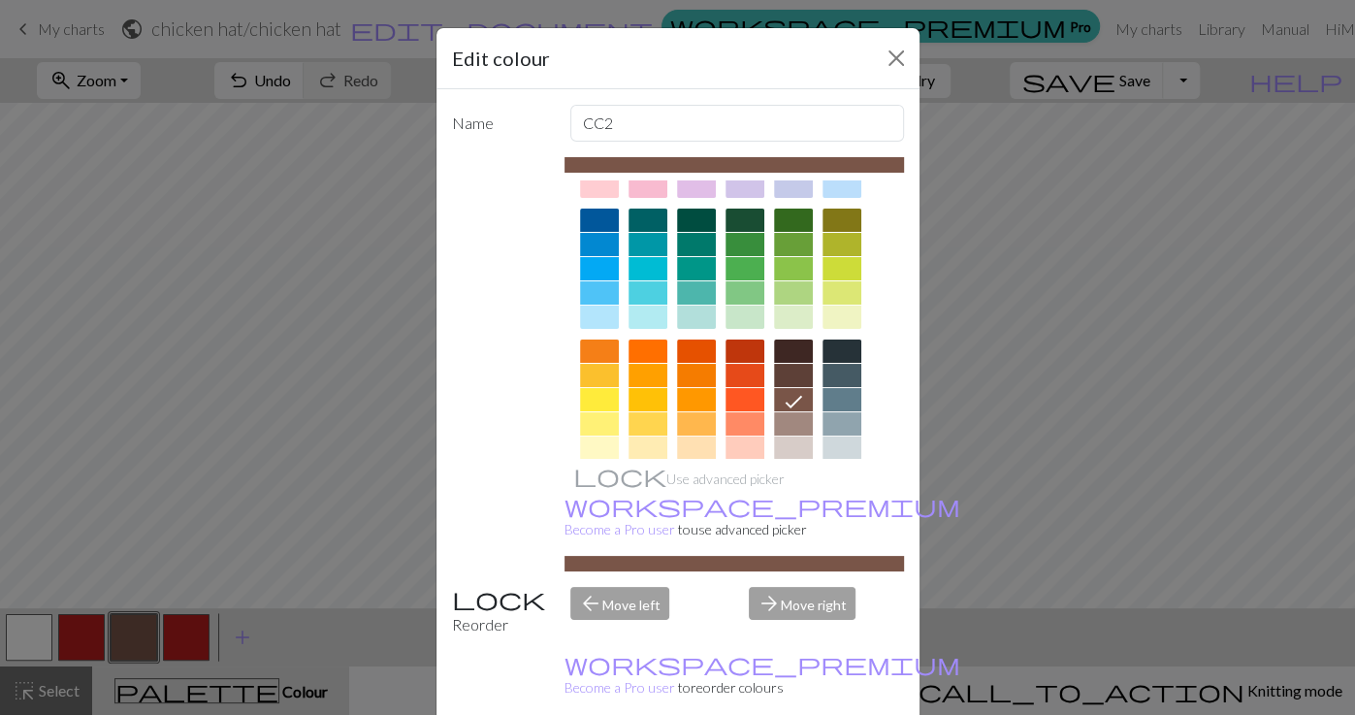
scroll to position [119, 0]
click at [673, 350] on div at bounding box center [696, 350] width 39 height 23
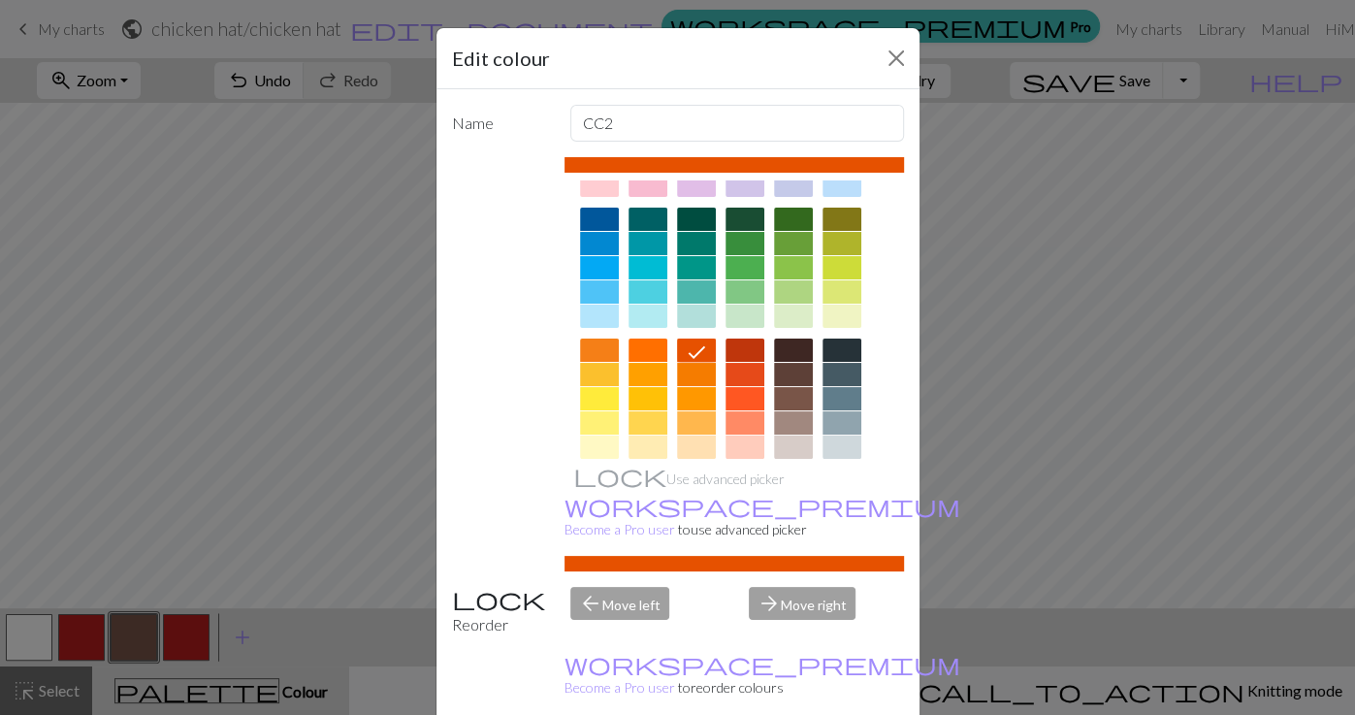
click at [673, 377] on div at bounding box center [696, 374] width 39 height 23
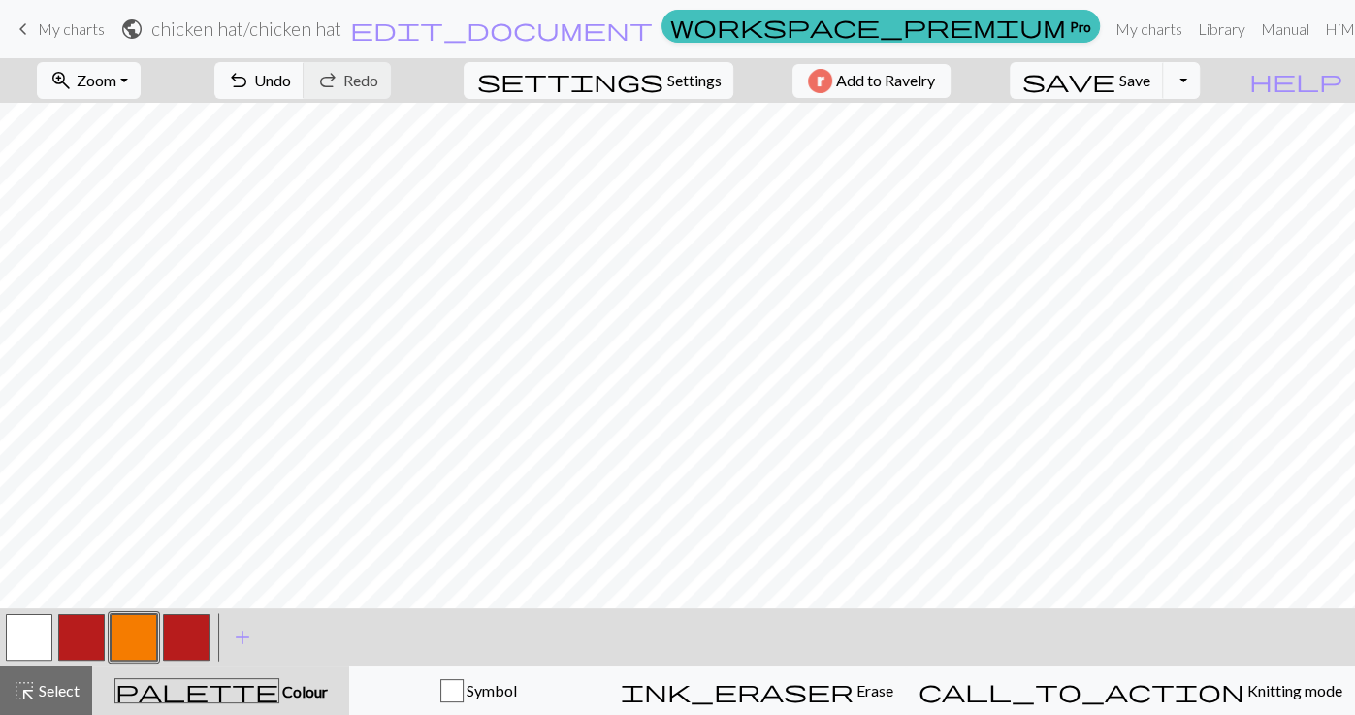
click at [143, 632] on button "button" at bounding box center [134, 637] width 47 height 47
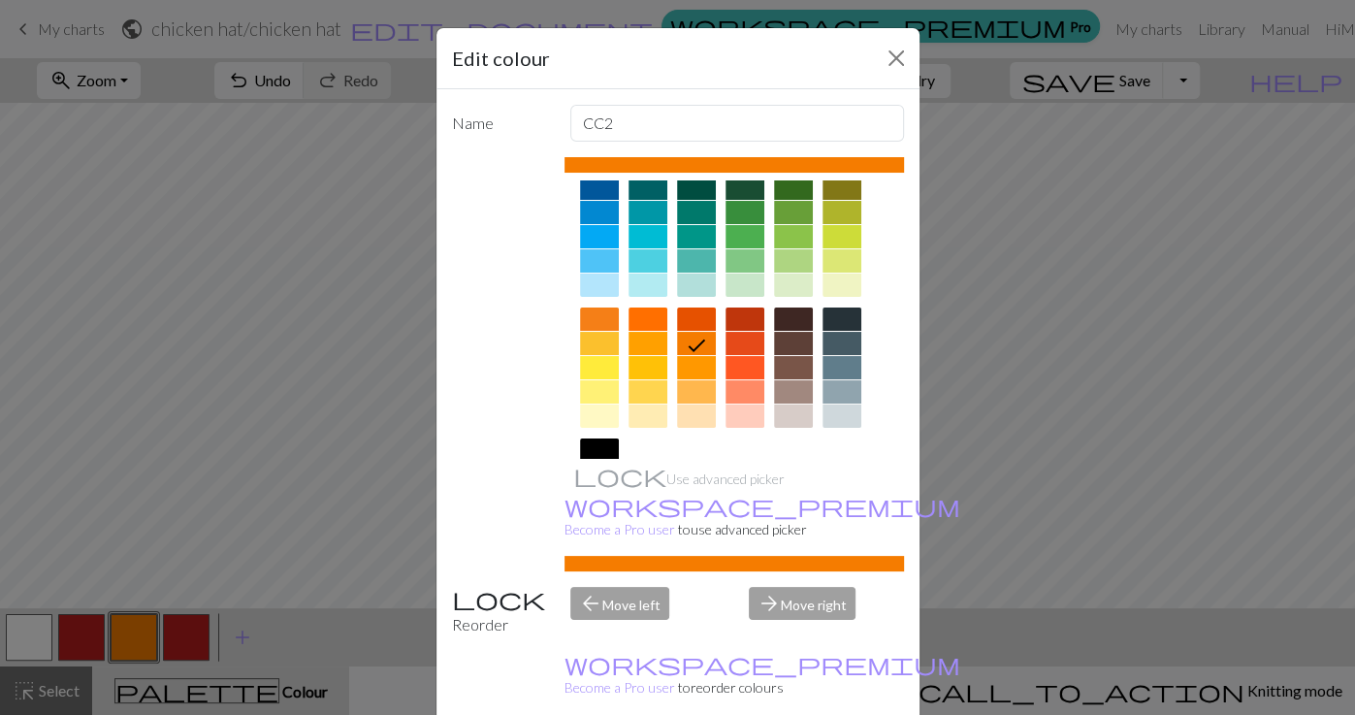
scroll to position [149, 0]
click at [673, 323] on div at bounding box center [745, 320] width 39 height 23
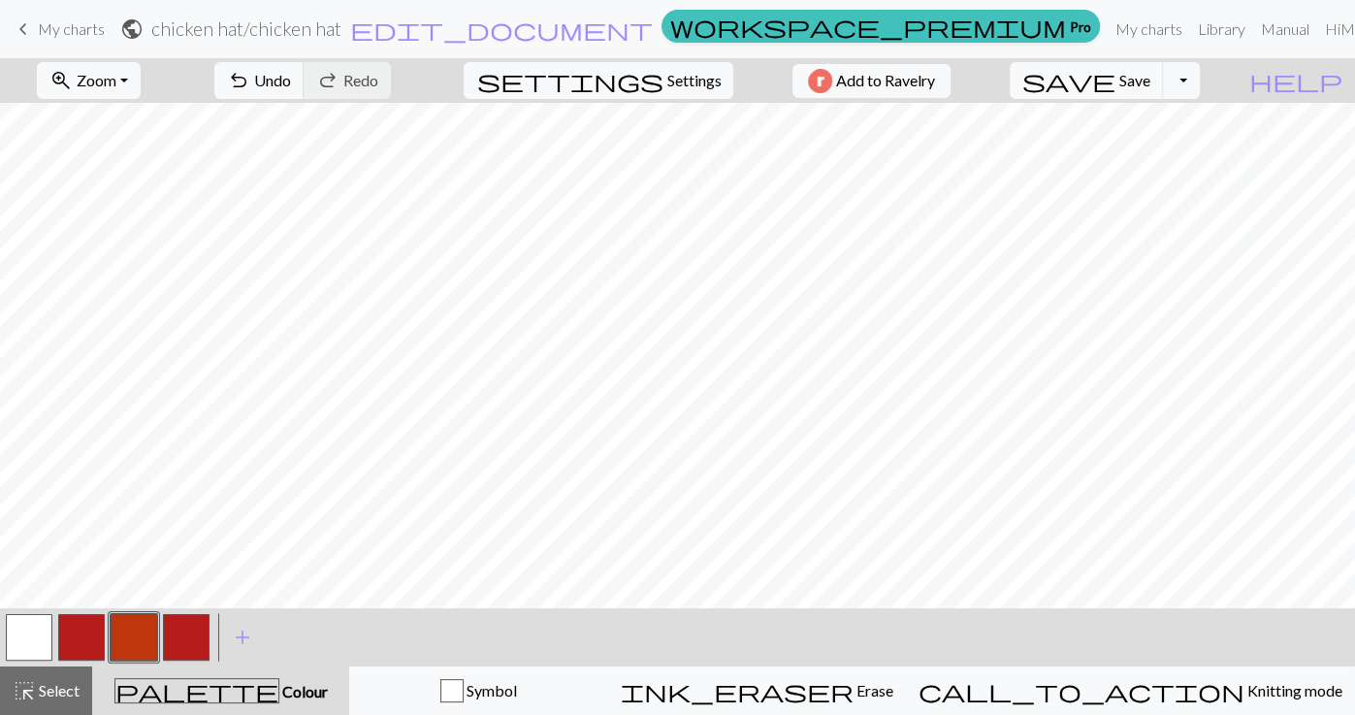
click at [142, 629] on button "button" at bounding box center [134, 637] width 47 height 47
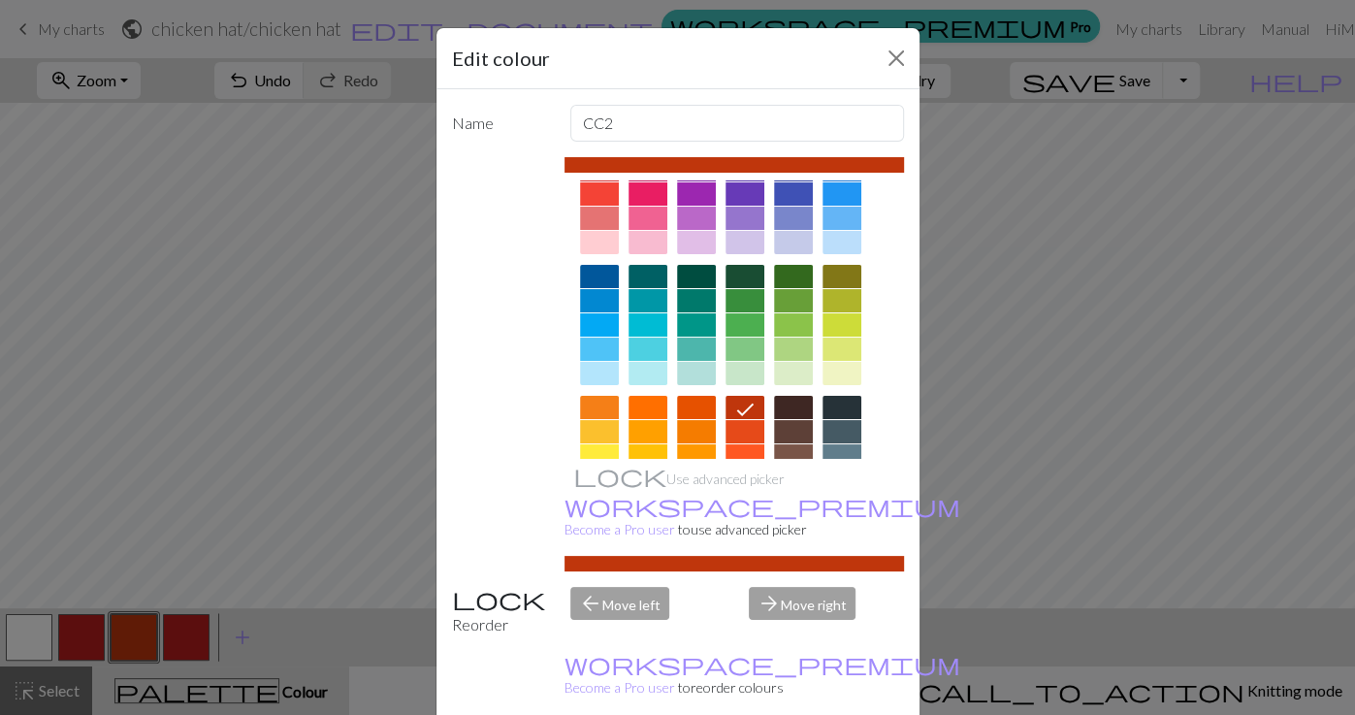
scroll to position [118, 0]
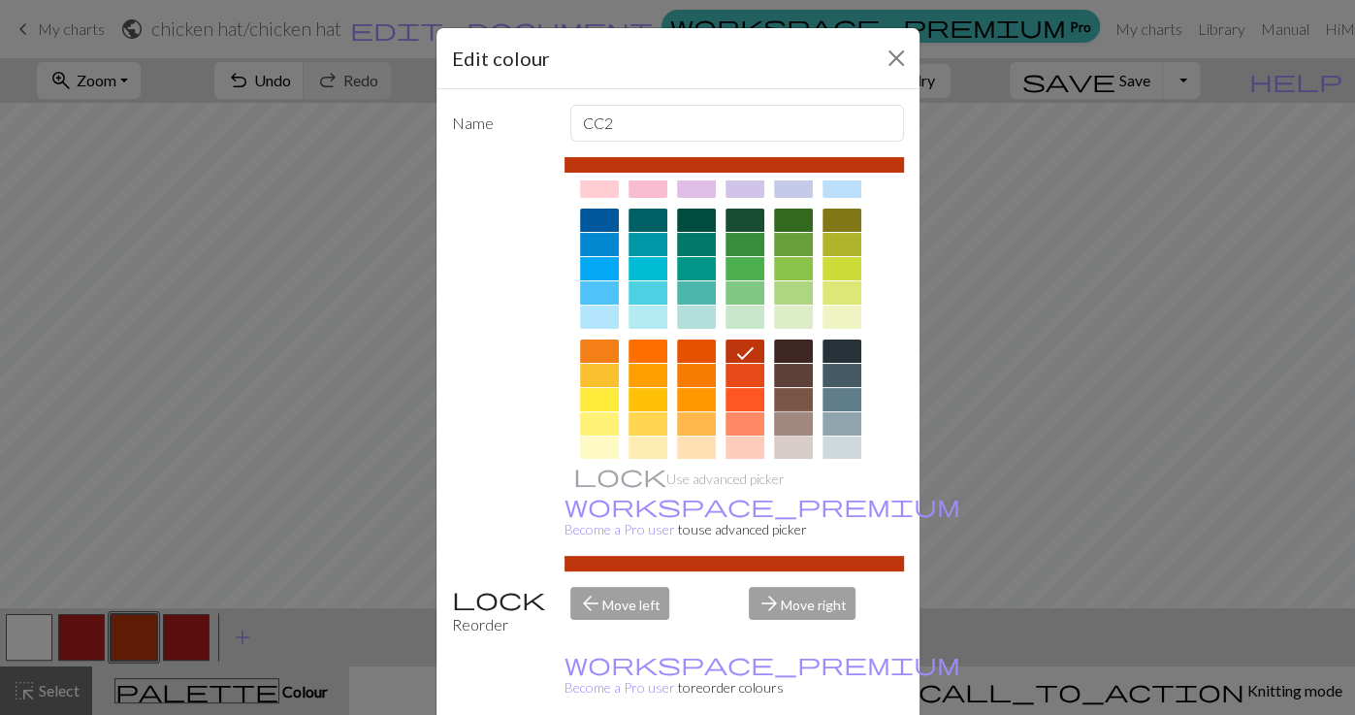
click at [673, 418] on div at bounding box center [793, 423] width 39 height 23
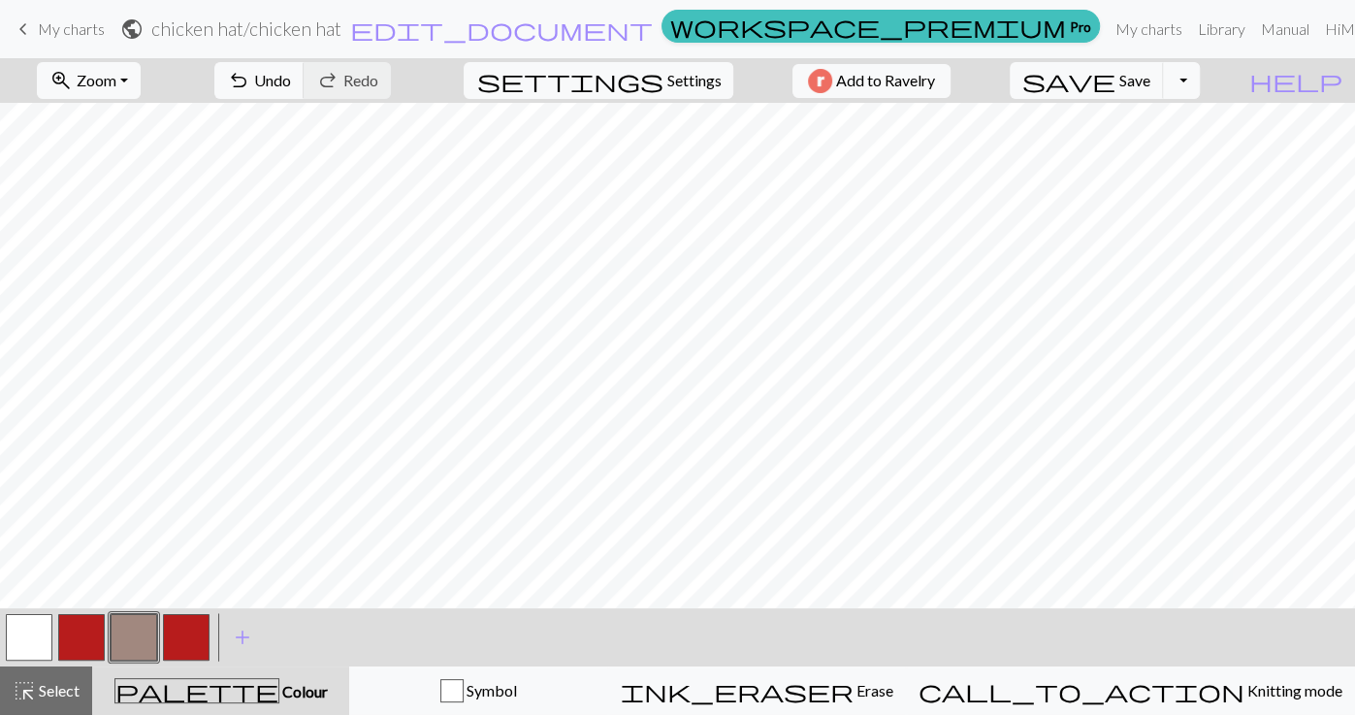
click at [197, 648] on button "button" at bounding box center [186, 637] width 47 height 47
click at [202, 642] on button "button" at bounding box center [186, 637] width 47 height 47
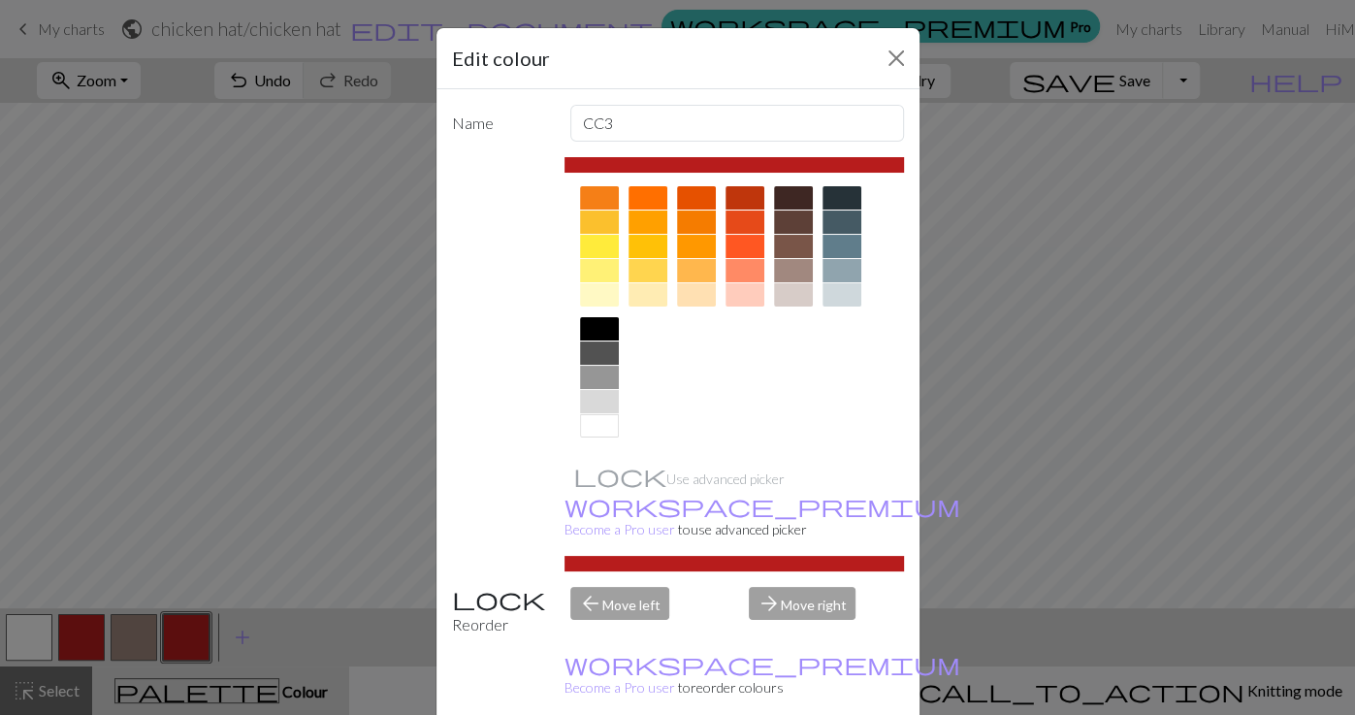
scroll to position [270, 0]
click at [592, 328] on div at bounding box center [599, 330] width 39 height 23
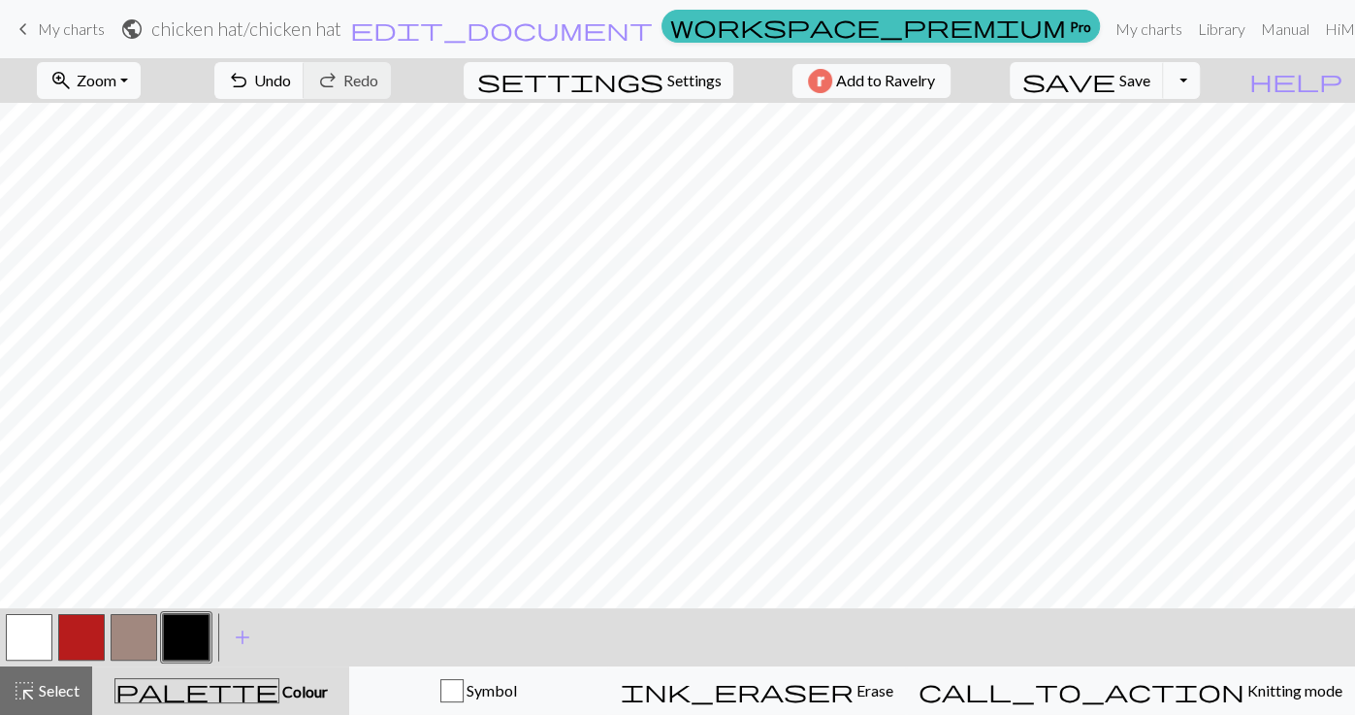
click at [89, 616] on button "button" at bounding box center [81, 637] width 47 height 47
click at [91, 623] on button "button" at bounding box center [81, 637] width 47 height 47
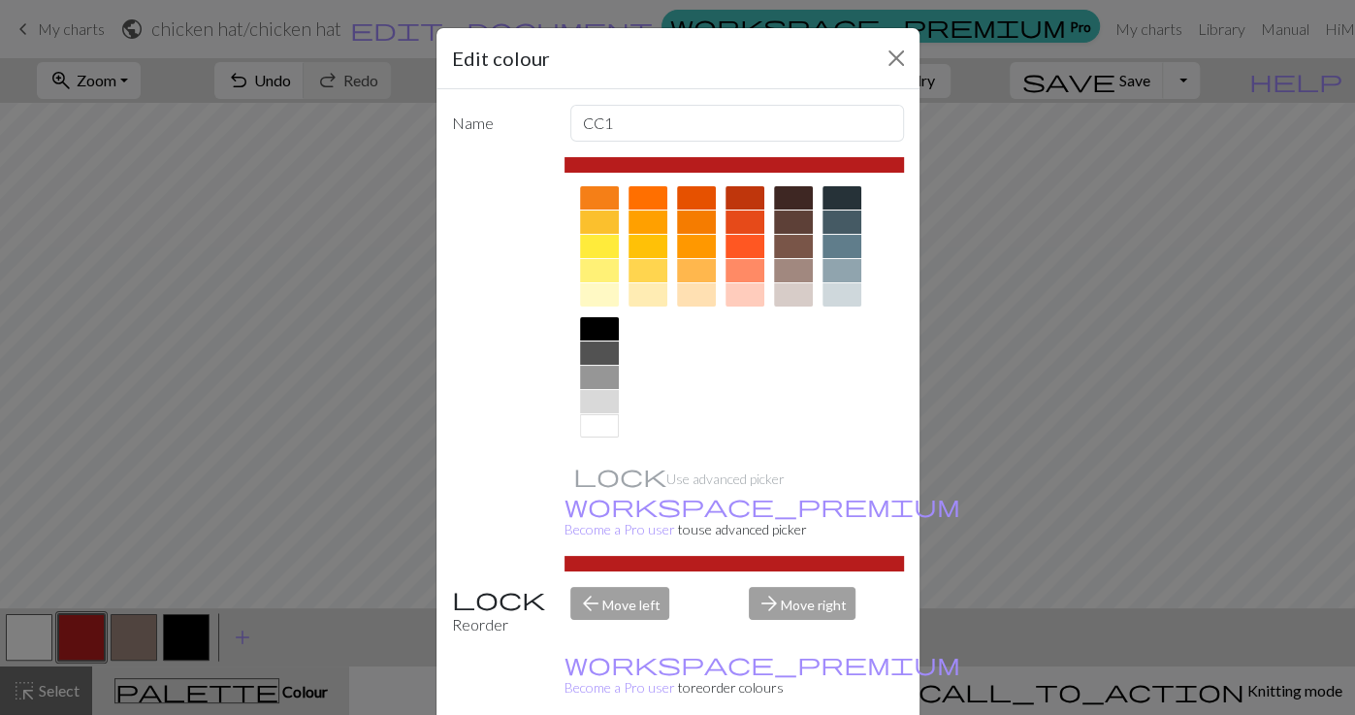
scroll to position [271, 0]
click at [616, 324] on div at bounding box center [599, 329] width 39 height 23
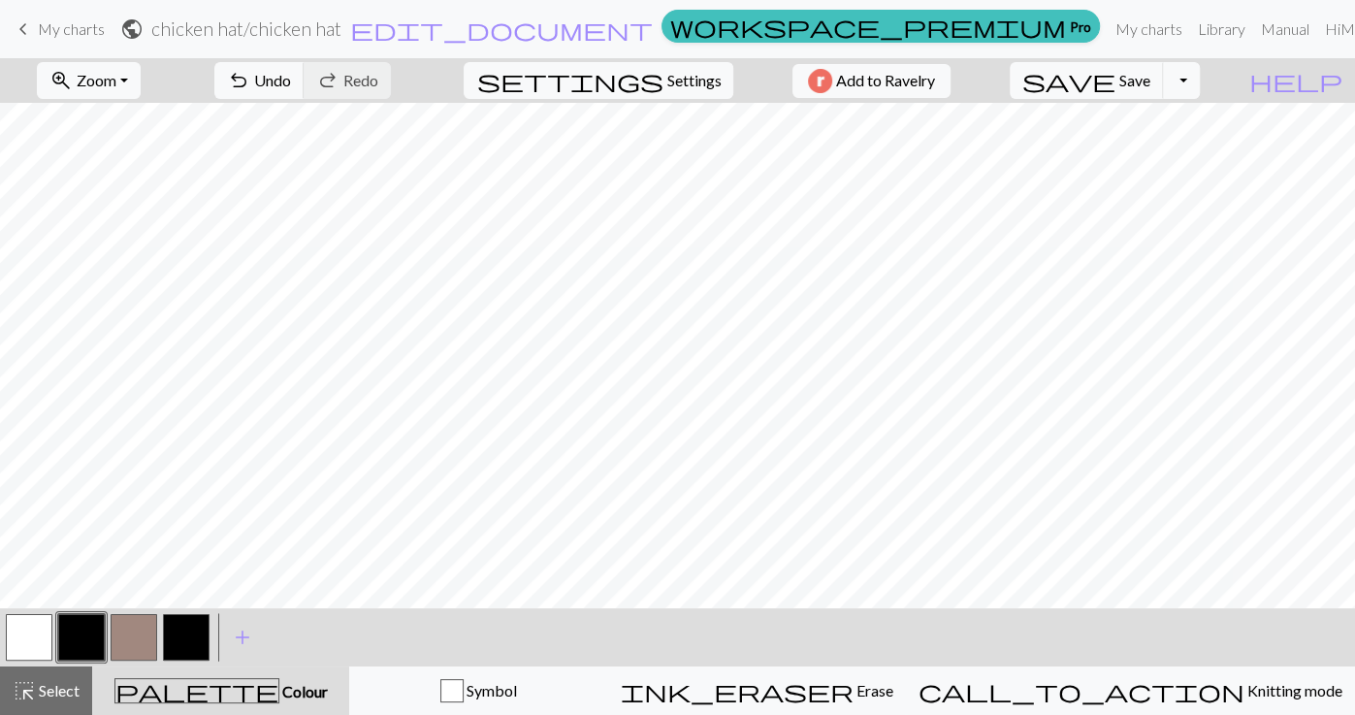
click at [80, 648] on button "button" at bounding box center [81, 637] width 47 height 47
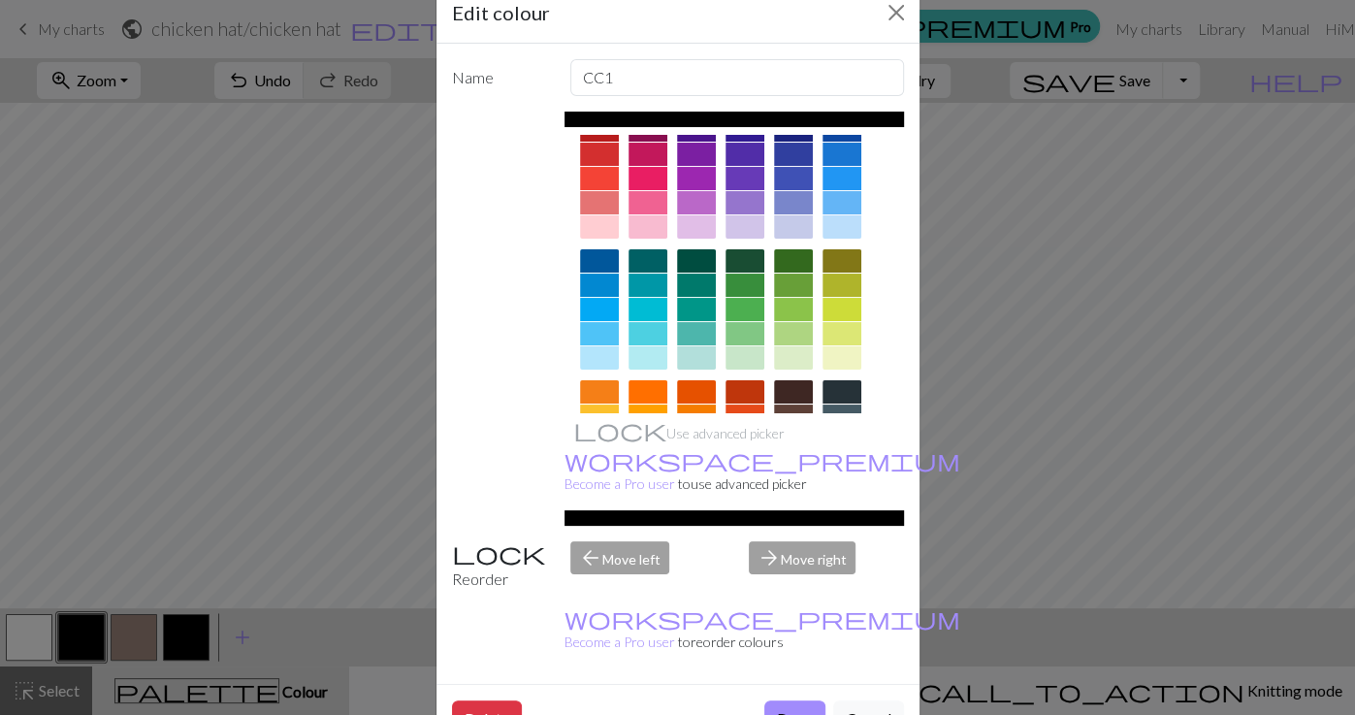
scroll to position [0, 0]
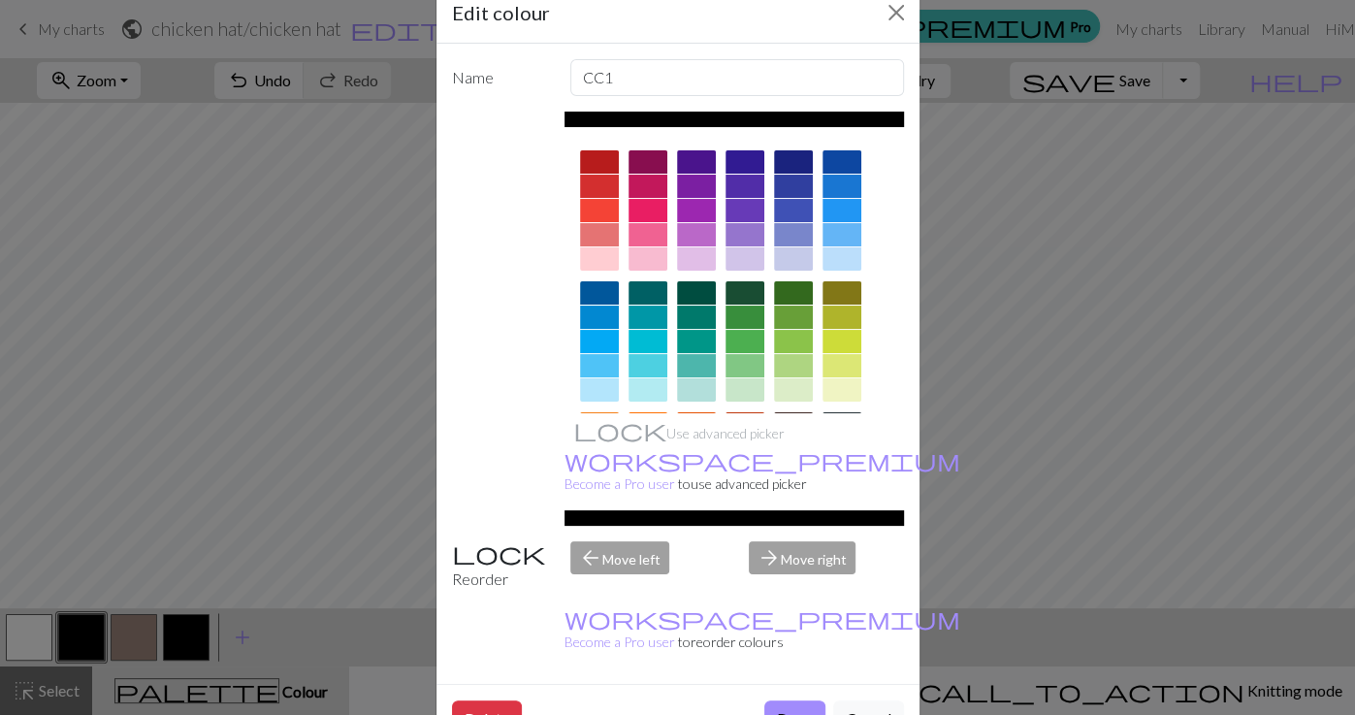
click at [601, 155] on div at bounding box center [599, 161] width 39 height 23
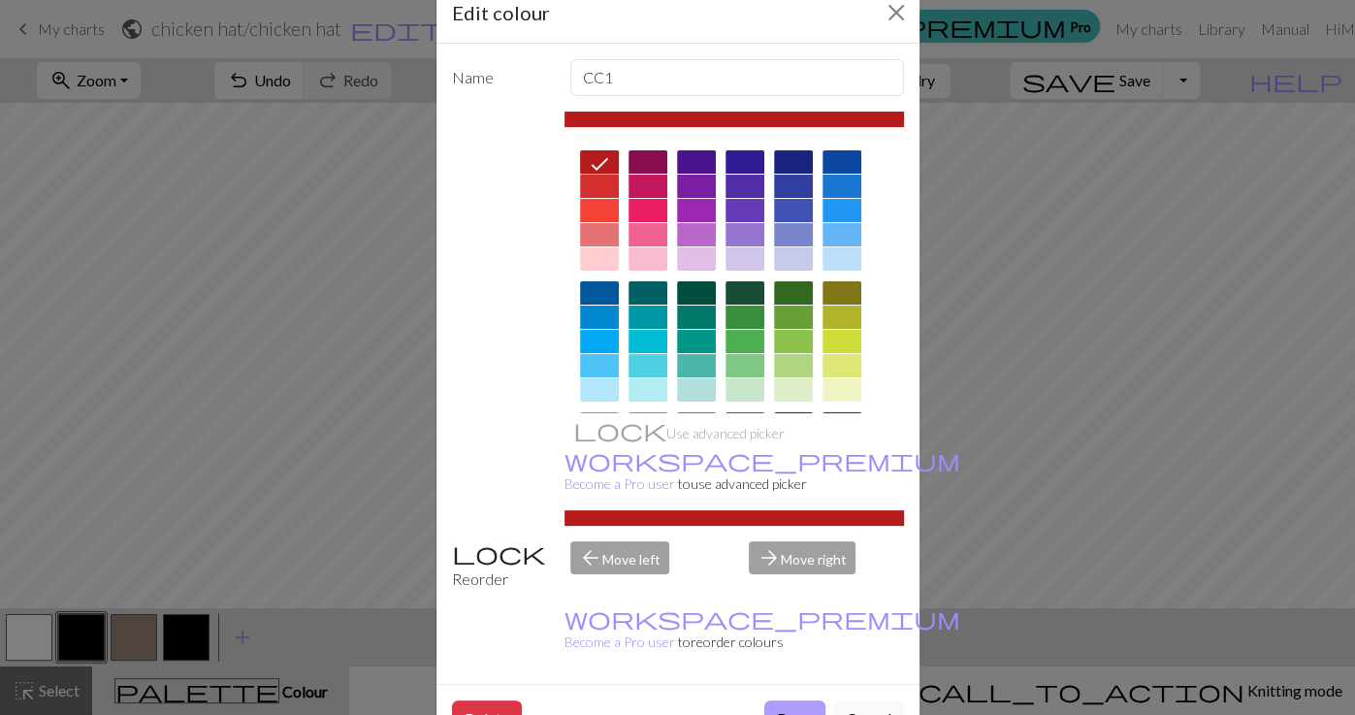
click at [673, 701] on button "Done" at bounding box center [795, 719] width 61 height 37
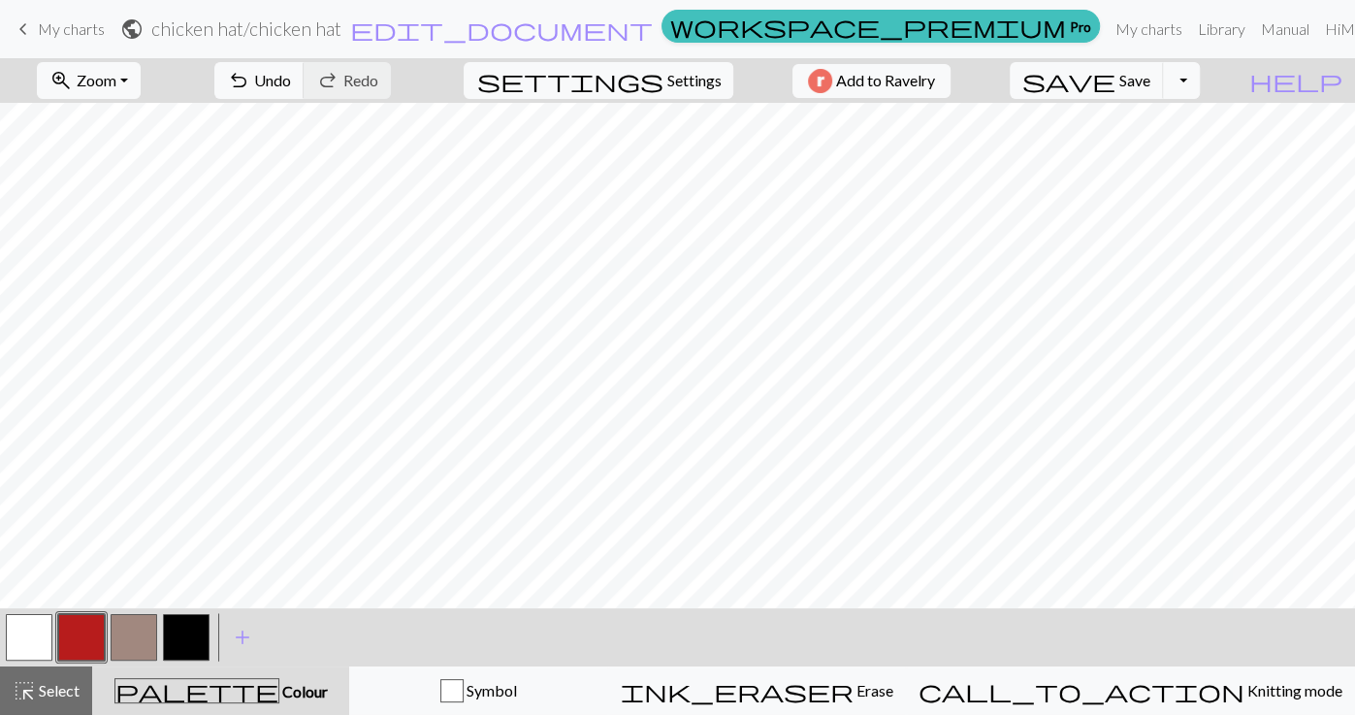
click at [196, 615] on button "button" at bounding box center [186, 637] width 47 height 47
click at [181, 625] on button "button" at bounding box center [186, 637] width 47 height 47
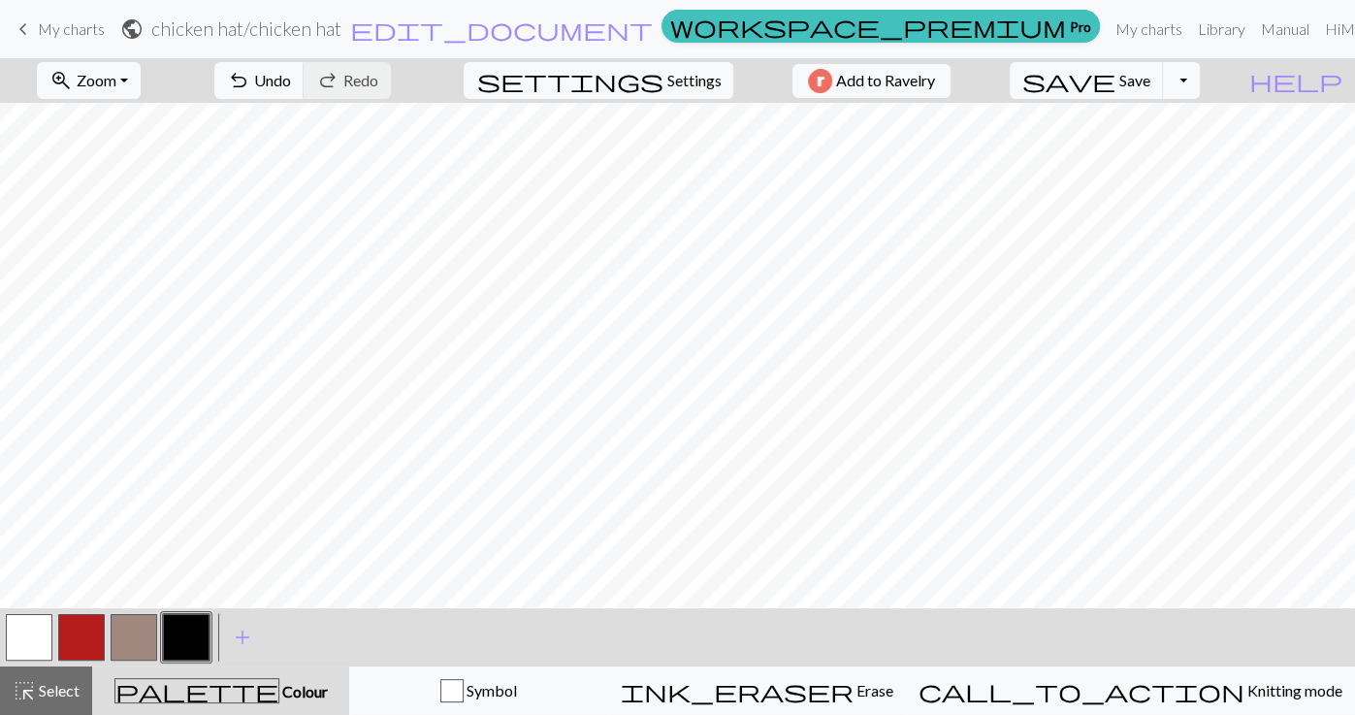
click at [82, 638] on button "button" at bounding box center [81, 637] width 47 height 47
click at [81, 640] on button "button" at bounding box center [81, 637] width 47 height 47
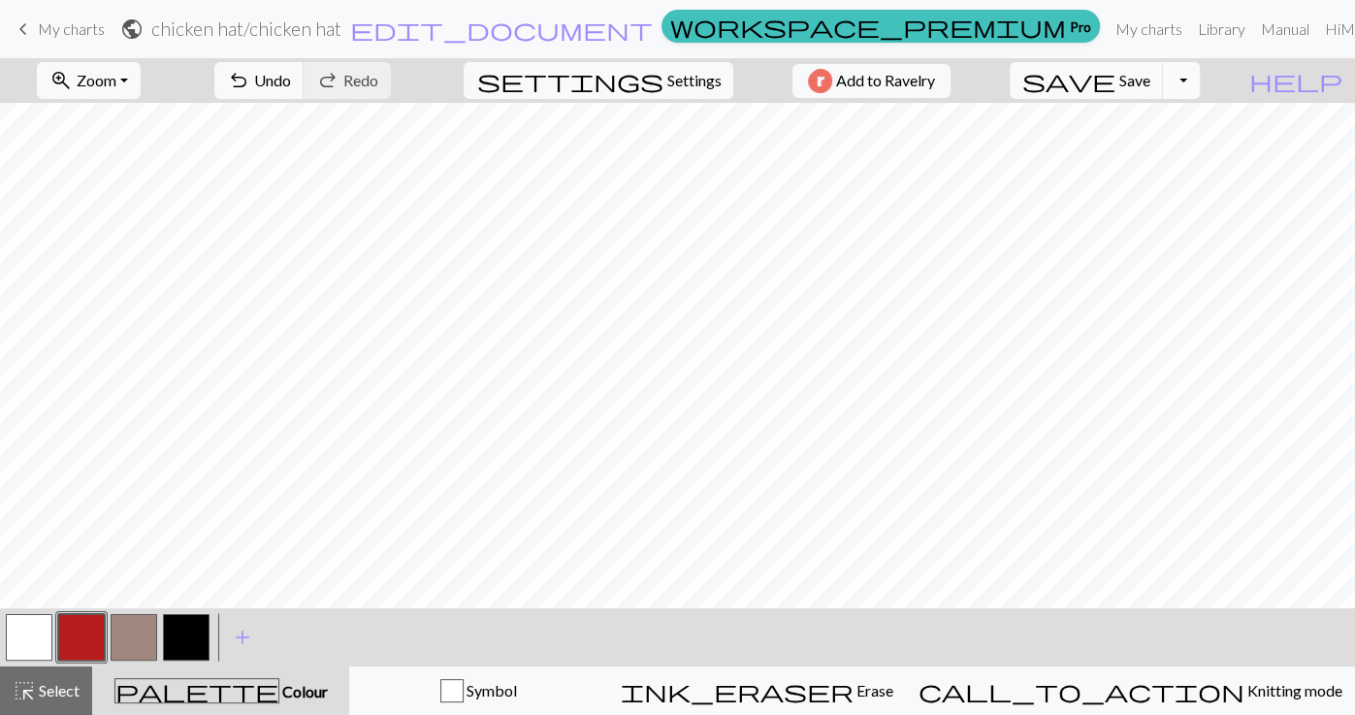
click at [673, 98] on button "Toggle Dropdown" at bounding box center [1181, 80] width 37 height 37
click at [673, 113] on button "file_copy Save a copy" at bounding box center [1040, 122] width 320 height 31
click at [673, 90] on button "Toggle Dropdown" at bounding box center [1181, 80] width 37 height 37
click at [673, 163] on button "save_alt Download" at bounding box center [1040, 153] width 320 height 31
click at [673, 78] on span "Save" at bounding box center [1135, 80] width 31 height 18
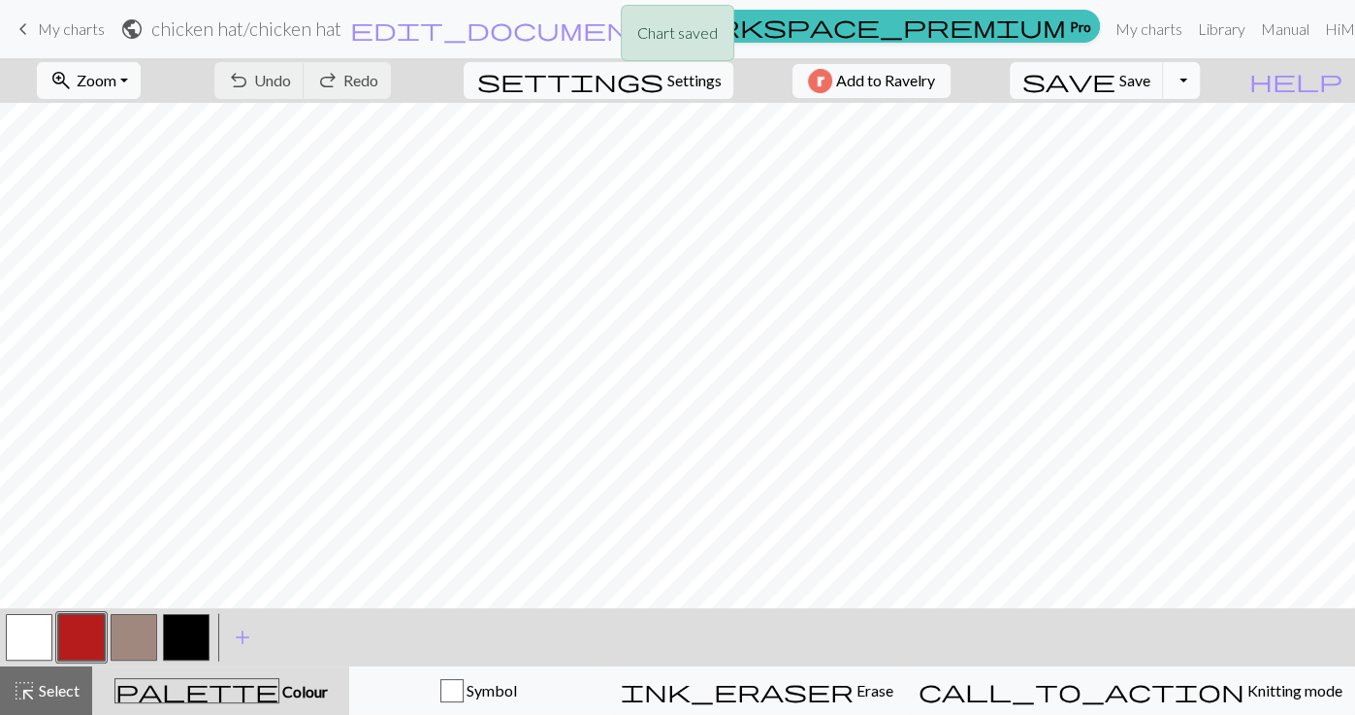
click at [673, 89] on button "Toggle Dropdown" at bounding box center [1181, 80] width 37 height 37
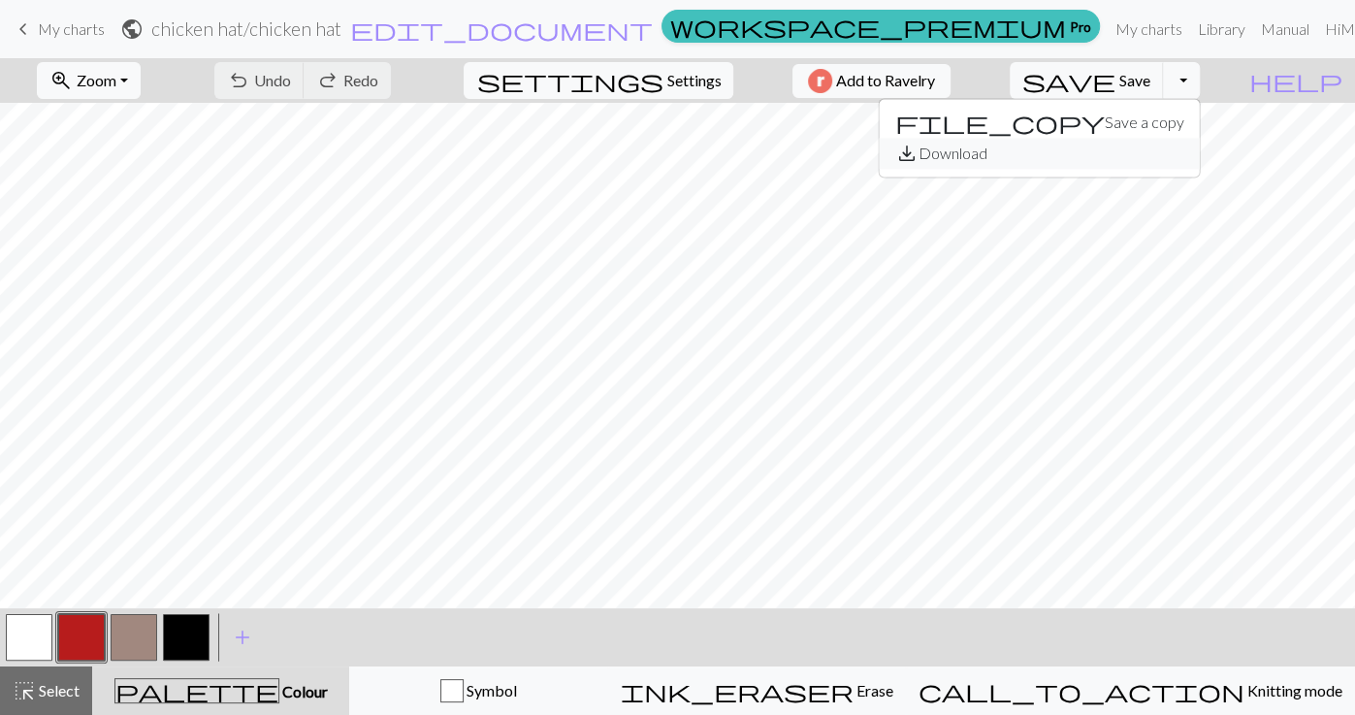
click at [673, 147] on button "save_alt Download" at bounding box center [1040, 153] width 320 height 31
click at [90, 35] on span "My charts" at bounding box center [71, 28] width 67 height 18
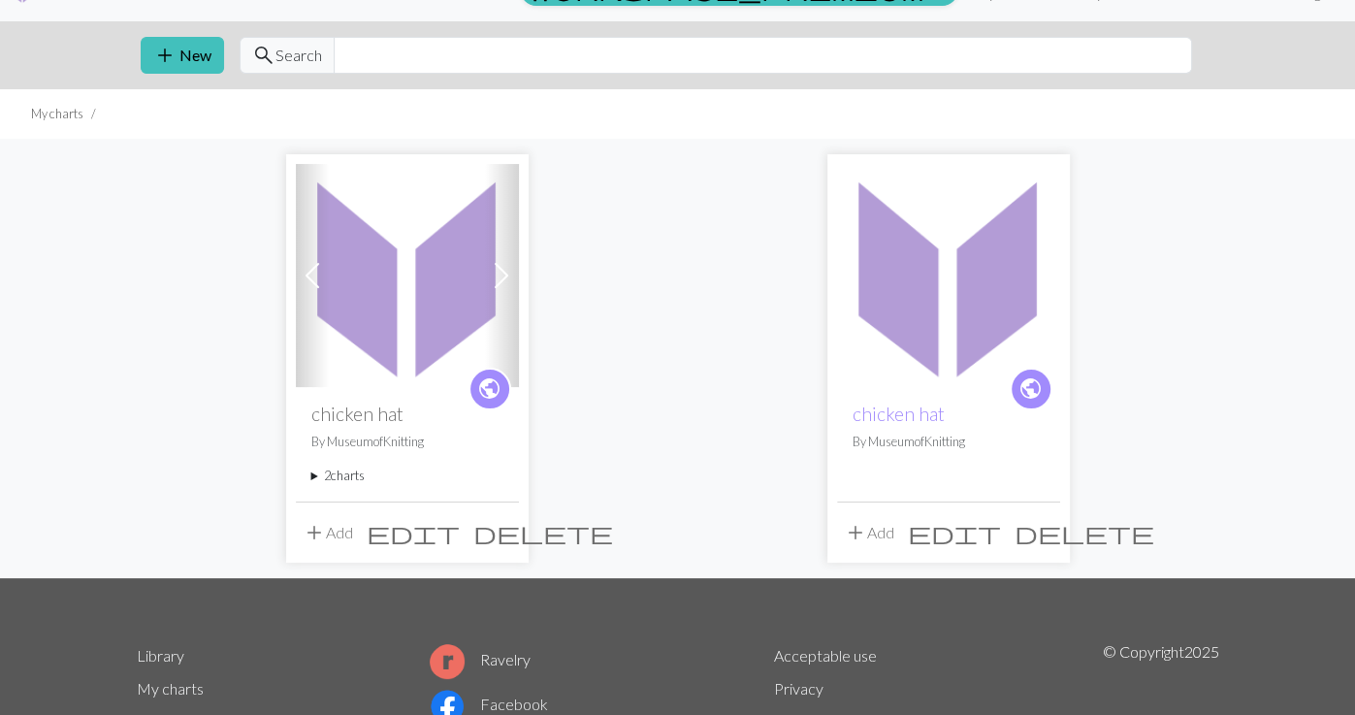
scroll to position [32, 0]
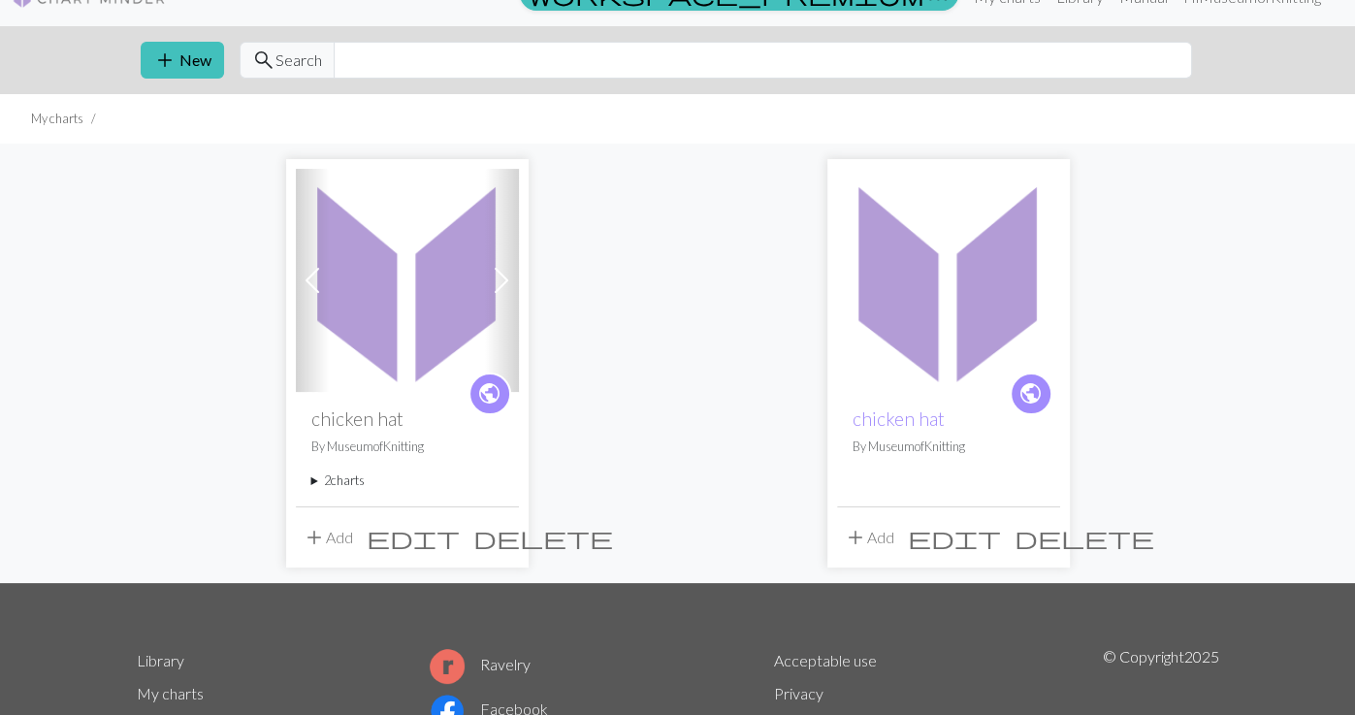
click at [311, 480] on summary "2 charts" at bounding box center [407, 481] width 192 height 18
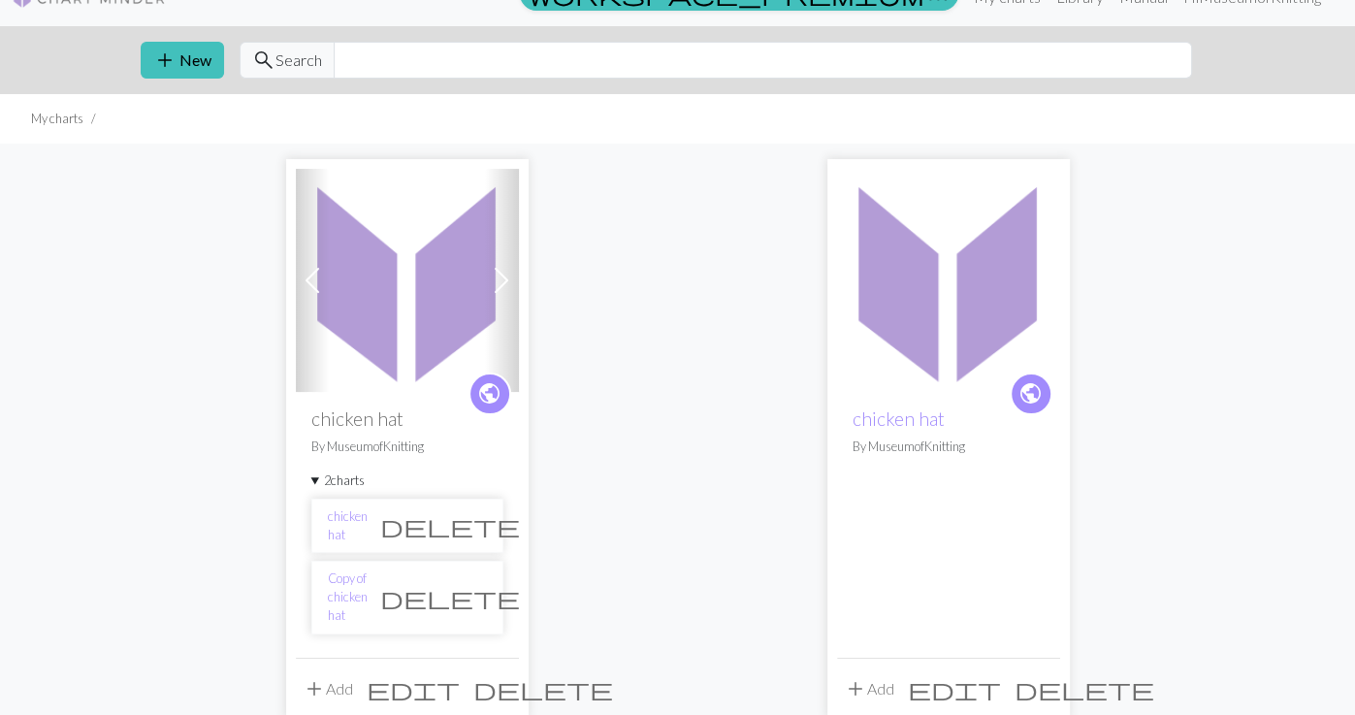
click at [473, 586] on span "delete" at bounding box center [450, 597] width 140 height 27
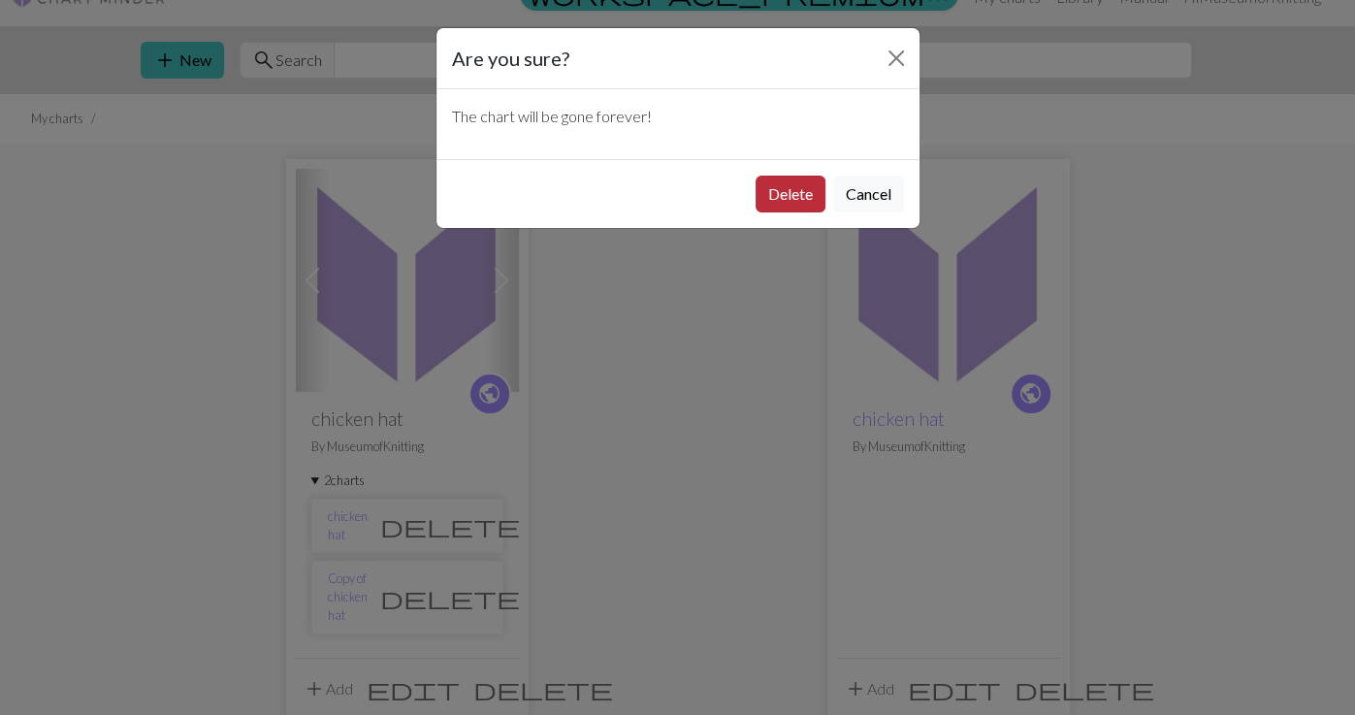
click at [673, 197] on button "Delete" at bounding box center [791, 194] width 70 height 37
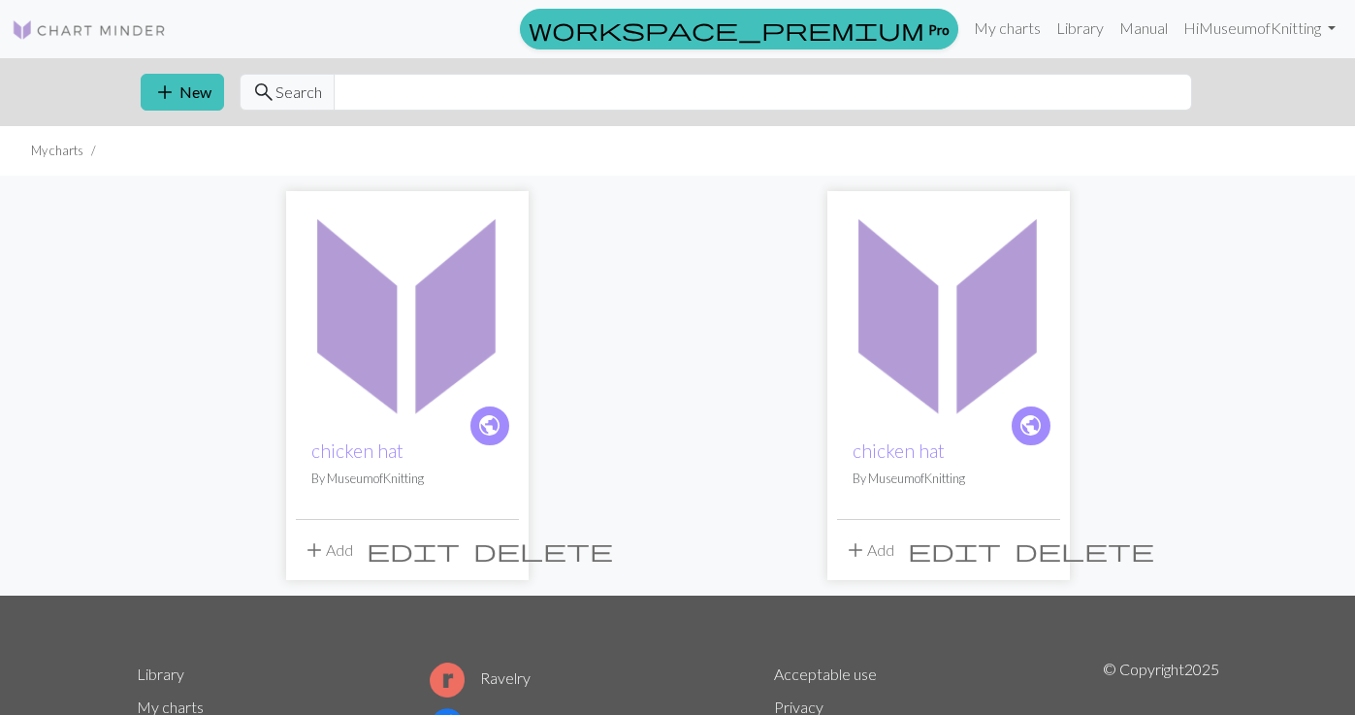
scroll to position [32, 0]
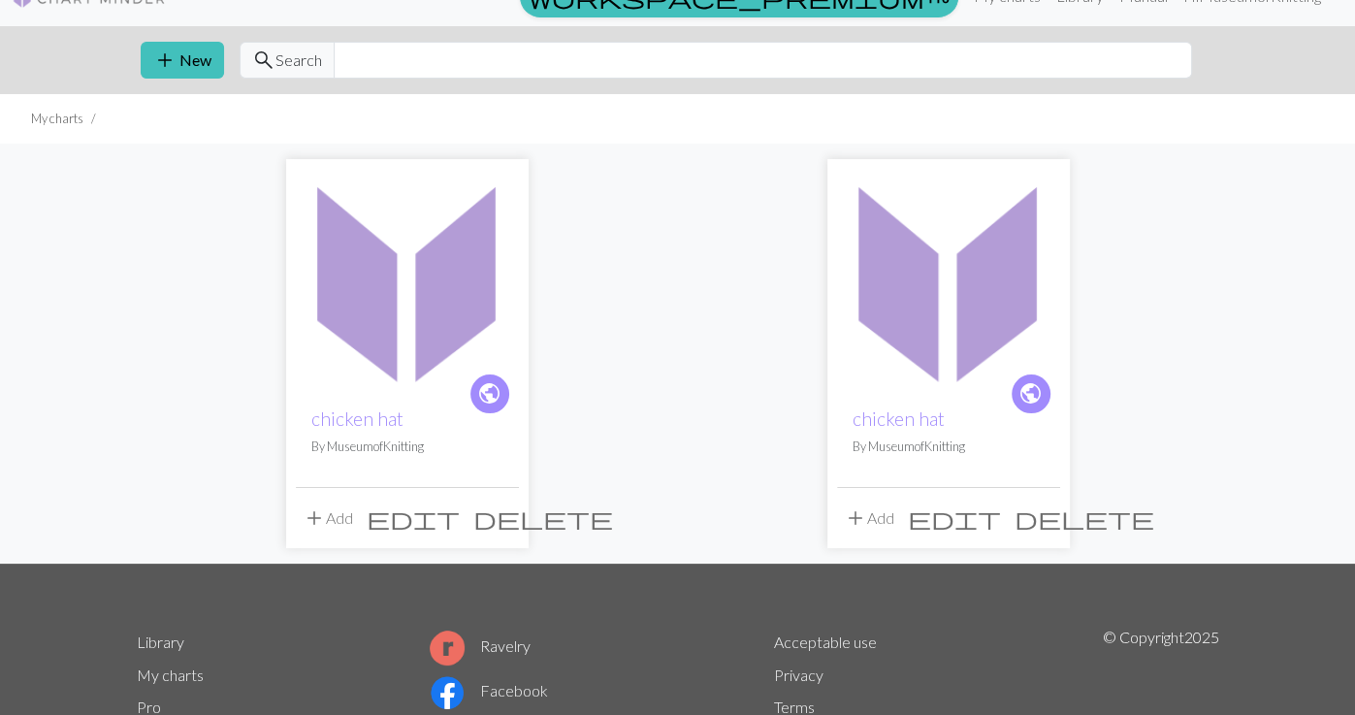
click at [401, 362] on img at bounding box center [407, 280] width 223 height 223
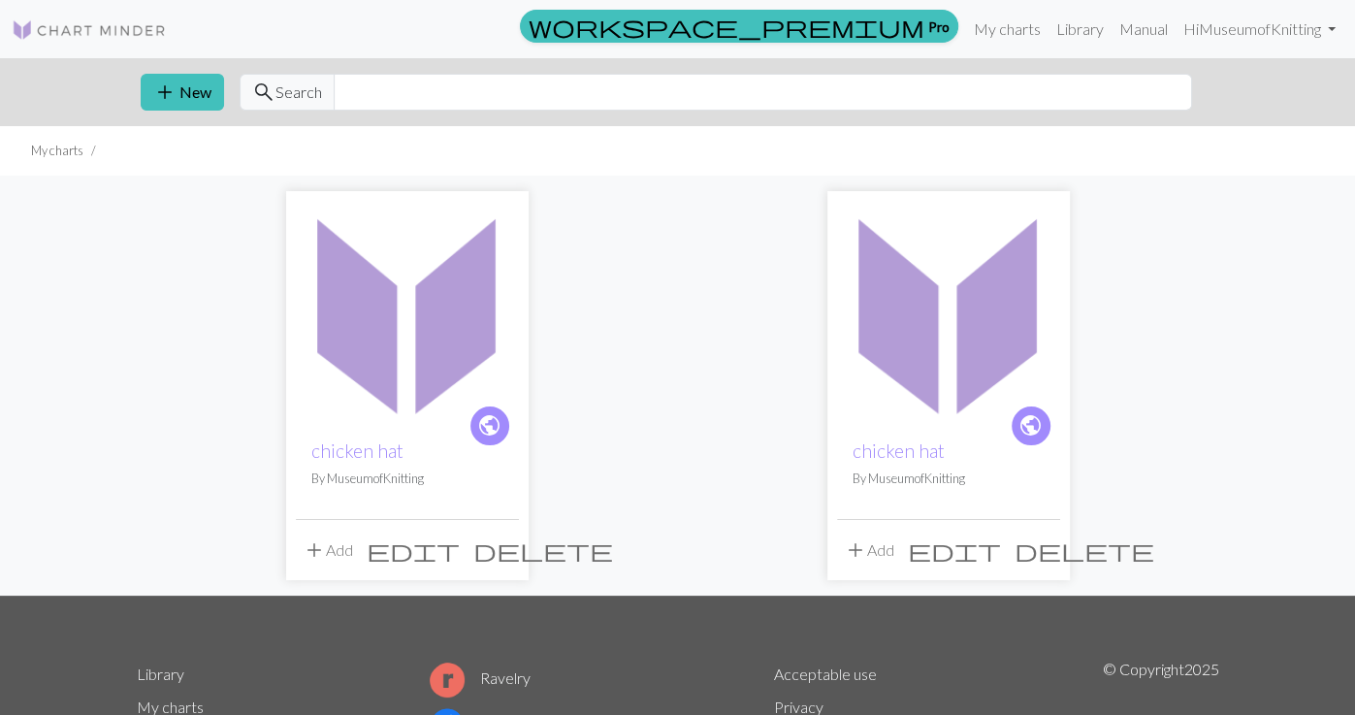
click at [1040, 550] on span "delete" at bounding box center [1085, 550] width 140 height 27
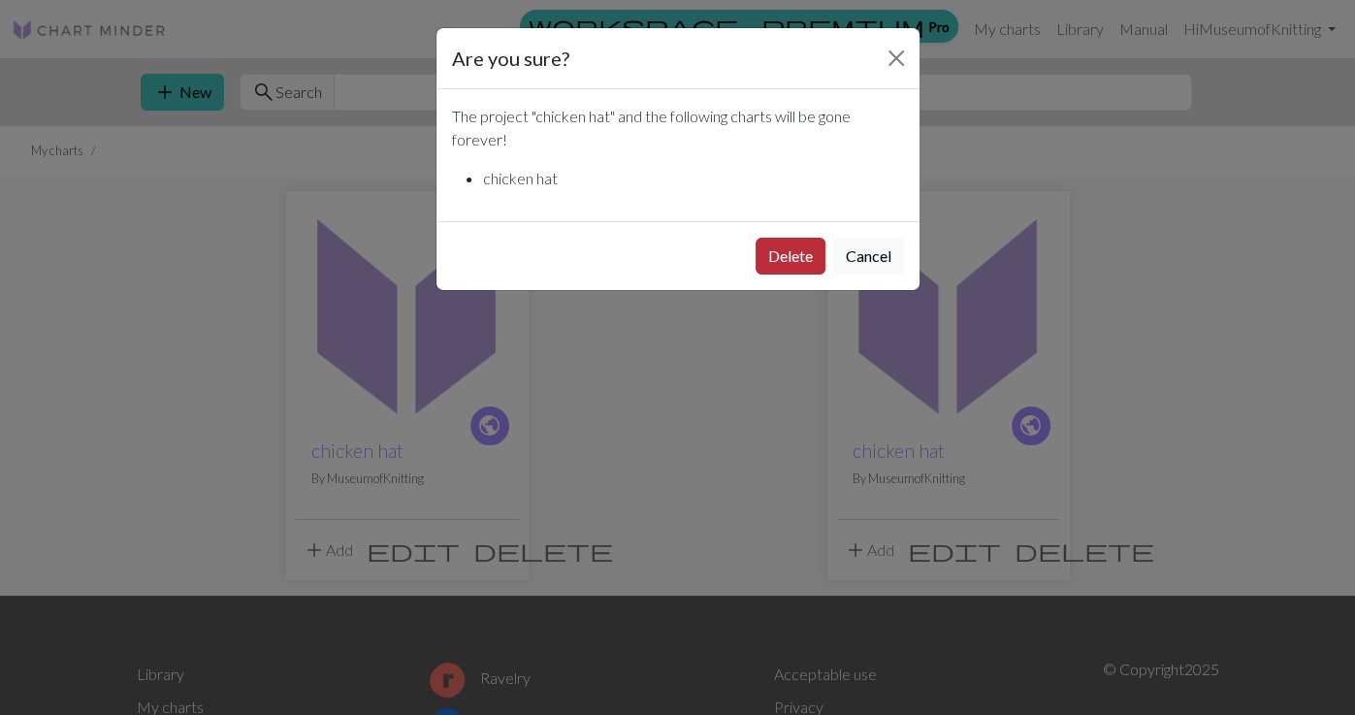
click at [767, 263] on button "Delete" at bounding box center [791, 256] width 70 height 37
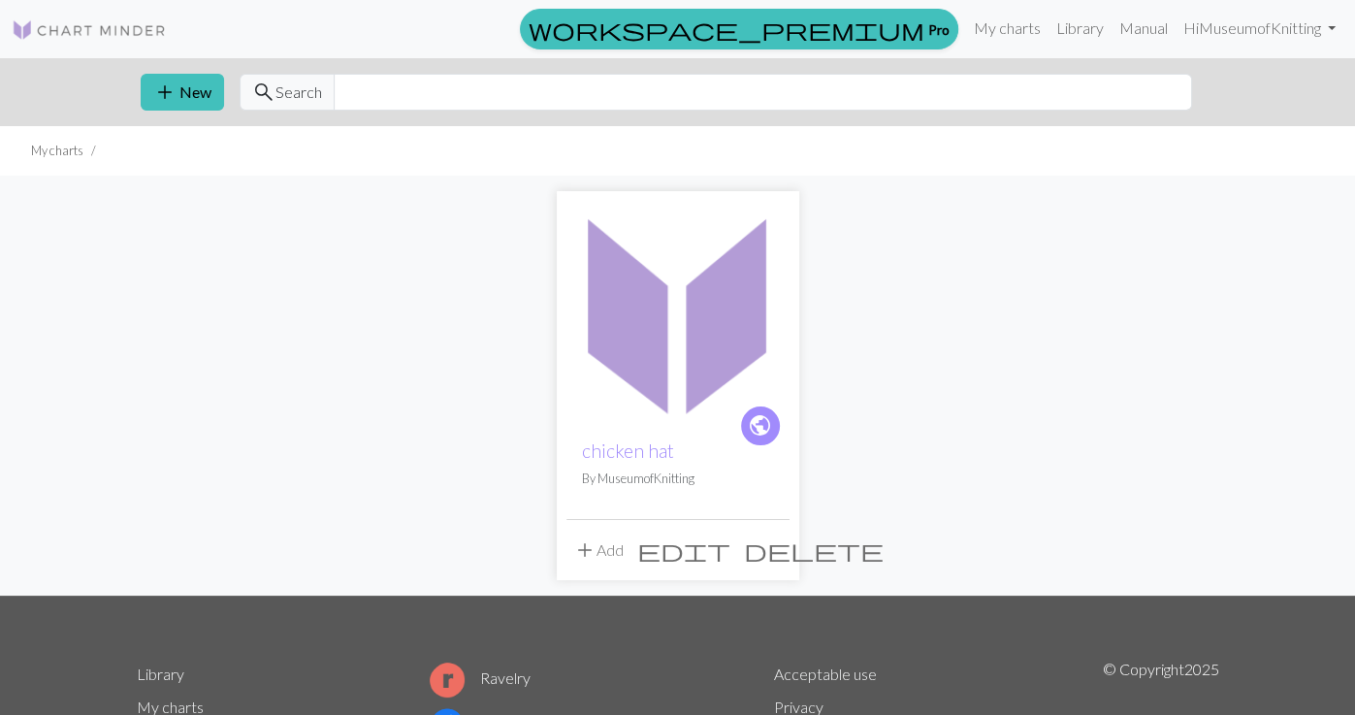
click at [655, 410] on img at bounding box center [678, 312] width 223 height 223
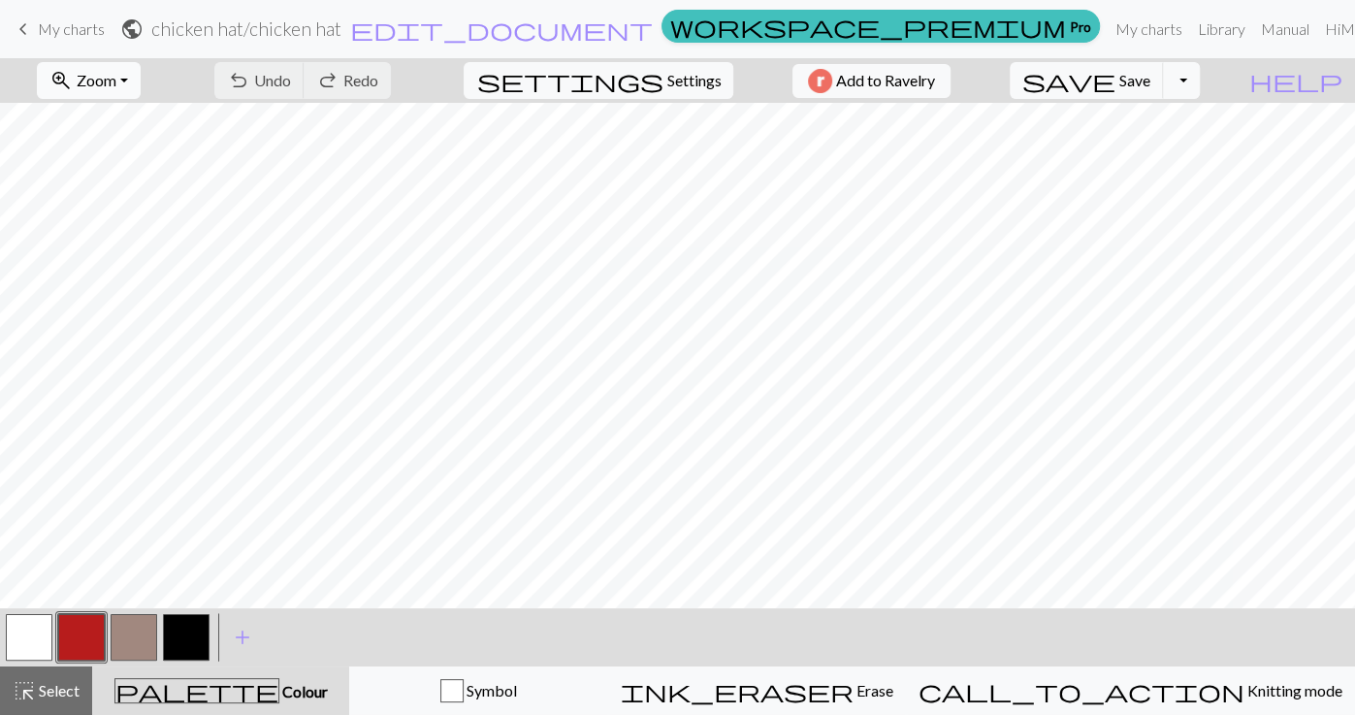
click at [141, 89] on button "zoom_in Zoom Zoom" at bounding box center [89, 80] width 104 height 37
click at [147, 122] on button "Fit all" at bounding box center [114, 122] width 153 height 31
